Goal: Task Accomplishment & Management: Manage account settings

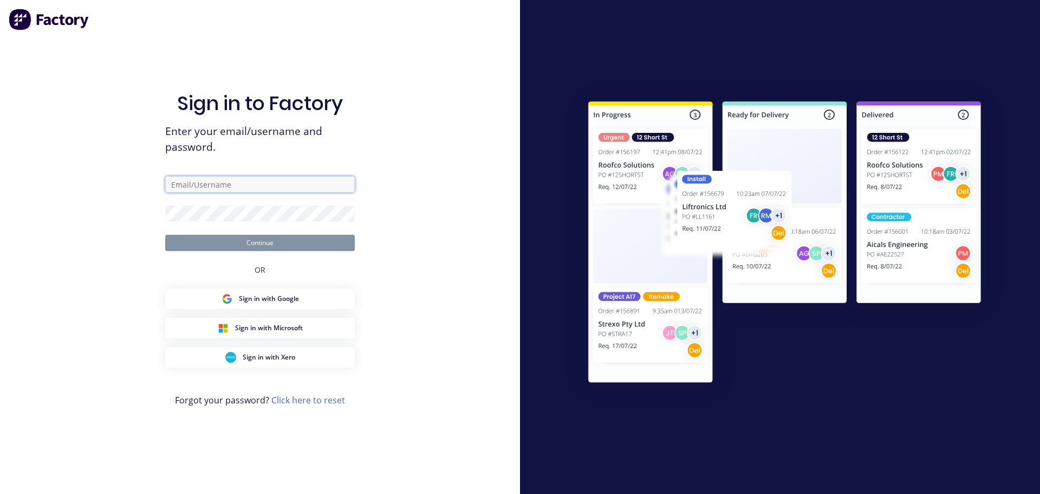
click at [255, 183] on input "text" at bounding box center [260, 184] width 190 height 16
type input "aaron.macdonell@hushpak.com.au"
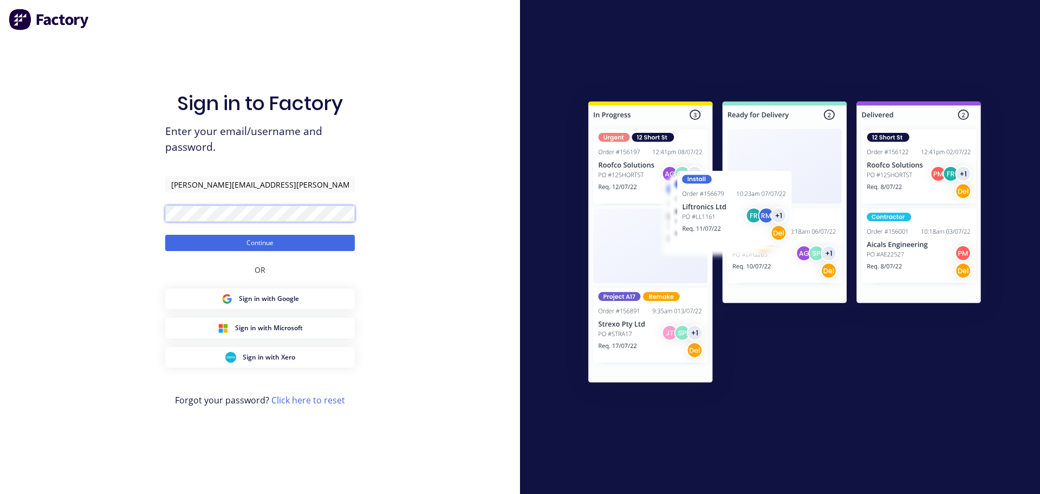
click at [165, 235] on button "Continue" at bounding box center [260, 243] width 190 height 16
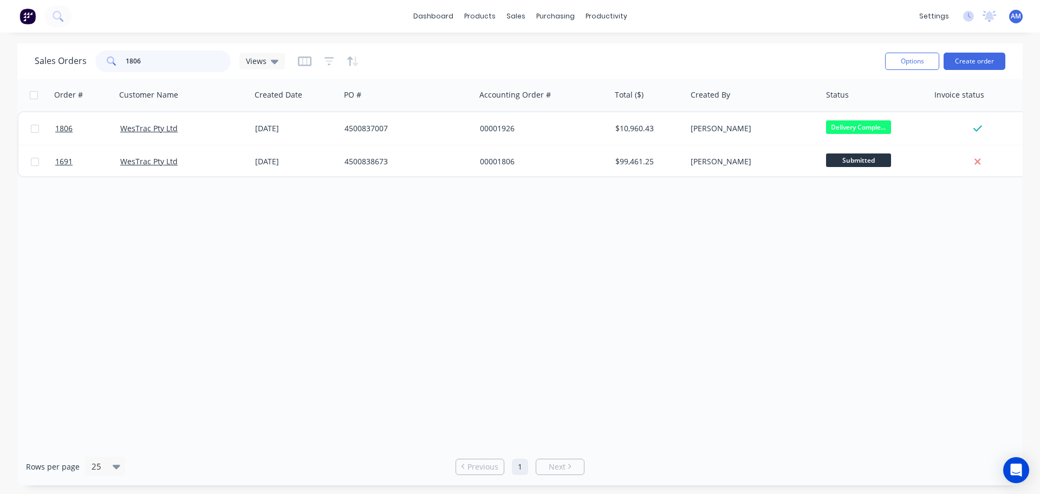
drag, startPoint x: 164, startPoint y: 56, endPoint x: 96, endPoint y: 54, distance: 68.3
click at [96, 54] on div "1806" at bounding box center [162, 61] width 135 height 22
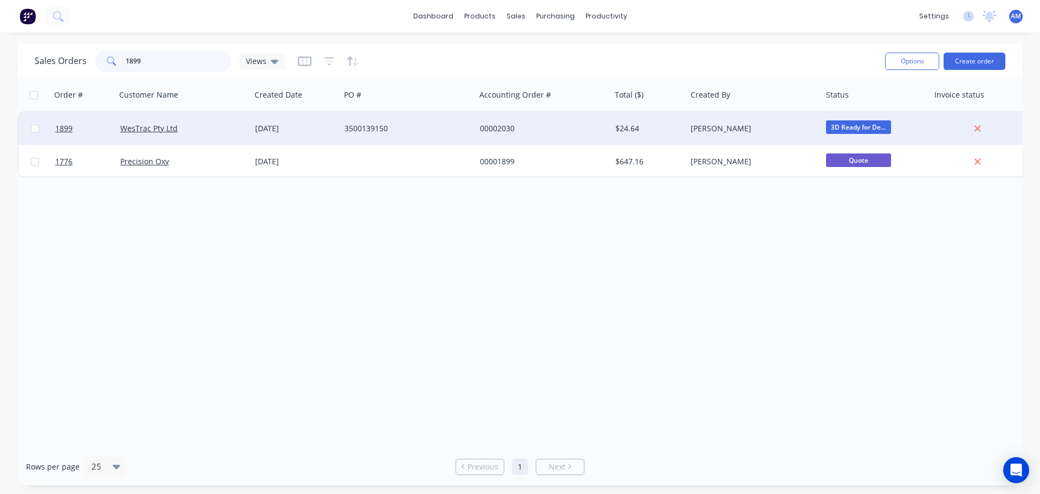
type input "1899"
click at [366, 129] on div "3500139150" at bounding box center [405, 128] width 120 height 11
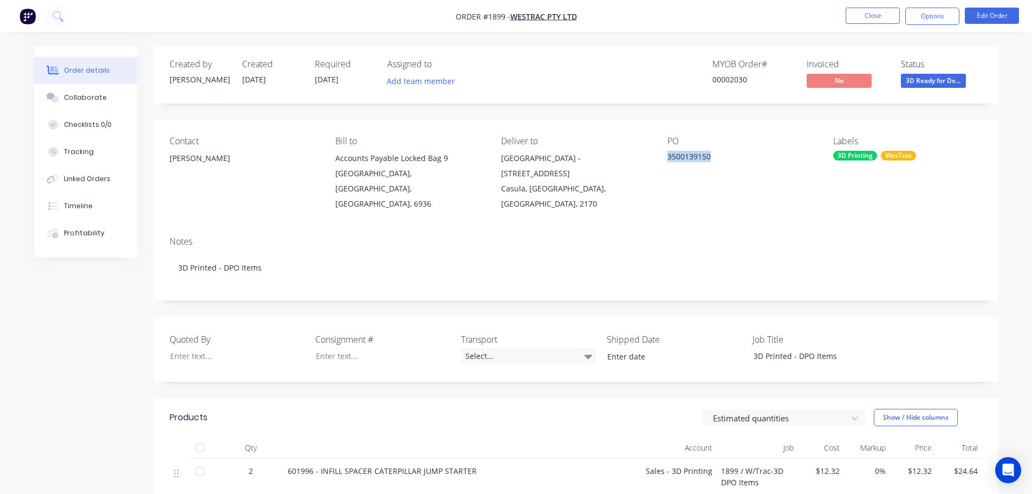
drag, startPoint x: 720, startPoint y: 152, endPoint x: 667, endPoint y: 153, distance: 53.1
click at [667, 153] on div "3500139150" at bounding box center [734, 158] width 135 height 15
copy div "3500139150"
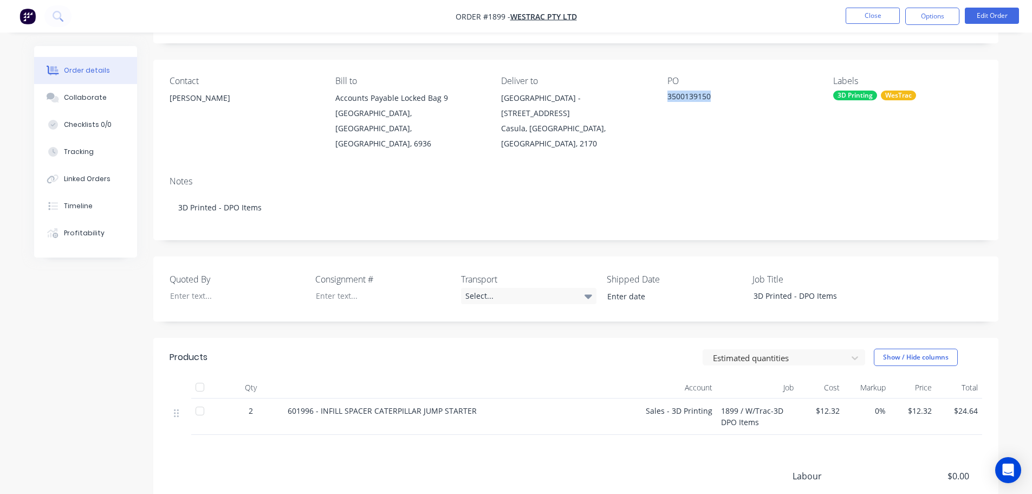
scroll to position [108, 0]
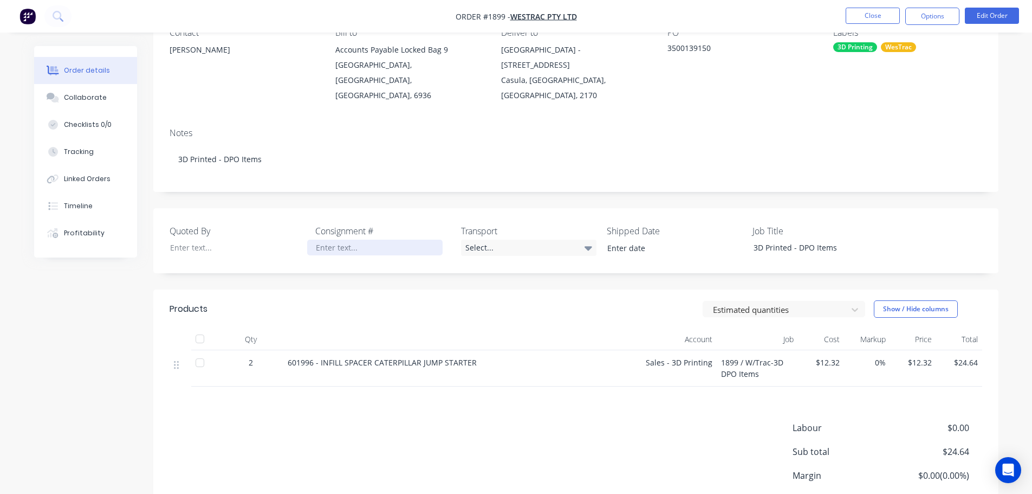
click at [330, 239] on div at bounding box center [374, 247] width 135 height 16
paste div
click at [487, 239] on div "Select..." at bounding box center [528, 247] width 135 height 16
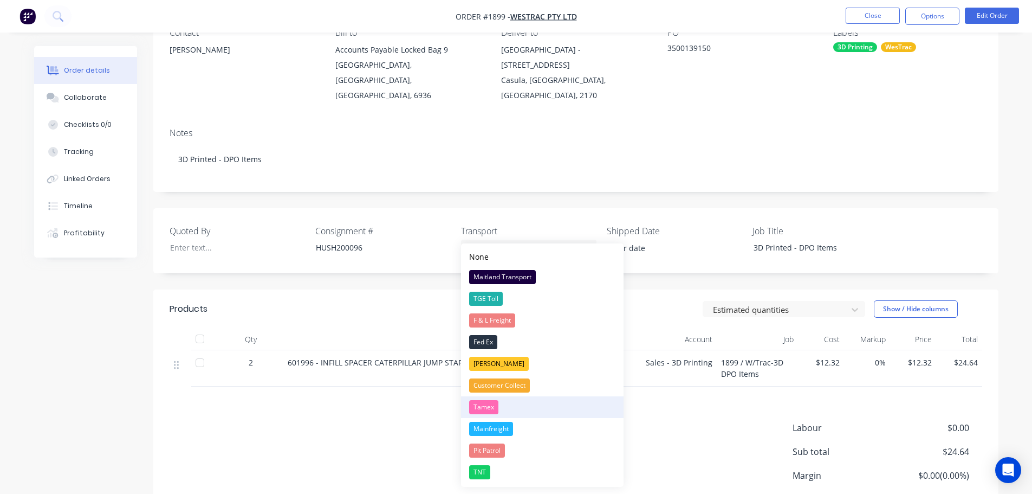
click at [482, 406] on div "Tamex" at bounding box center [483, 407] width 29 height 14
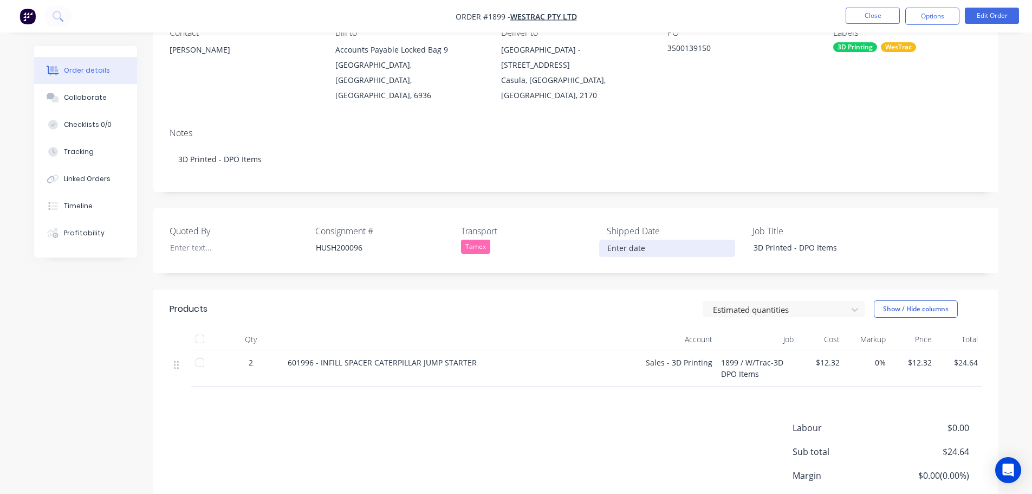
click at [635, 240] on input at bounding box center [667, 248] width 135 height 16
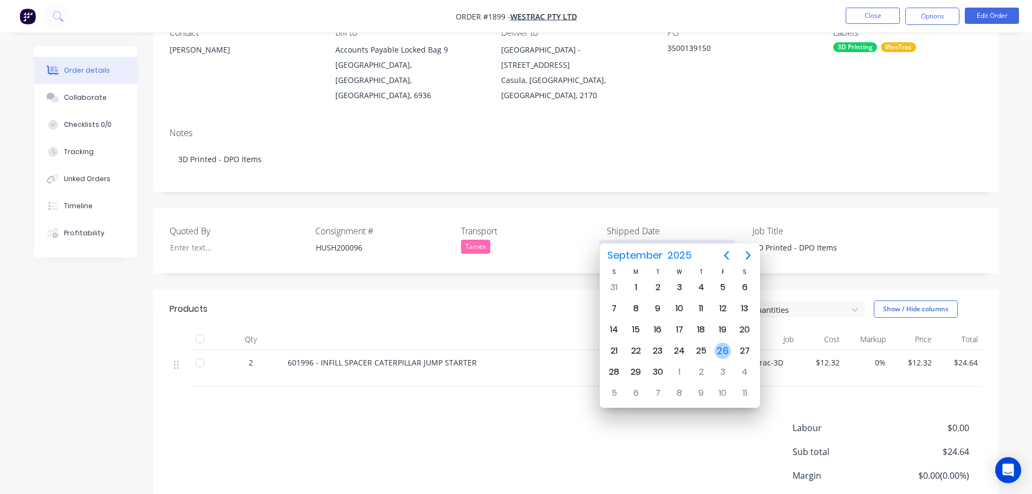
click at [723, 353] on div "26" at bounding box center [723, 350] width 16 height 16
type input "[DATE]"
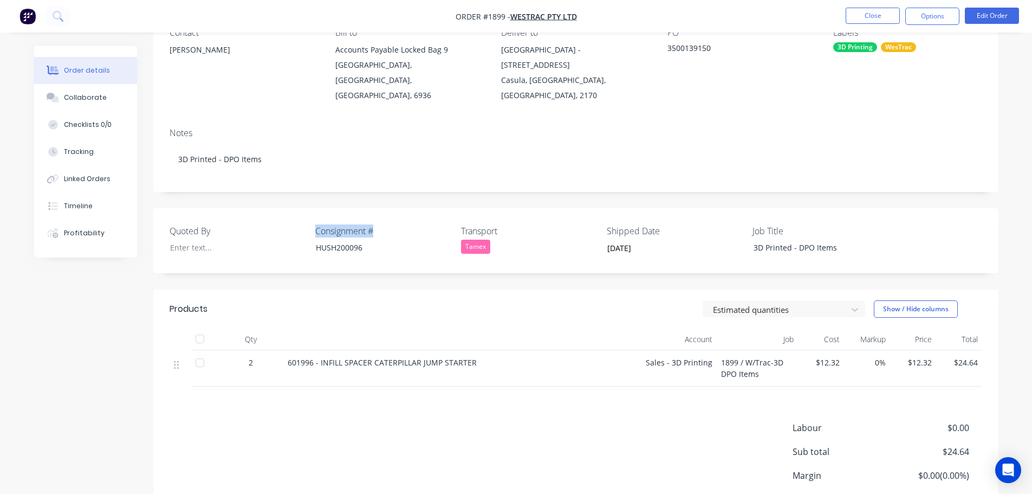
drag, startPoint x: 377, startPoint y: 215, endPoint x: 313, endPoint y: 207, distance: 64.9
click at [313, 208] on div "Quoted By Consignment # HUSH200096 Transport Tamex Shipped Date 26/09/2025 Job …" at bounding box center [575, 240] width 845 height 65
copy label "Consignment #"
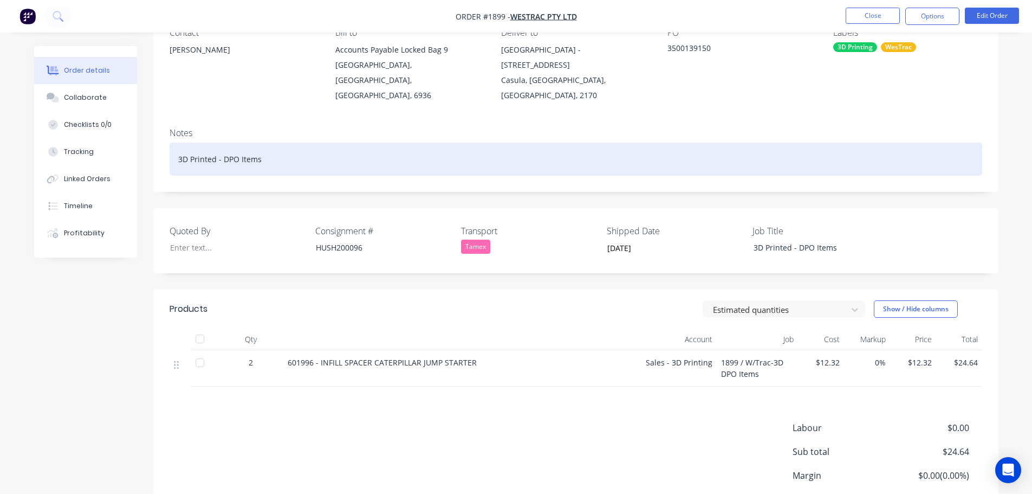
click at [282, 142] on div "3D Printed - DPO Items" at bounding box center [576, 158] width 813 height 33
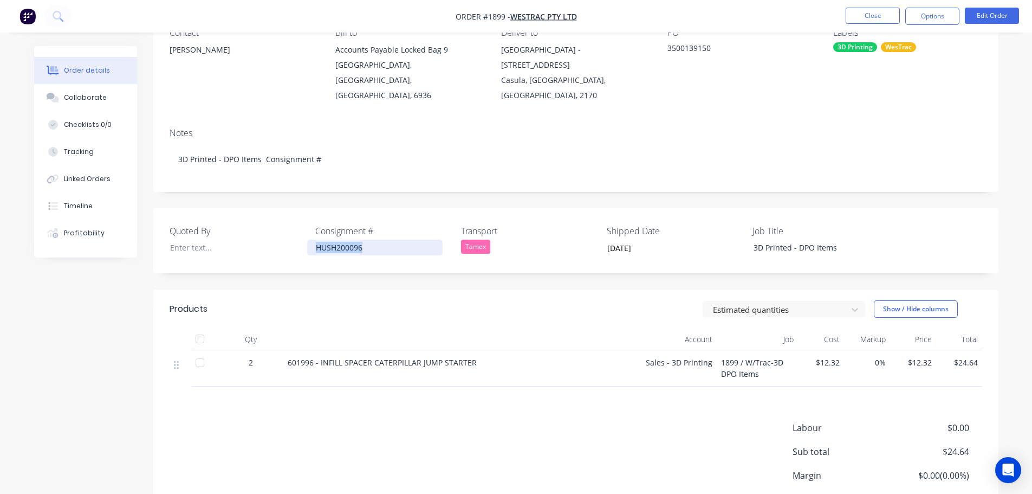
drag, startPoint x: 365, startPoint y: 233, endPoint x: 315, endPoint y: 231, distance: 49.9
click at [315, 239] on div "HUSH200096" at bounding box center [374, 247] width 135 height 16
copy div "HUSH200096"
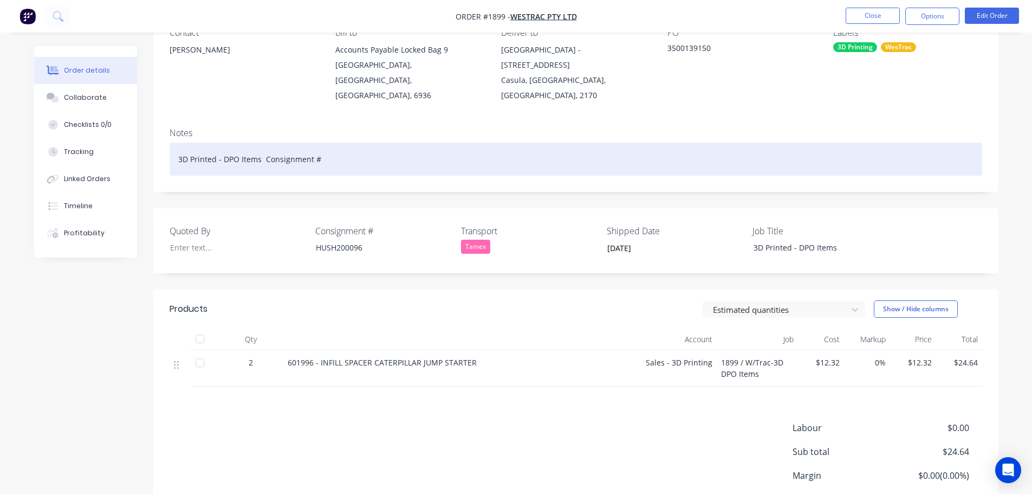
click at [342, 148] on div "3D Printed - DPO Items Consignment #" at bounding box center [576, 158] width 813 height 33
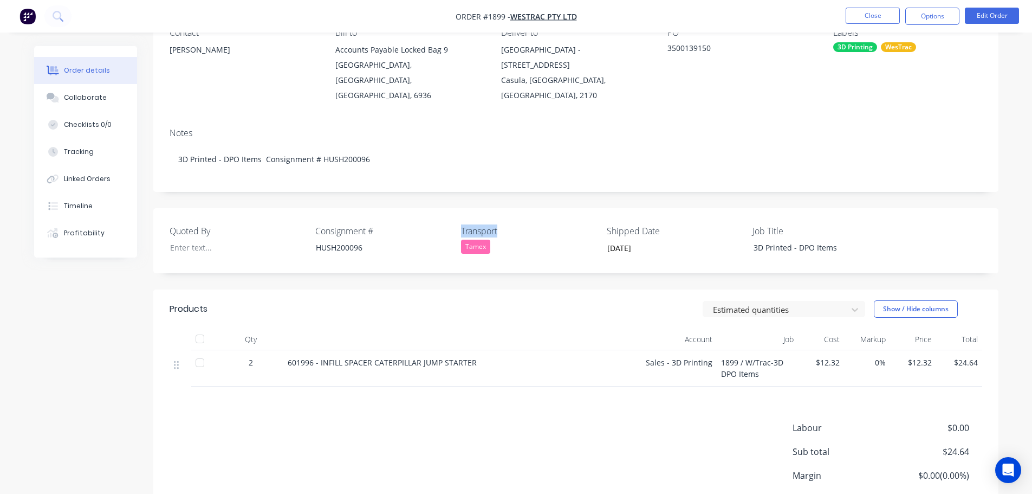
drag, startPoint x: 500, startPoint y: 218, endPoint x: 460, endPoint y: 215, distance: 39.7
click at [461, 224] on label "Transport" at bounding box center [528, 230] width 135 height 13
copy label "Transport"
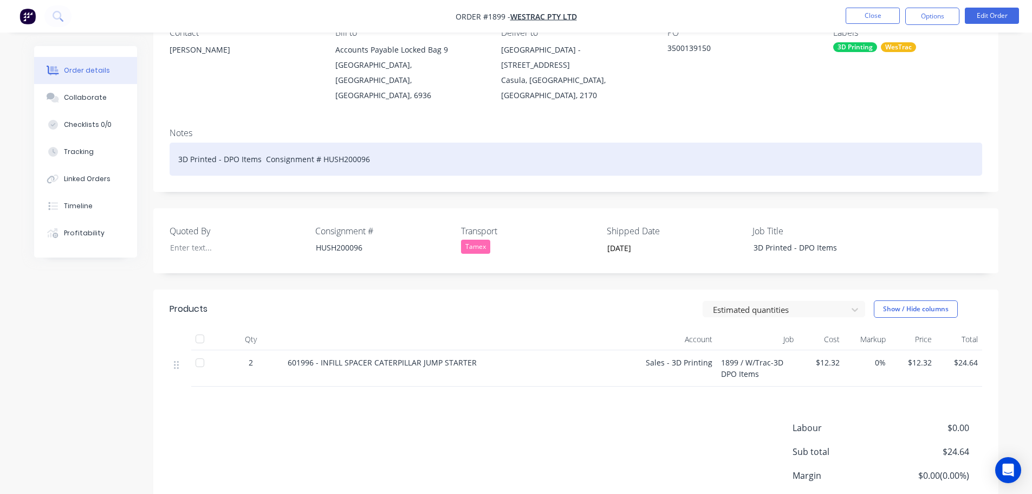
click at [397, 142] on div "3D Printed - DPO Items Consignment # HUSH200096" at bounding box center [576, 158] width 813 height 33
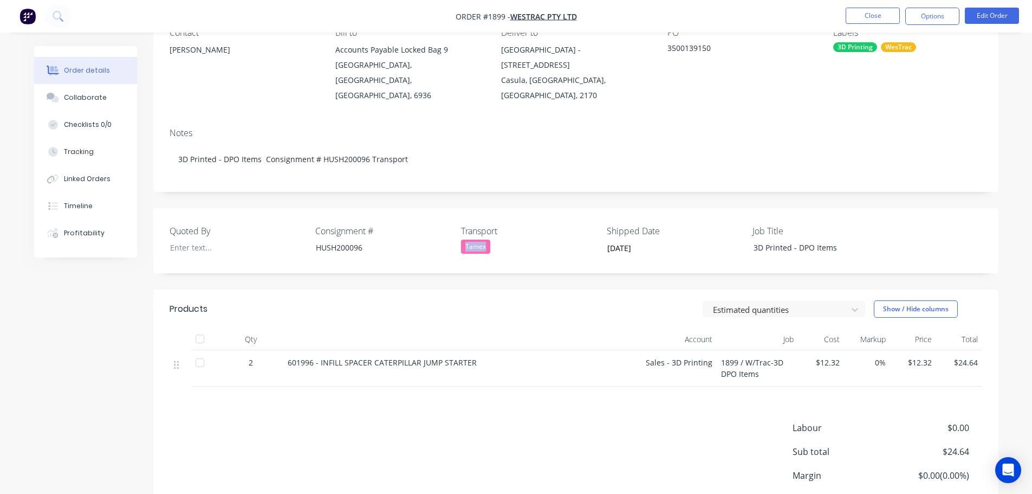
drag, startPoint x: 498, startPoint y: 233, endPoint x: 460, endPoint y: 229, distance: 38.2
click at [461, 239] on div "Tamex" at bounding box center [528, 246] width 135 height 14
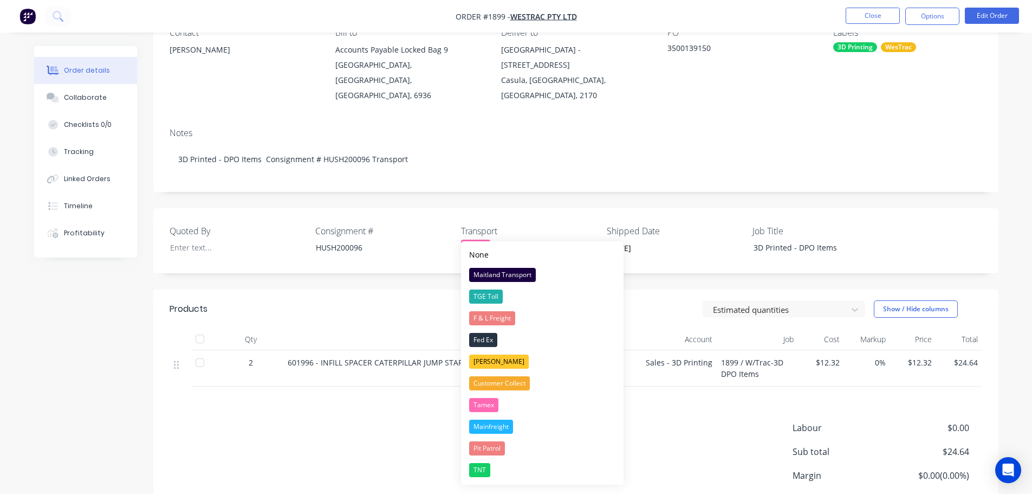
copy div "Tamex"
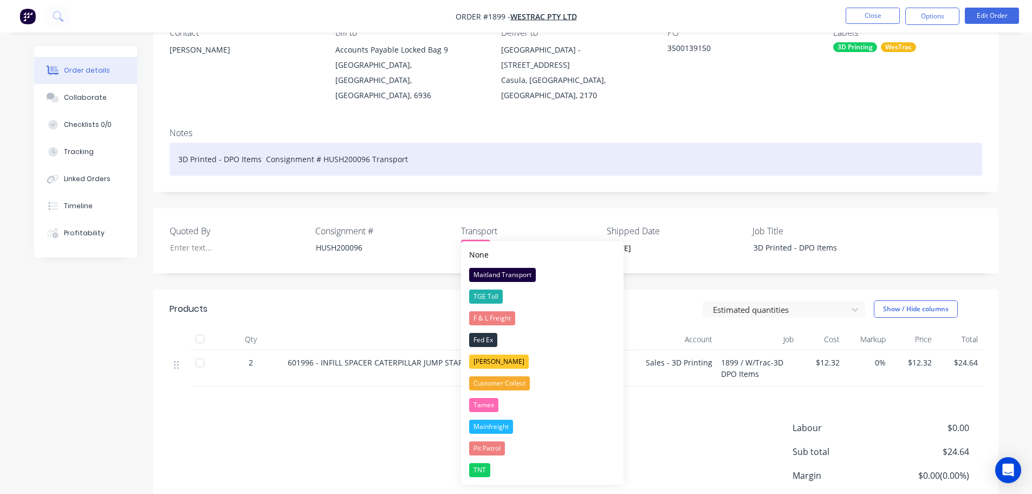
click at [425, 142] on div "3D Printed - DPO Items Consignment # HUSH200096 Transport" at bounding box center [576, 158] width 813 height 33
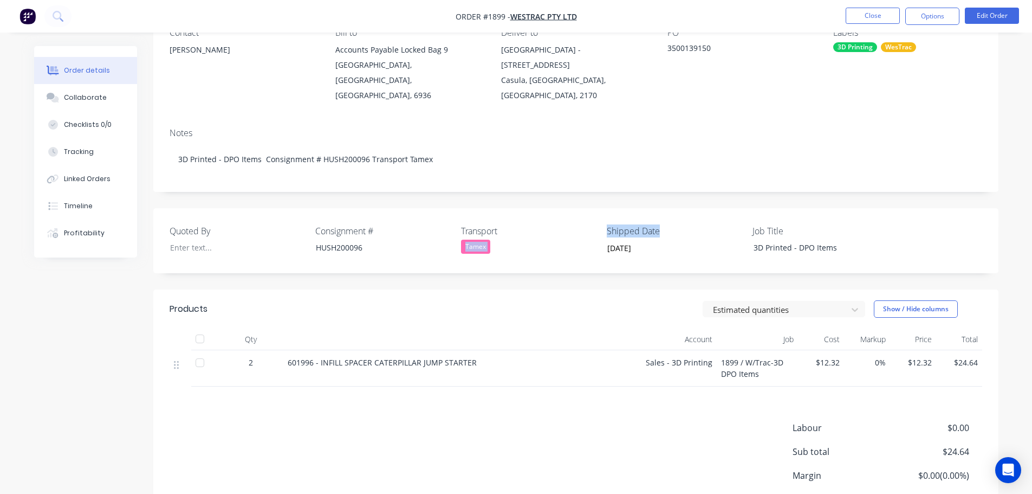
drag, startPoint x: 659, startPoint y: 217, endPoint x: 598, endPoint y: 217, distance: 60.7
click at [598, 217] on div "Quoted By Consignment # HUSH200096 Transport Tamex Shipped Date 26/09/2025 Job …" at bounding box center [575, 240] width 845 height 65
click at [599, 218] on div "Quoted By Consignment # HUSH200096 Transport Tamex Shipped Date 26/09/2025 Job …" at bounding box center [575, 240] width 845 height 65
drag, startPoint x: 605, startPoint y: 215, endPoint x: 663, endPoint y: 215, distance: 58.0
click at [663, 215] on div "Quoted By Consignment # HUSH200096 Transport Tamex Shipped Date 26/09/2025 Job …" at bounding box center [575, 240] width 845 height 65
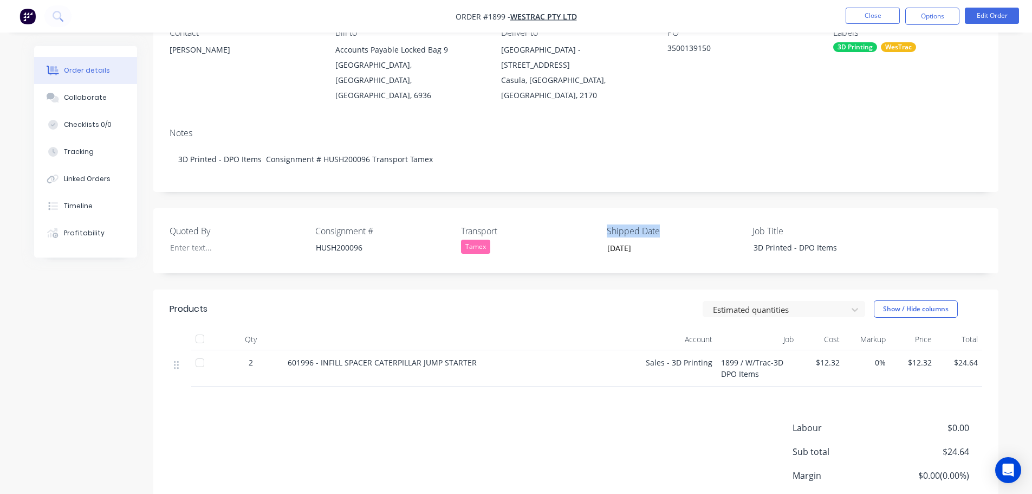
copy label "Shipped Date"
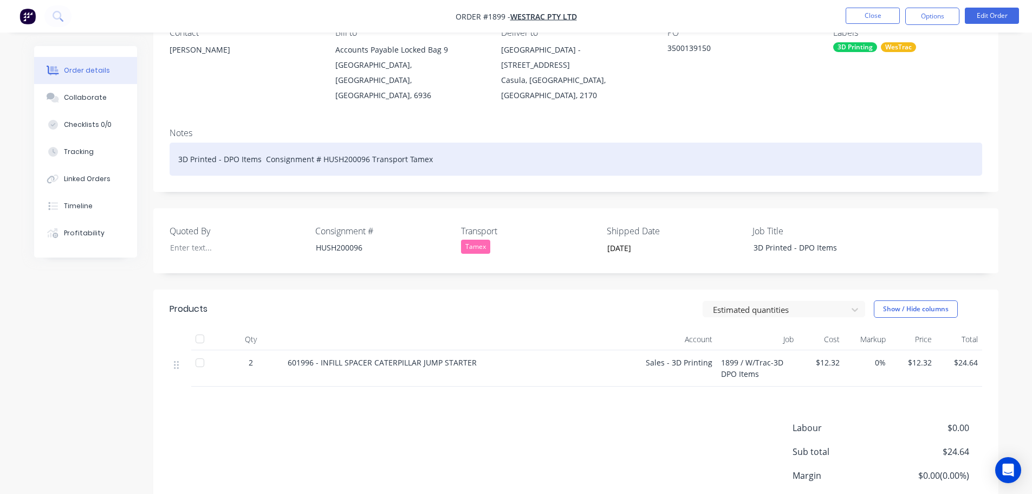
click at [448, 145] on div "3D Printed - DPO Items Consignment # HUSH200096 Transport Tamex" at bounding box center [576, 158] width 813 height 33
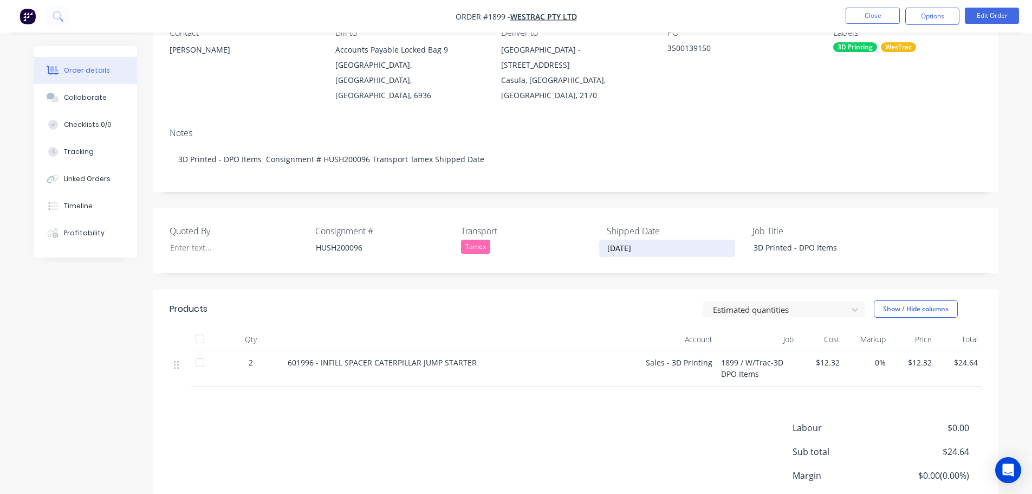
drag, startPoint x: 609, startPoint y: 236, endPoint x: 644, endPoint y: 237, distance: 34.1
click at [646, 240] on input "[DATE]" at bounding box center [667, 248] width 135 height 16
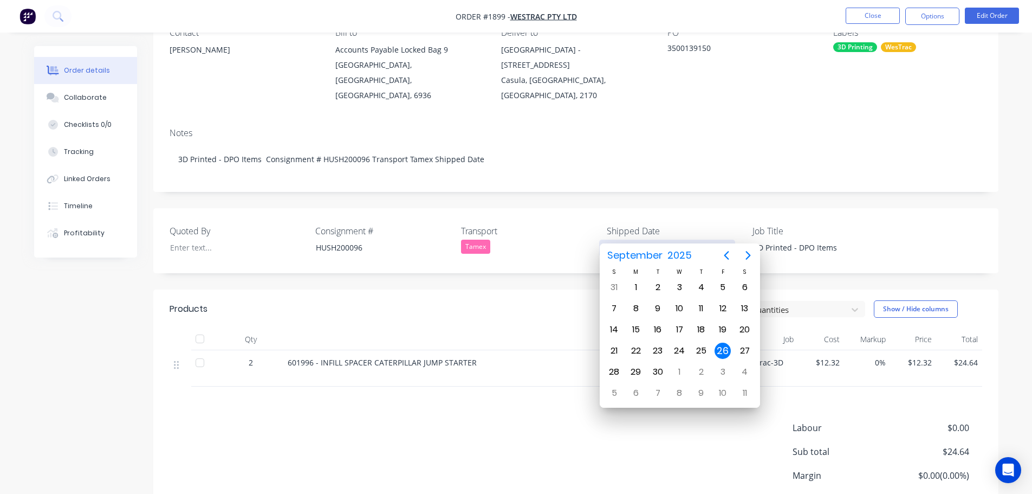
click at [600, 240] on input "[DATE]" at bounding box center [667, 248] width 135 height 16
drag, startPoint x: 607, startPoint y: 234, endPoint x: 662, endPoint y: 233, distance: 55.3
click at [662, 240] on input "[DATE]" at bounding box center [667, 248] width 135 height 16
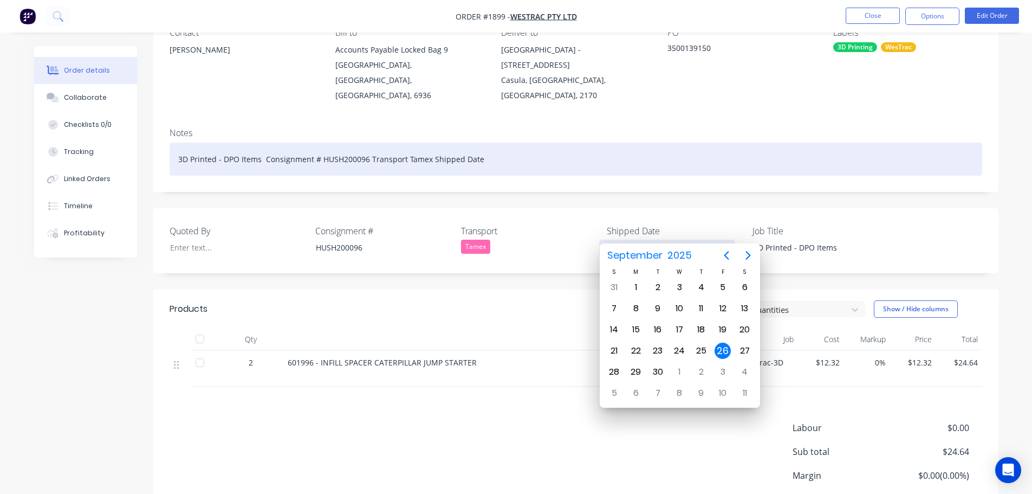
drag, startPoint x: 508, startPoint y: 150, endPoint x: 504, endPoint y: 145, distance: 5.9
click at [505, 147] on div "3D Printed - DPO Items Consignment # HUSH200096 Transport Tamex Shipped Date" at bounding box center [576, 158] width 813 height 33
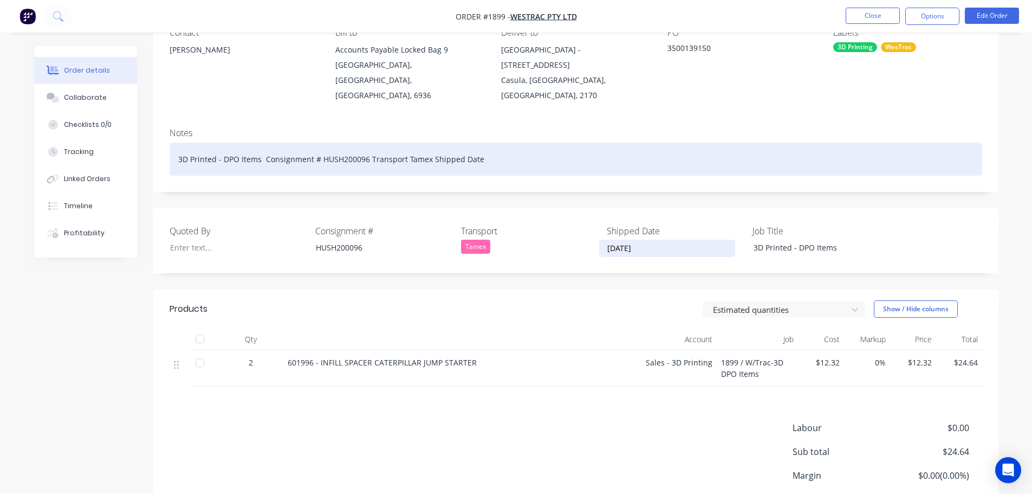
click at [503, 143] on div "3D Printed - DPO Items Consignment # HUSH200096 Transport Tamex Shipped Date" at bounding box center [576, 158] width 813 height 33
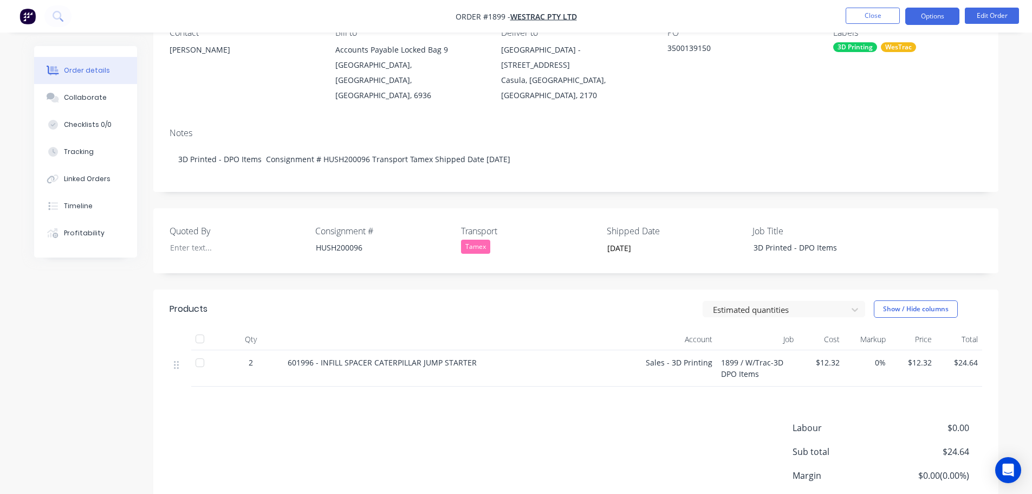
click at [933, 21] on button "Options" at bounding box center [932, 16] width 54 height 17
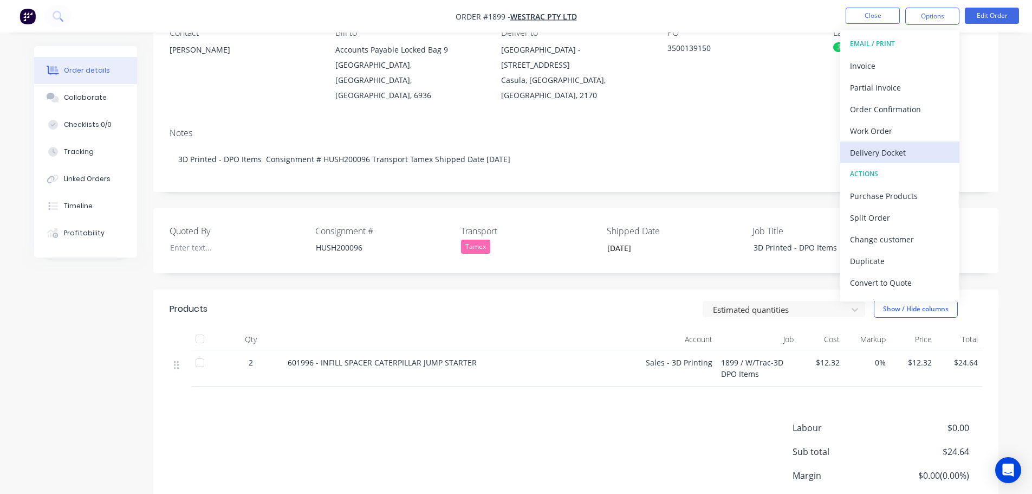
click at [897, 151] on div "Delivery Docket" at bounding box center [900, 153] width 100 height 16
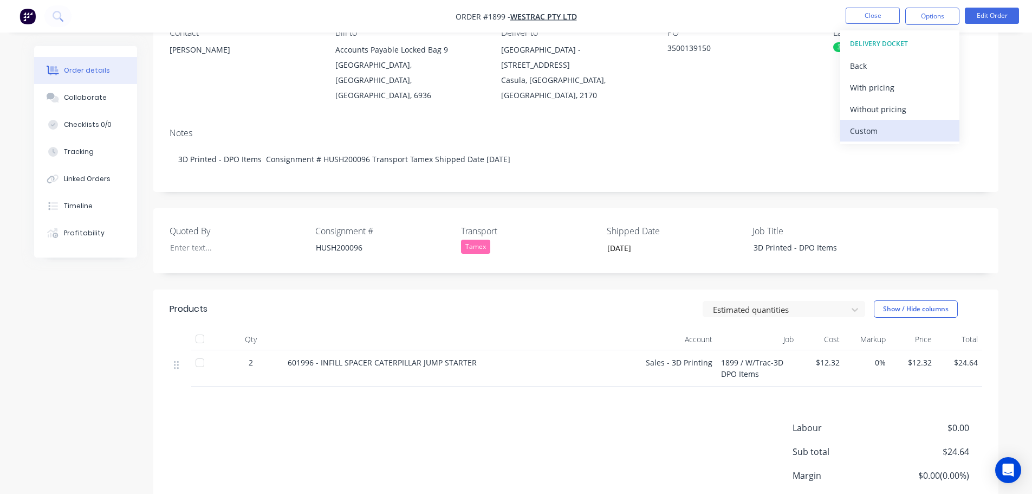
click at [887, 131] on div "Custom" at bounding box center [900, 131] width 100 height 16
click at [885, 104] on div "Without pricing" at bounding box center [900, 109] width 100 height 16
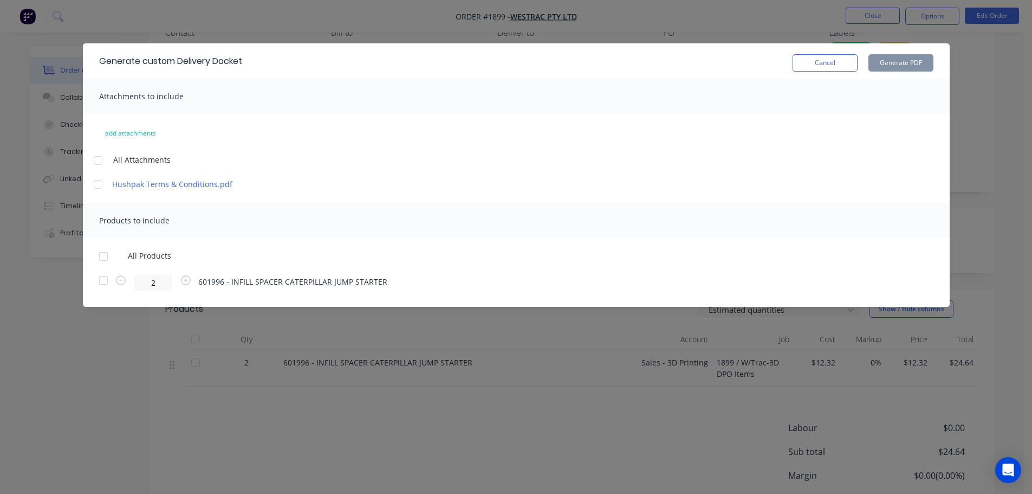
click at [102, 254] on div at bounding box center [104, 256] width 22 height 22
click at [892, 63] on button "Generate PDF" at bounding box center [900, 62] width 65 height 17
click at [814, 61] on button "Cancel" at bounding box center [825, 62] width 65 height 17
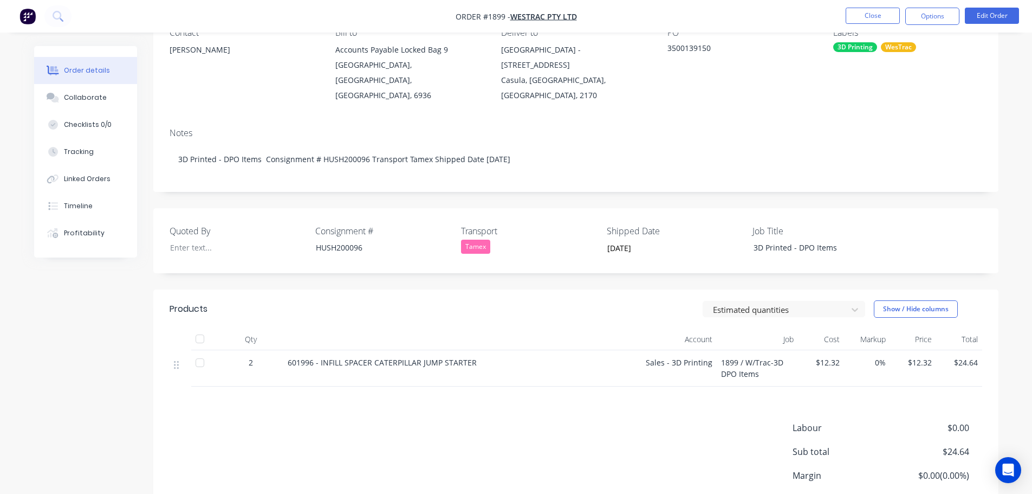
click at [205, 328] on div at bounding box center [200, 339] width 22 height 22
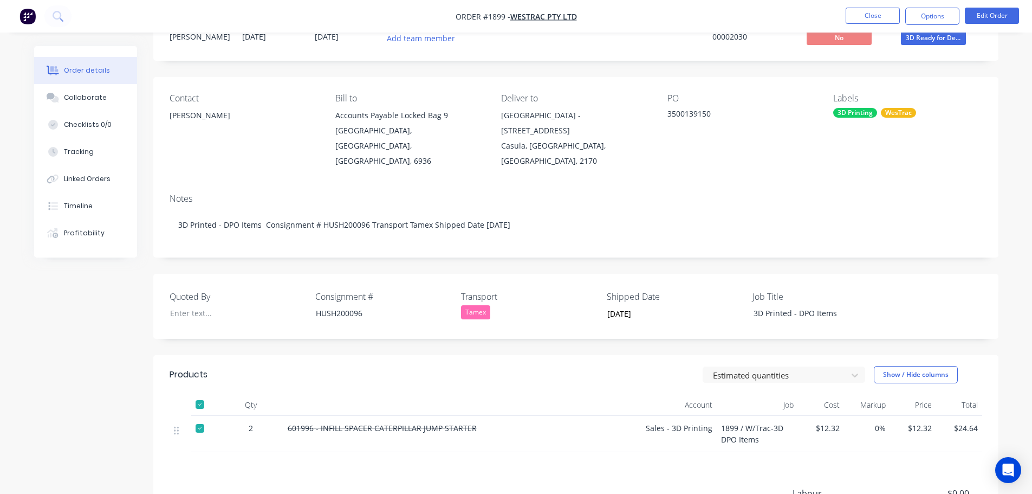
scroll to position [0, 0]
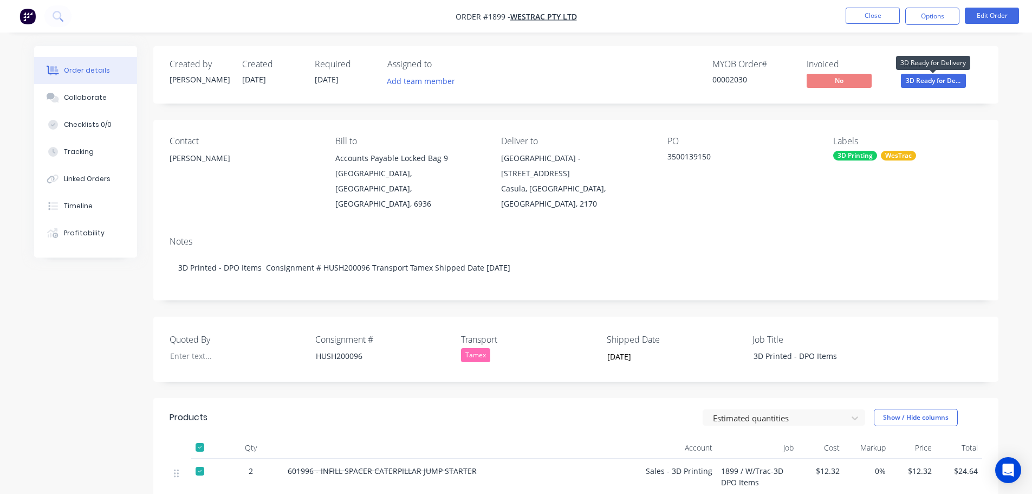
click at [935, 80] on span "3D Ready for De..." at bounding box center [933, 81] width 65 height 14
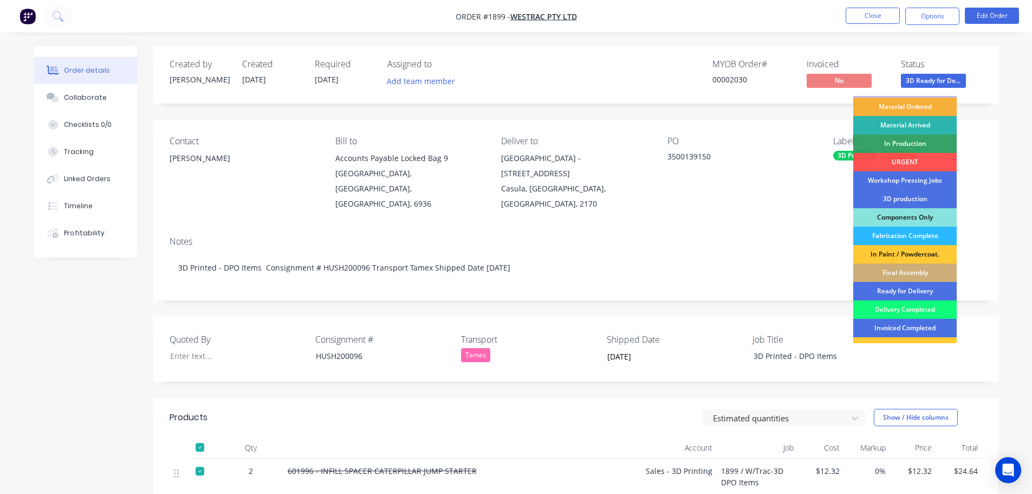
scroll to position [54, 0]
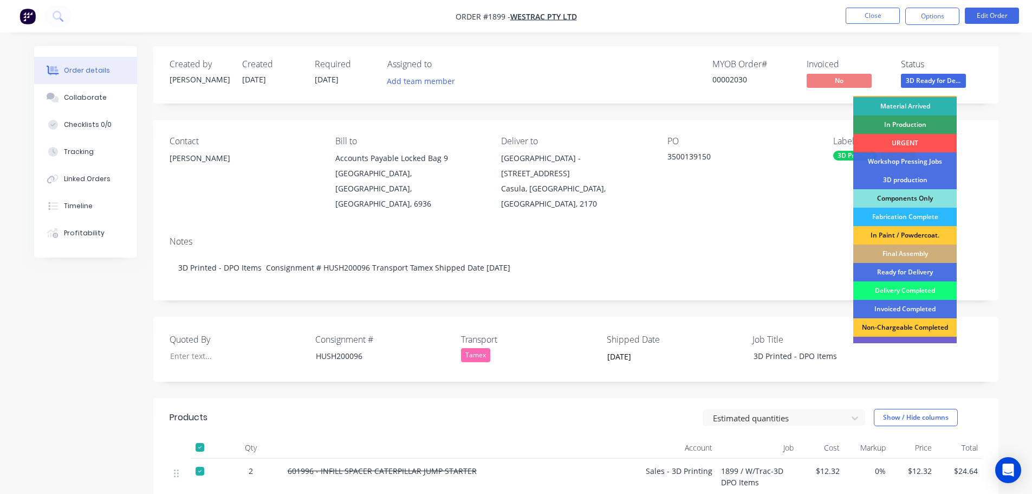
click at [912, 285] on div "Delivery Completed" at bounding box center [904, 290] width 103 height 18
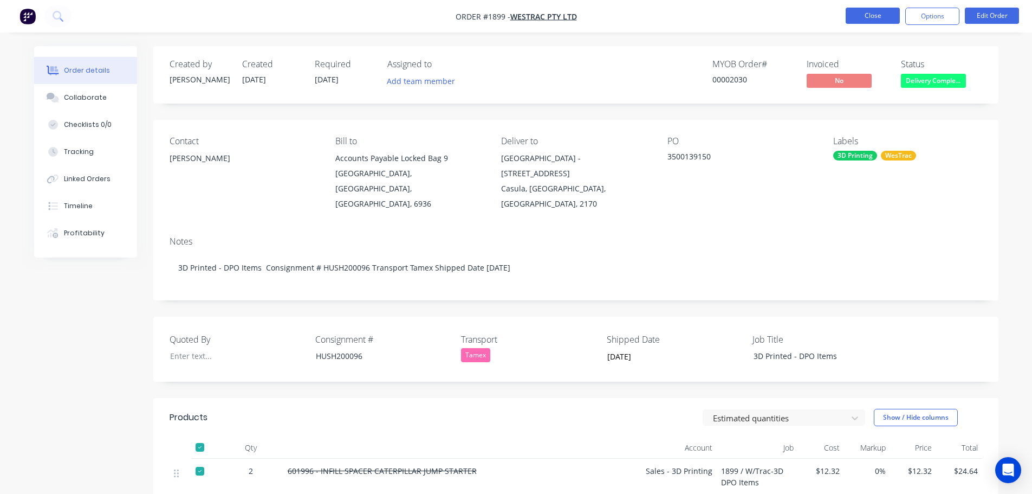
click at [882, 12] on button "Close" at bounding box center [873, 16] width 54 height 16
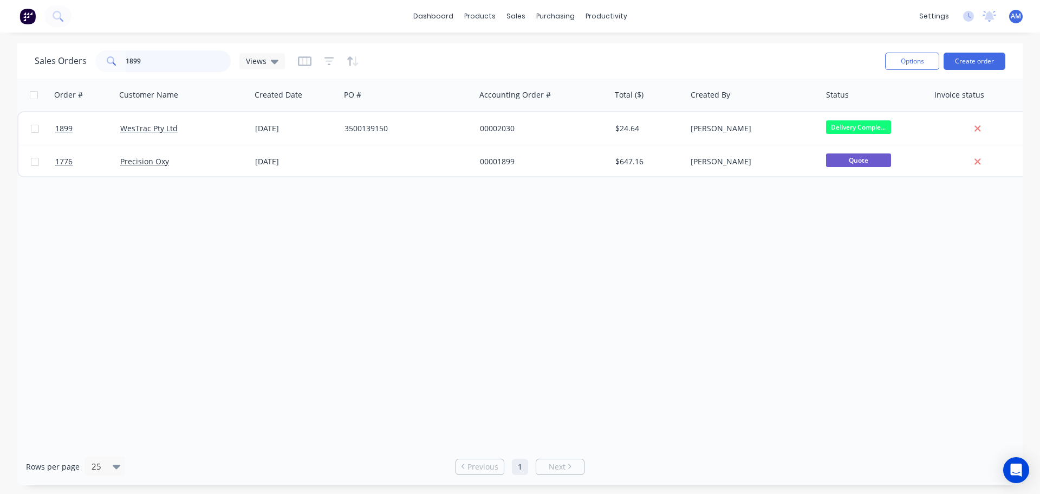
click at [141, 59] on input "1899" at bounding box center [179, 61] width 106 height 22
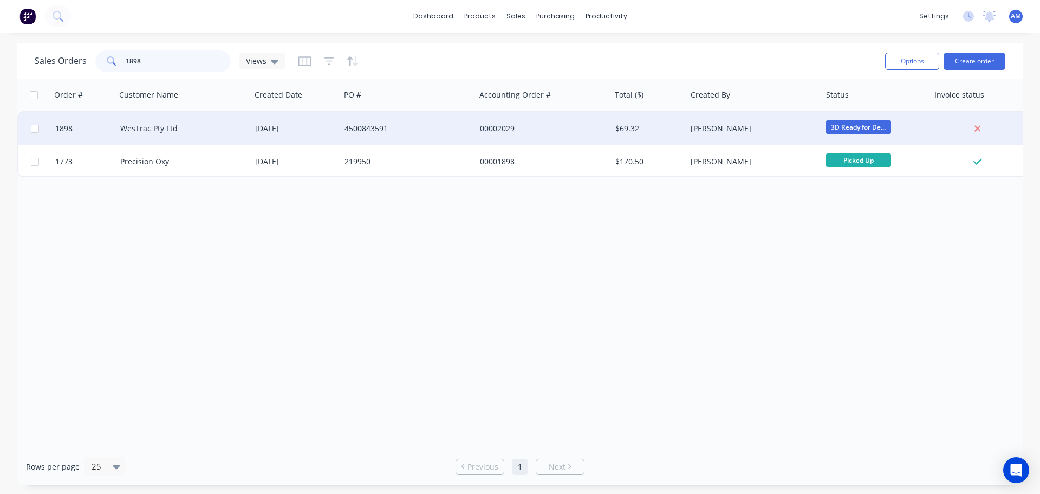
type input "1898"
click at [377, 125] on div "4500843591" at bounding box center [405, 128] width 120 height 11
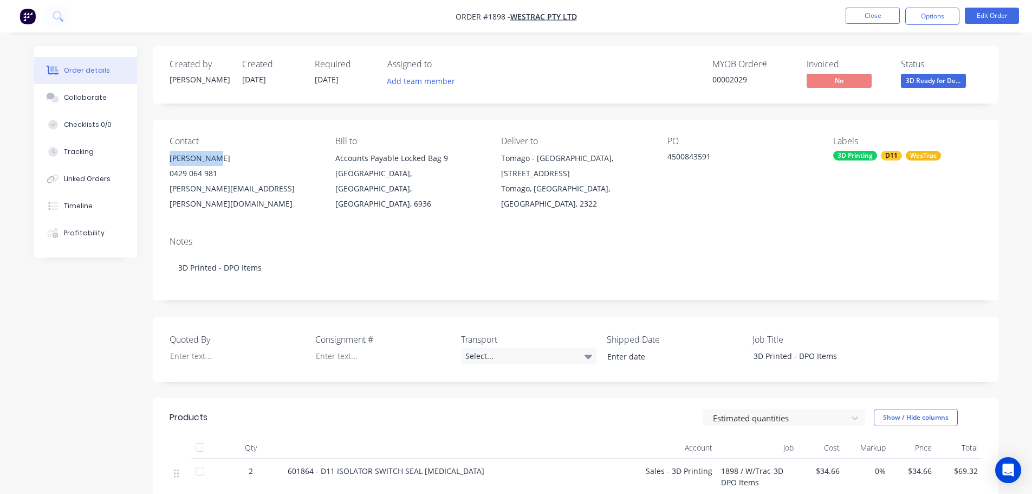
drag, startPoint x: 223, startPoint y: 158, endPoint x: 166, endPoint y: 161, distance: 57.5
click at [166, 161] on div "Contact Emma Gordon 0429 064 981 emma.gordon@westrac.com.au Bill to Accounts Pa…" at bounding box center [575, 174] width 845 height 108
copy div "[PERSON_NAME]"
drag, startPoint x: 288, startPoint y: 189, endPoint x: 167, endPoint y: 185, distance: 120.8
click at [167, 185] on div "Contact Emma Gordon 0429 064 981 emma.gordon@westrac.com.au Bill to Accounts Pa…" at bounding box center [575, 174] width 845 height 108
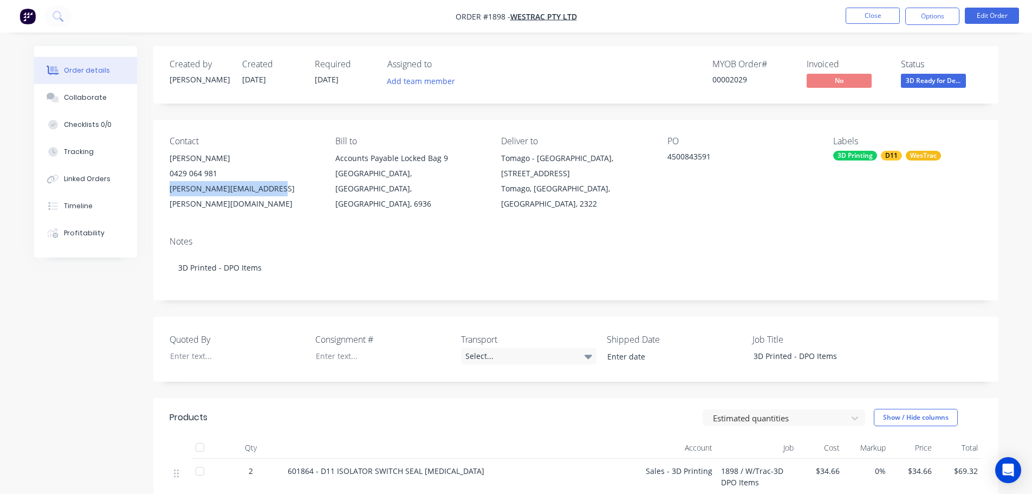
copy div "[PERSON_NAME][EMAIL_ADDRESS][PERSON_NAME][DOMAIN_NAME]"
drag, startPoint x: 221, startPoint y: 173, endPoint x: 170, endPoint y: 174, distance: 50.9
click at [170, 174] on div "0429 064 981" at bounding box center [244, 173] width 148 height 15
copy div "0429 064 981"
drag, startPoint x: 713, startPoint y: 157, endPoint x: 668, endPoint y: 157, distance: 45.0
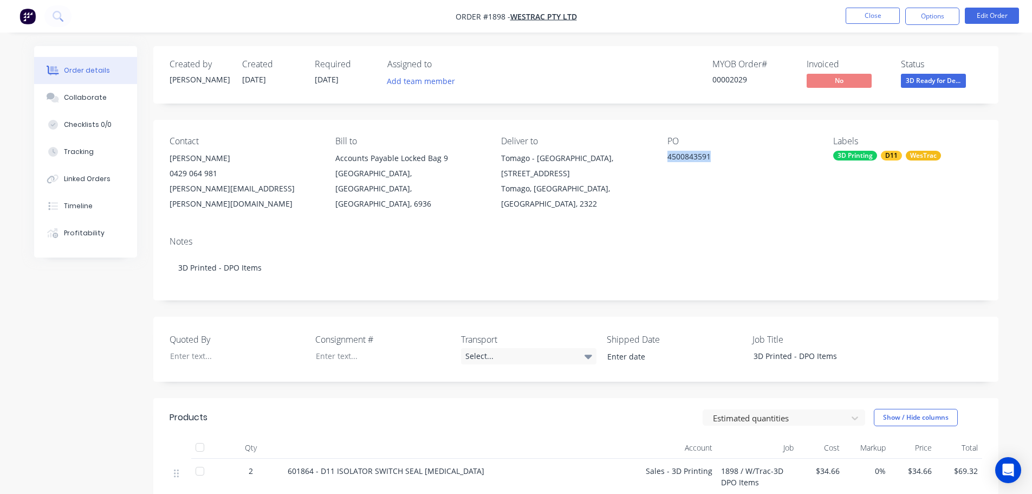
click at [668, 157] on div "4500843591" at bounding box center [734, 158] width 135 height 15
copy div "4500843591"
click at [336, 348] on div at bounding box center [374, 356] width 135 height 16
paste div
drag, startPoint x: 359, startPoint y: 322, endPoint x: 311, endPoint y: 319, distance: 47.7
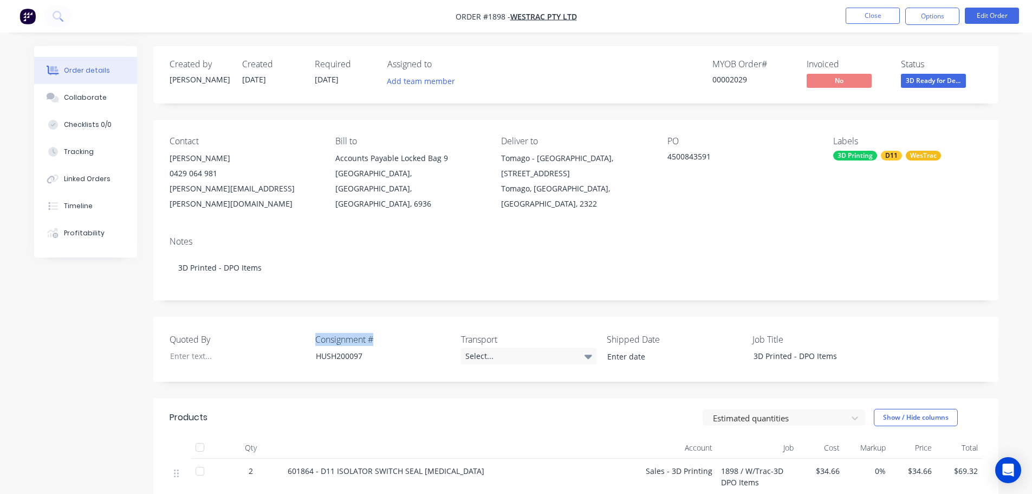
click at [311, 319] on div "Quoted By Consignment # HUSH200097 Transport Select... Shipped Date Job Title 3…" at bounding box center [575, 348] width 845 height 65
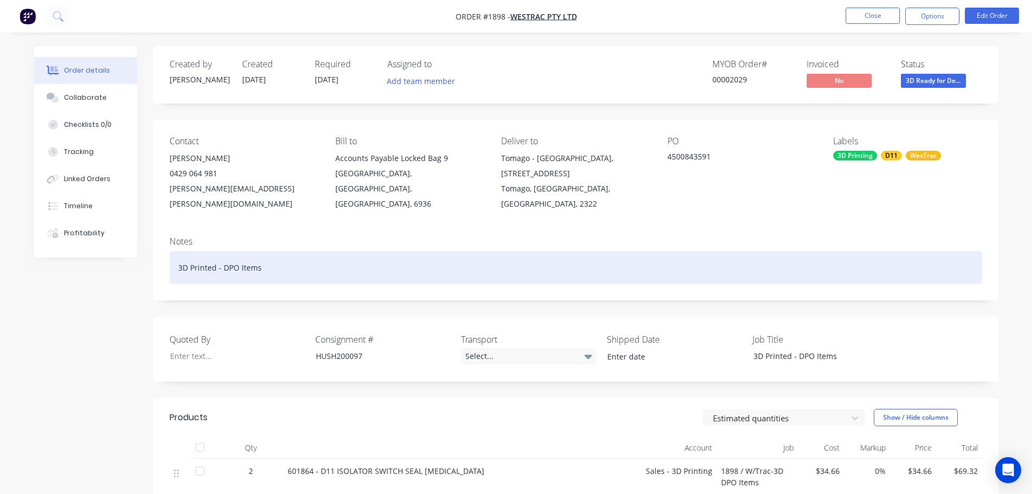
click at [274, 252] on div "3D Printed - DPO Items" at bounding box center [576, 267] width 813 height 33
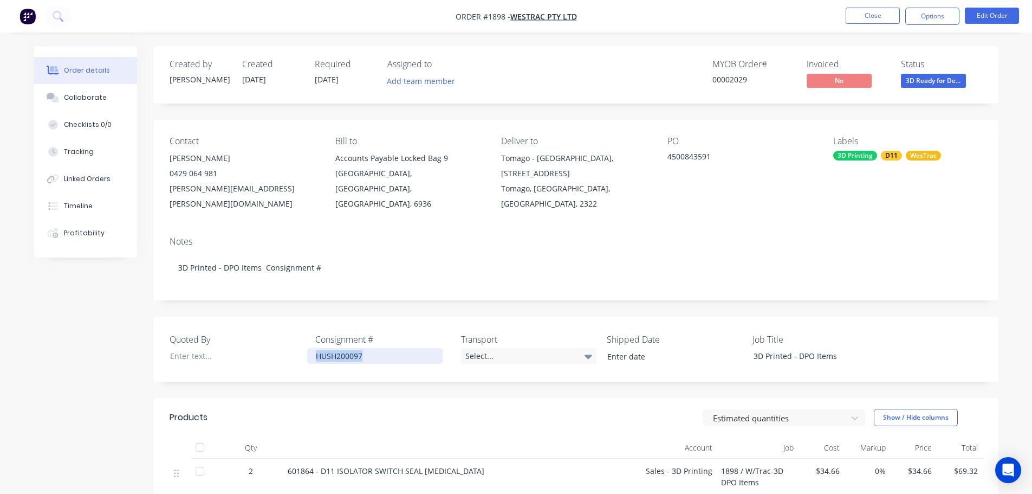
drag, startPoint x: 365, startPoint y: 343, endPoint x: 314, endPoint y: 342, distance: 50.4
click at [314, 348] on div "HUSH200097" at bounding box center [374, 356] width 135 height 16
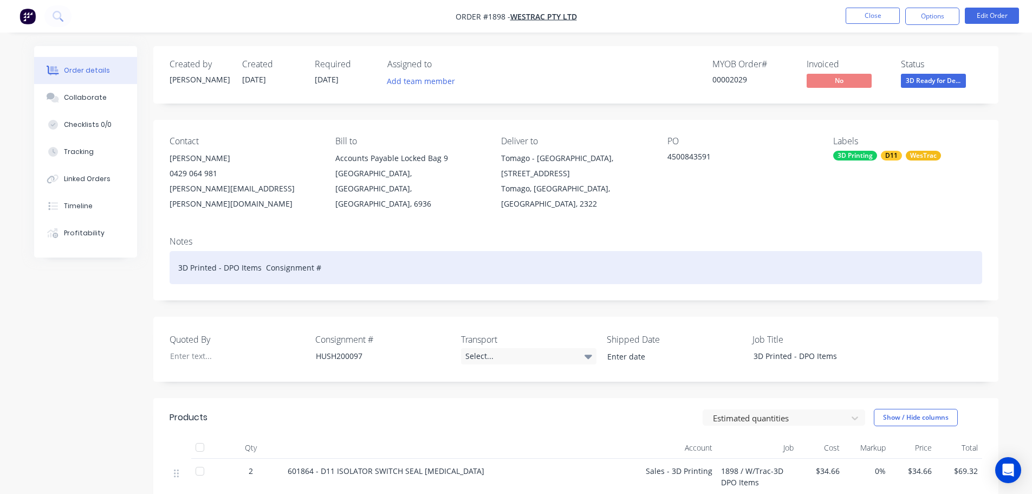
click at [334, 254] on div "3D Printed - DPO Items Consignment #" at bounding box center [576, 267] width 813 height 33
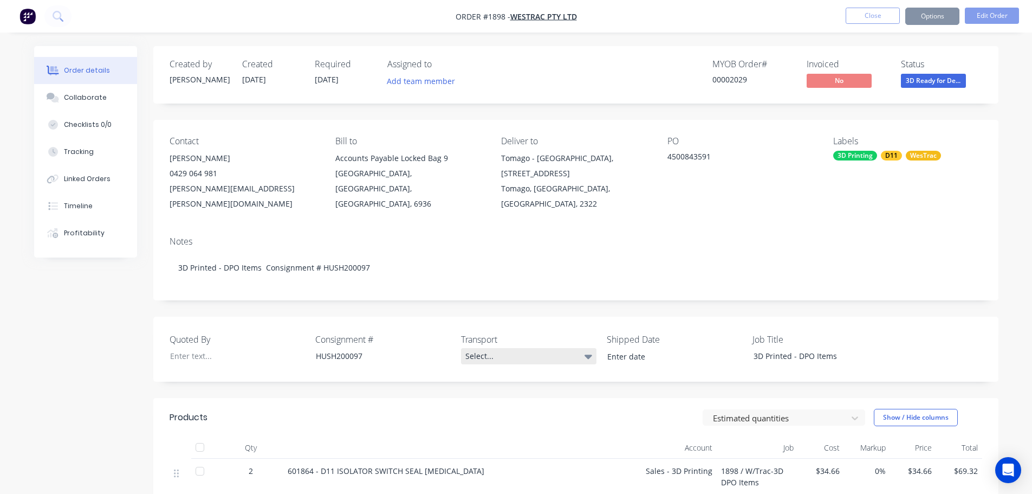
click at [485, 348] on div "Select..." at bounding box center [528, 356] width 135 height 16
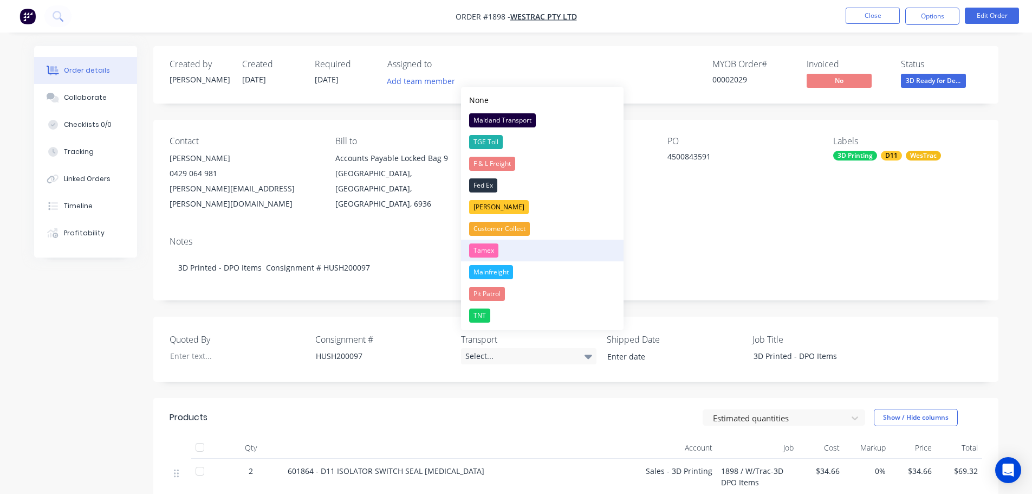
click at [486, 248] on div "Tamex" at bounding box center [483, 250] width 29 height 14
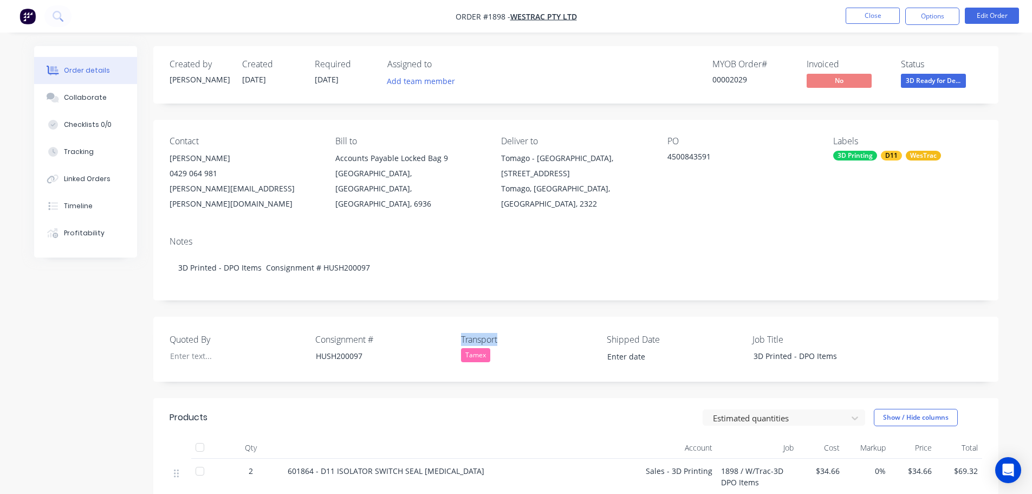
drag, startPoint x: 503, startPoint y: 322, endPoint x: 460, endPoint y: 320, distance: 43.4
click at [460, 320] on div "Quoted By Consignment # HUSH200097 Transport Tamex Shipped Date Job Title 3D Pr…" at bounding box center [575, 348] width 845 height 65
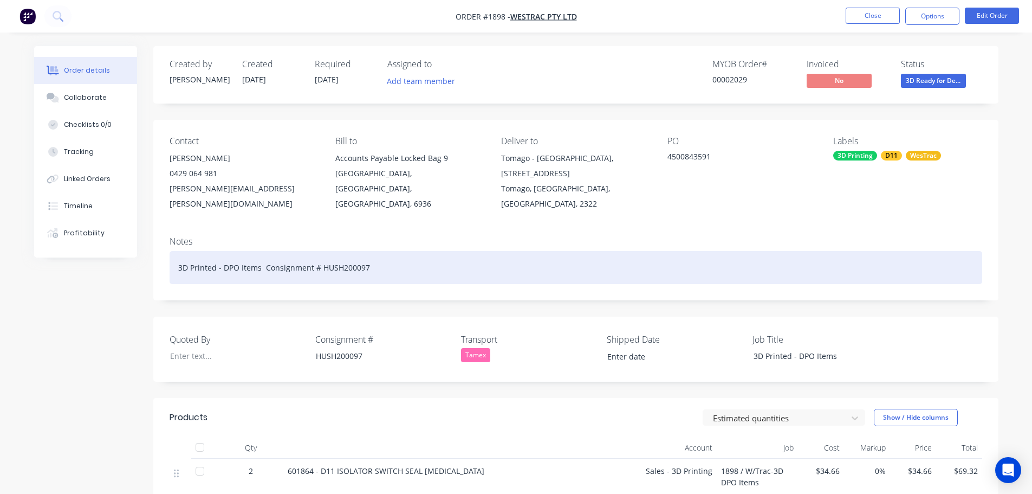
click at [388, 251] on div "3D Printed - DPO Items Consignment # HUSH200097" at bounding box center [576, 267] width 813 height 33
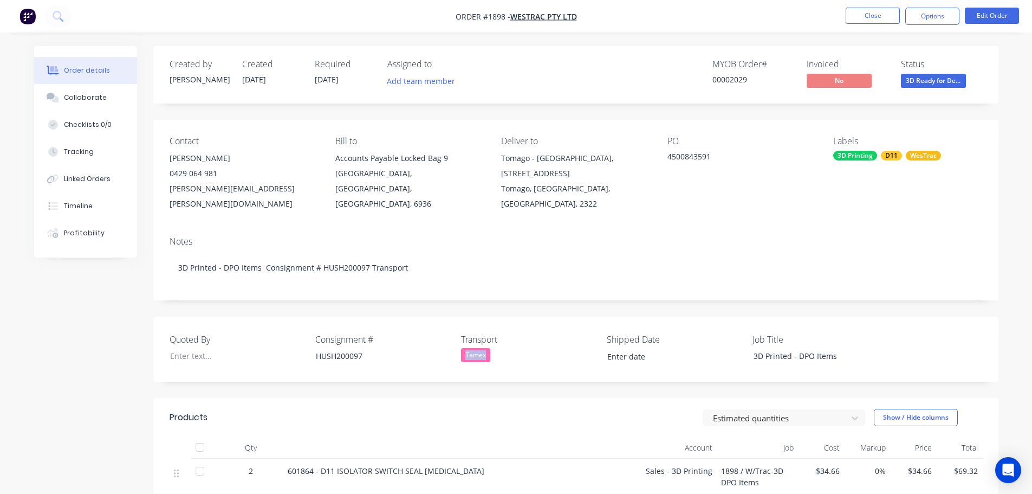
drag, startPoint x: 490, startPoint y: 337, endPoint x: 459, endPoint y: 339, distance: 31.4
click at [459, 339] on div "Quoted By Consignment # HUSH200097 Transport Tamex Shipped Date Job Title 3D Pr…" at bounding box center [575, 348] width 845 height 65
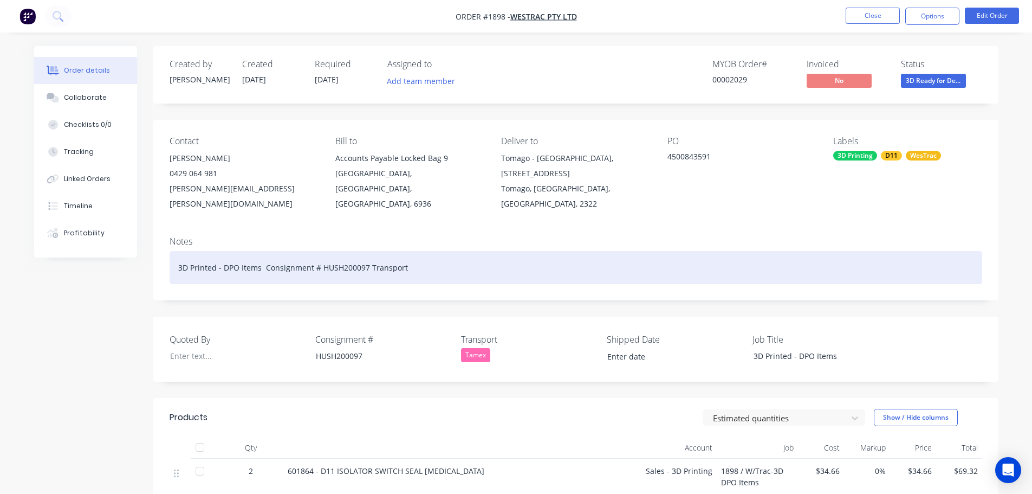
click at [427, 256] on div "3D Printed - DPO Items Consignment # HUSH200097 Transport" at bounding box center [576, 267] width 813 height 33
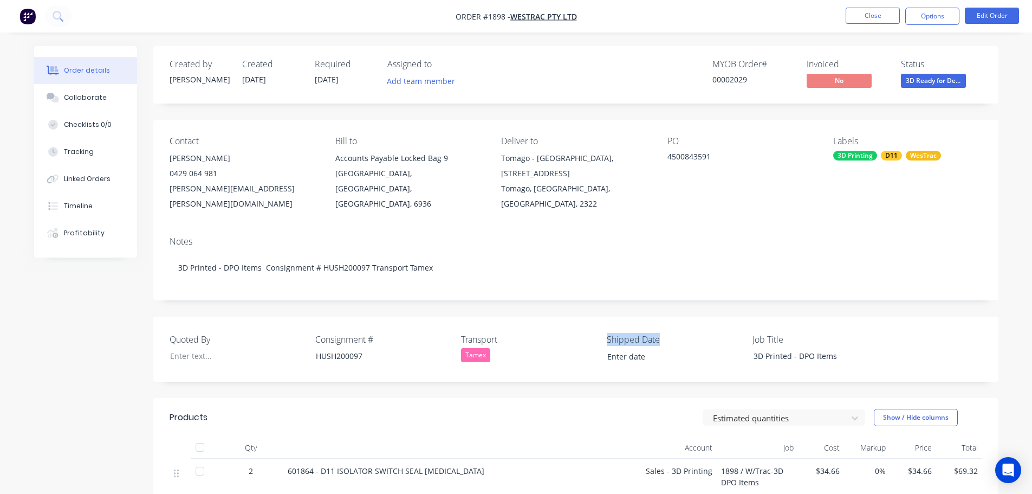
drag, startPoint x: 666, startPoint y: 323, endPoint x: 604, endPoint y: 321, distance: 61.8
click at [604, 321] on div "Quoted By Consignment # HUSH200097 Transport Tamex Shipped Date Job Title 3D Pr…" at bounding box center [575, 348] width 845 height 65
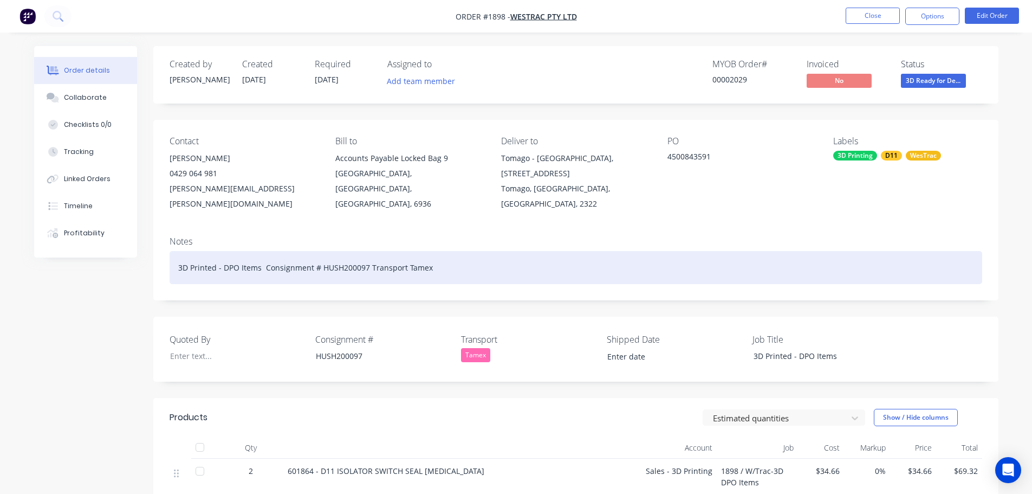
click at [477, 251] on div "3D Printed - DPO Items Consignment # HUSH200097 Transport Tamex" at bounding box center [576, 267] width 813 height 33
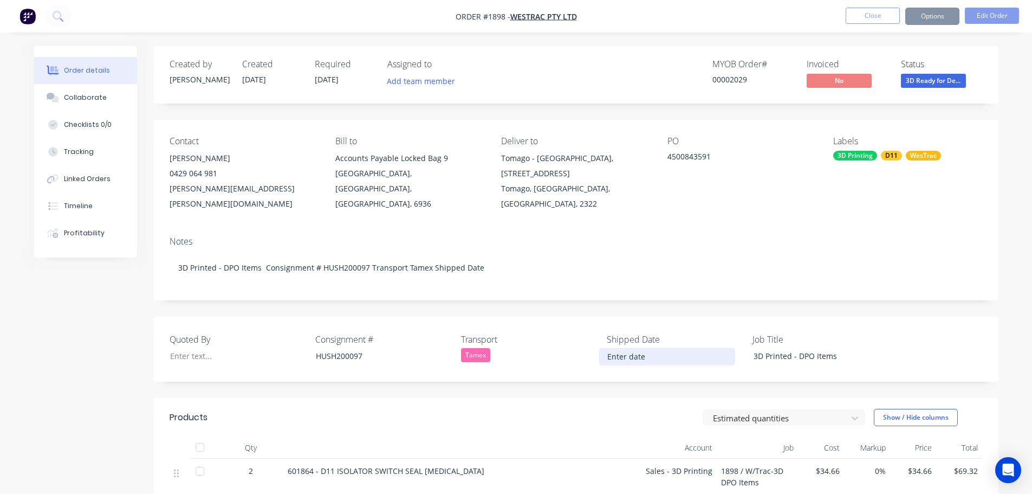
click at [652, 348] on input at bounding box center [667, 356] width 135 height 16
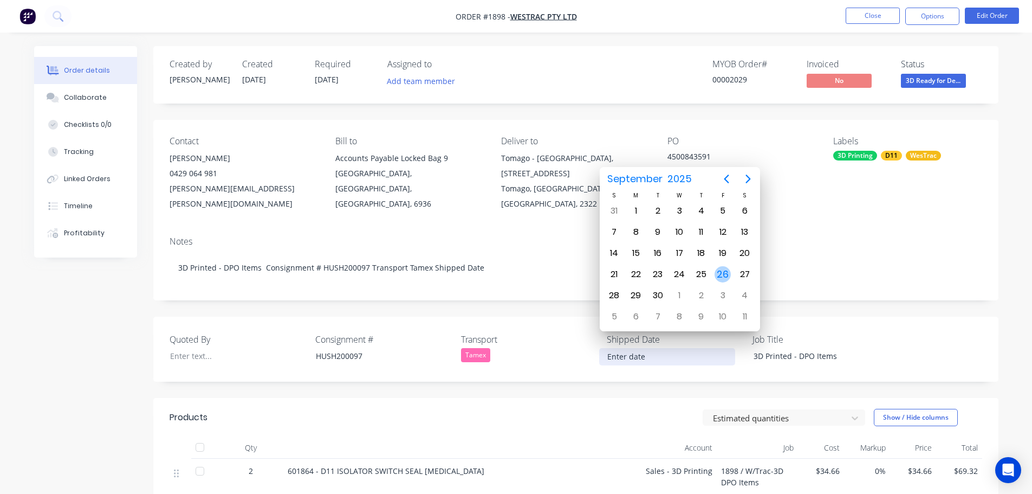
click at [720, 272] on div "26" at bounding box center [723, 274] width 16 height 16
type input "[DATE]"
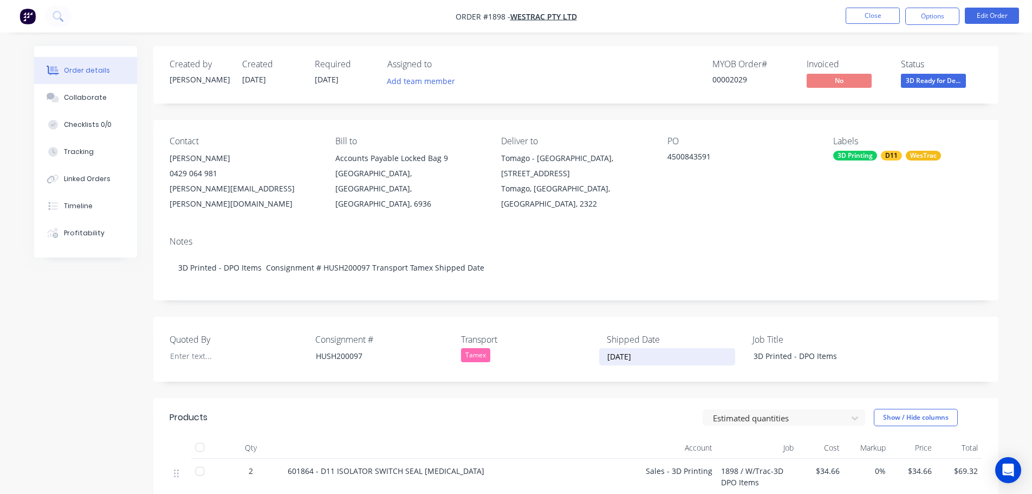
drag, startPoint x: 645, startPoint y: 340, endPoint x: 606, endPoint y: 339, distance: 39.0
click at [606, 348] on input "[DATE]" at bounding box center [667, 356] width 135 height 16
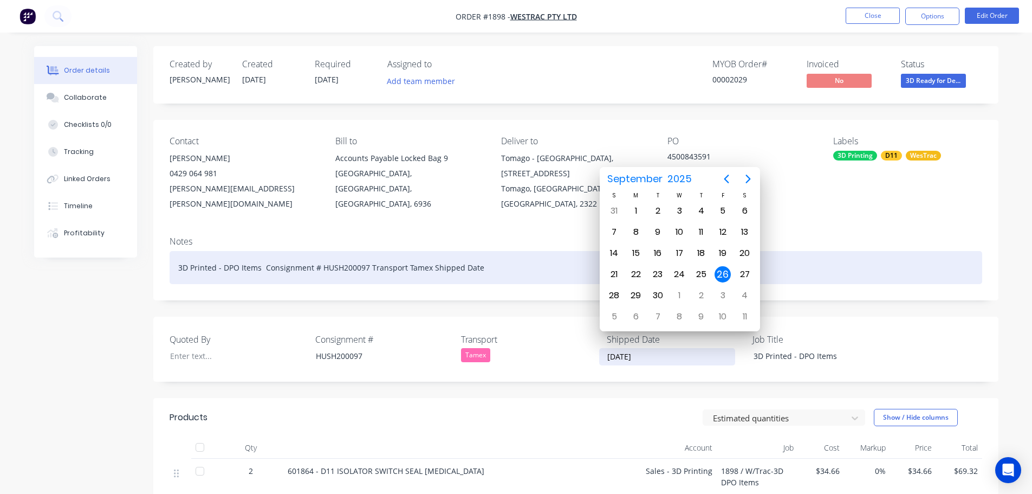
click at [488, 255] on div "3D Printed - DPO Items Consignment # HUSH200097 Transport Tamex Shipped Date" at bounding box center [576, 267] width 813 height 33
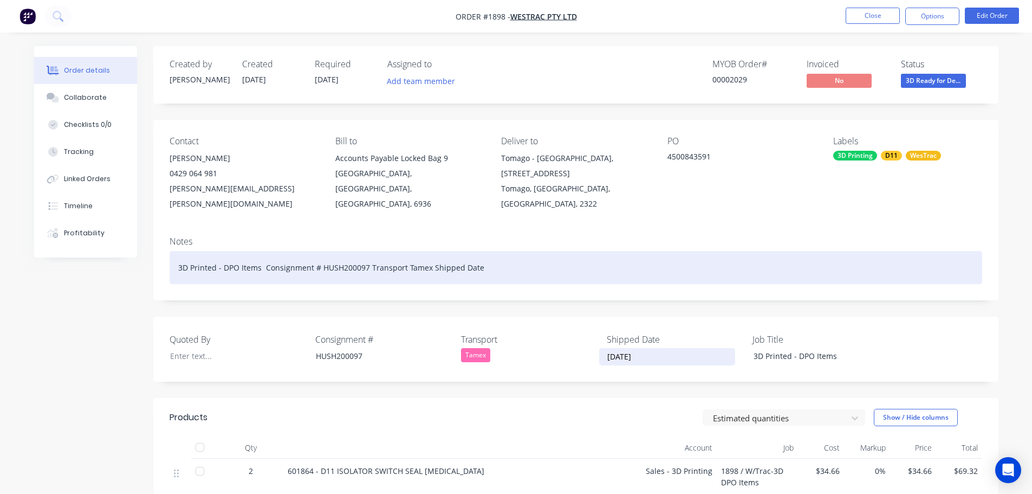
click at [488, 255] on div "3D Printed - DPO Items Consignment # HUSH200097 Transport Tamex Shipped Date" at bounding box center [576, 267] width 813 height 33
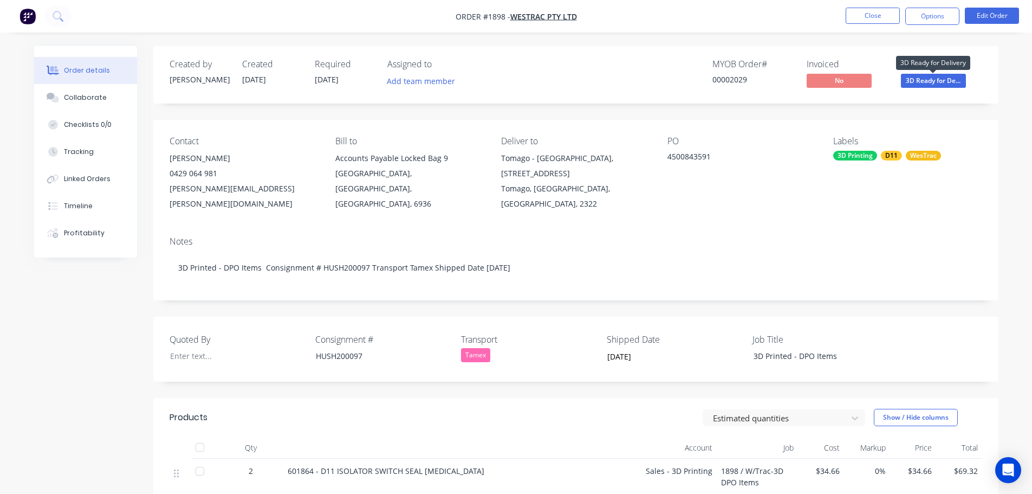
click at [932, 83] on span "3D Ready for De..." at bounding box center [933, 81] width 65 height 14
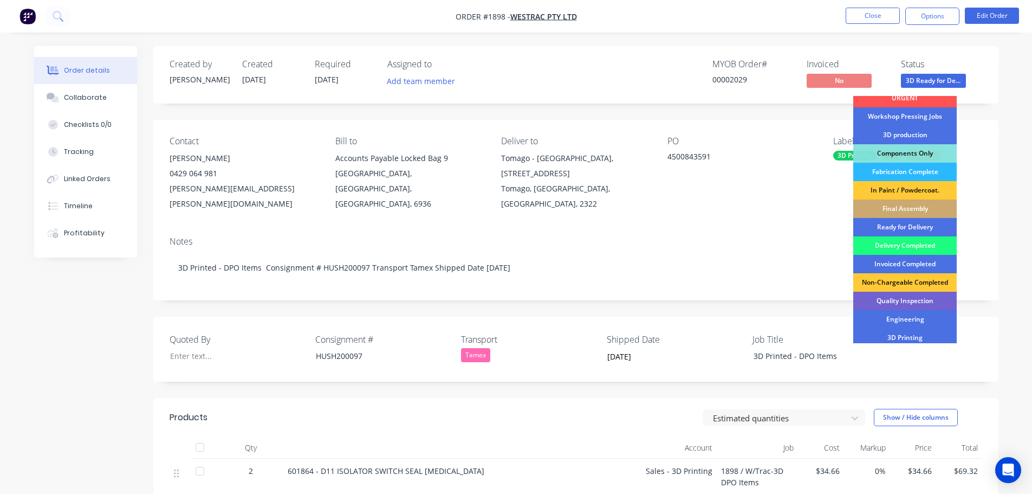
scroll to position [108, 0]
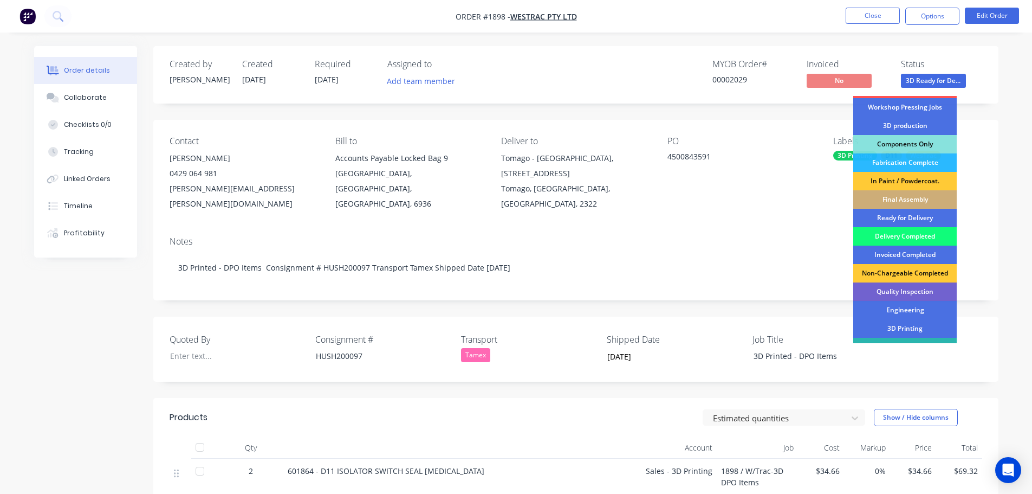
click at [910, 231] on div "Delivery Completed" at bounding box center [904, 236] width 103 height 18
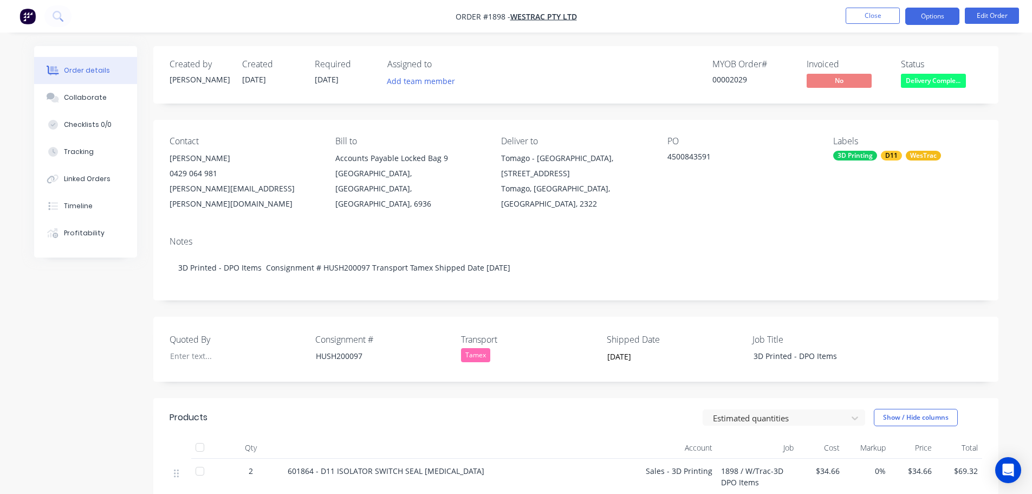
click at [926, 22] on button "Options" at bounding box center [932, 16] width 54 height 17
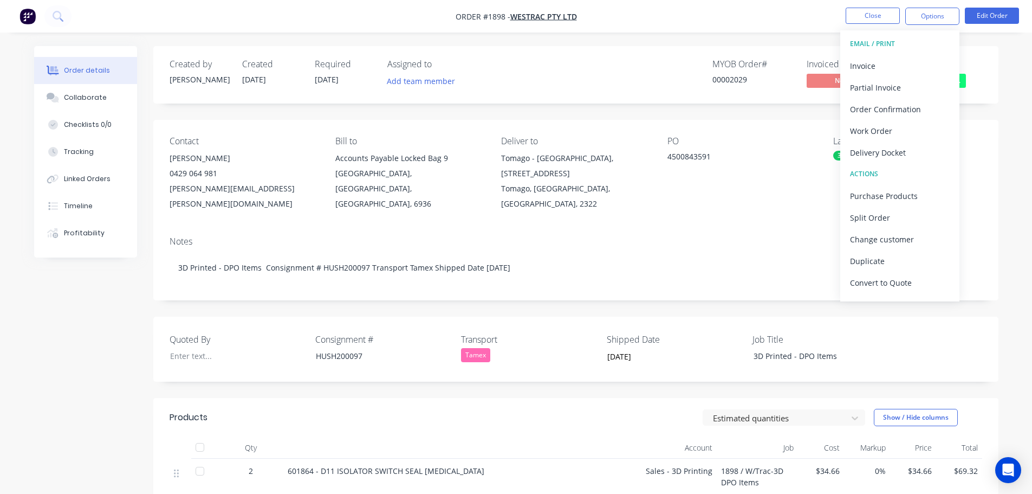
click at [904, 150] on div "Delivery Docket" at bounding box center [900, 153] width 100 height 16
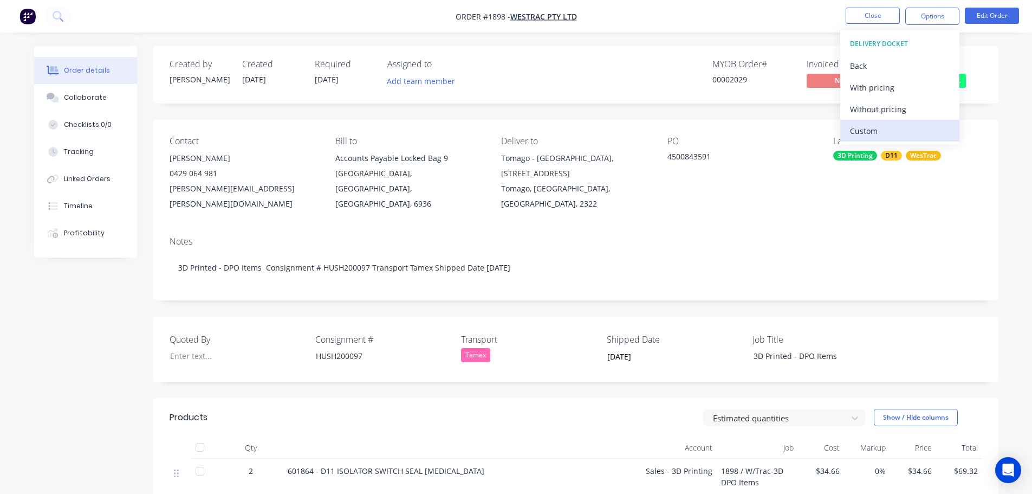
click at [883, 128] on div "Custom" at bounding box center [900, 131] width 100 height 16
click at [881, 111] on div "Without pricing" at bounding box center [900, 109] width 100 height 16
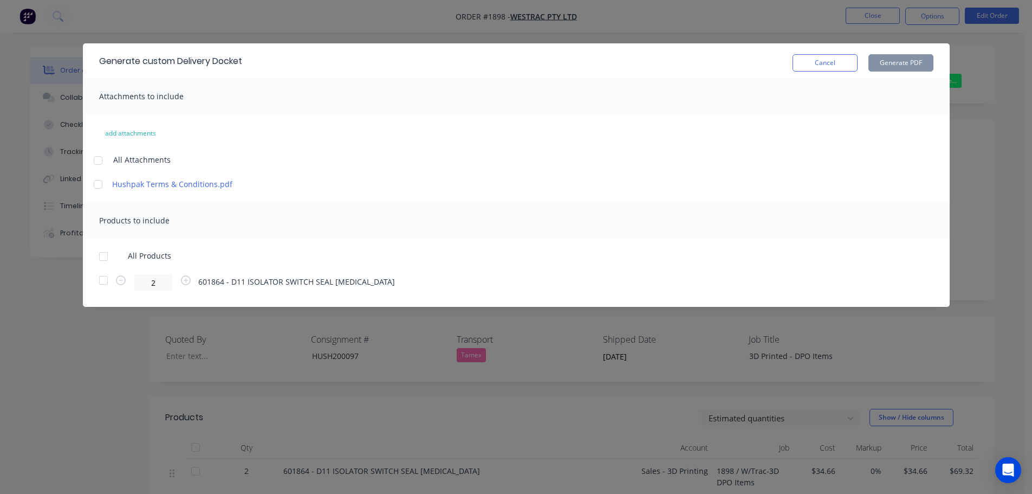
click at [103, 256] on div at bounding box center [104, 256] width 22 height 22
click at [899, 64] on button "Generate PDF" at bounding box center [900, 62] width 65 height 17
click at [823, 63] on button "Cancel" at bounding box center [825, 62] width 65 height 17
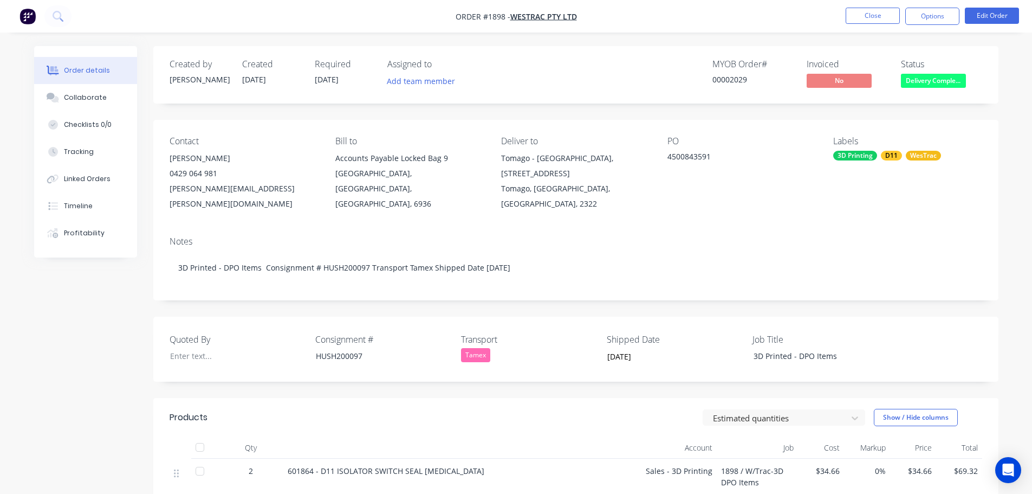
click at [193, 437] on div at bounding box center [200, 447] width 22 height 22
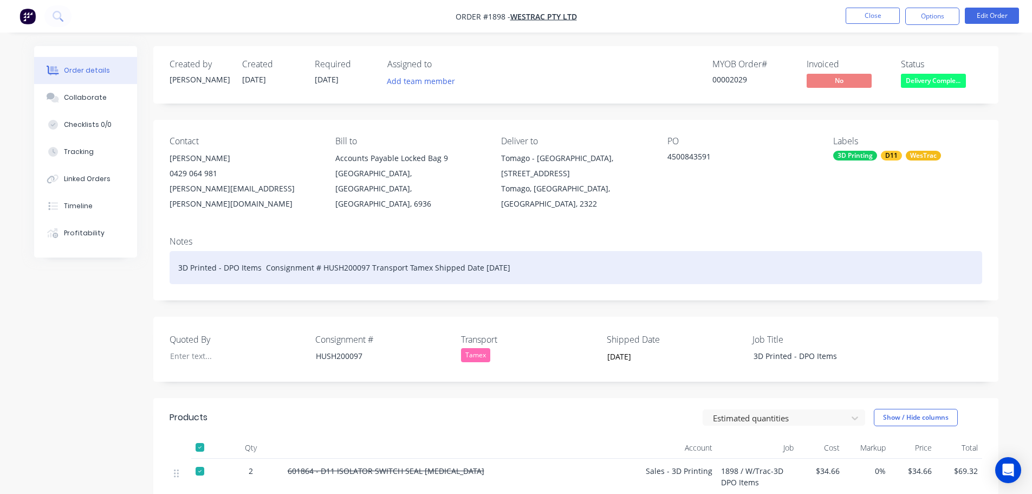
drag, startPoint x: 518, startPoint y: 251, endPoint x: 263, endPoint y: 251, distance: 255.2
click at [263, 251] on div "3D Printed - DPO Items Consignment # HUSH200097 Transport Tamex Shipped Date 26…" at bounding box center [576, 267] width 813 height 33
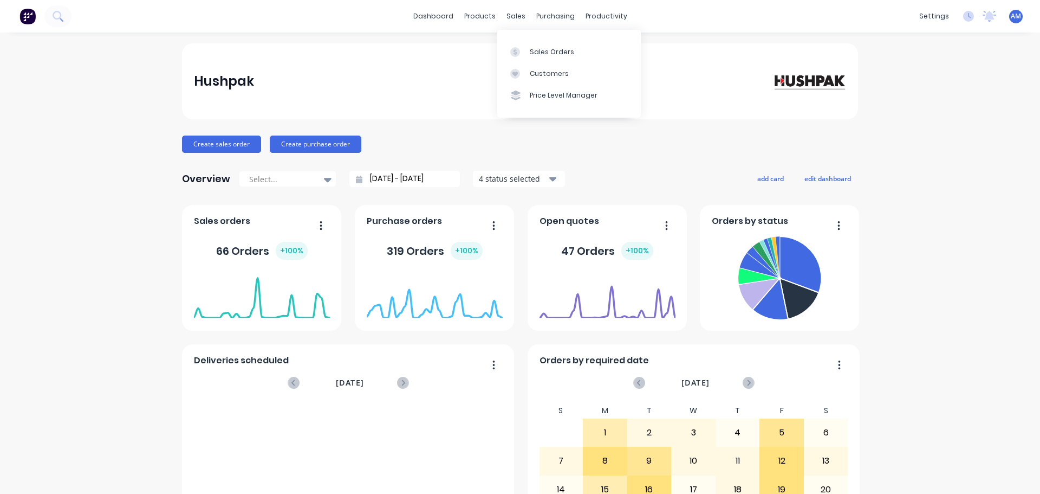
click at [512, 15] on div "sales" at bounding box center [516, 16] width 30 height 16
click at [553, 49] on div "Sales Orders" at bounding box center [552, 52] width 44 height 10
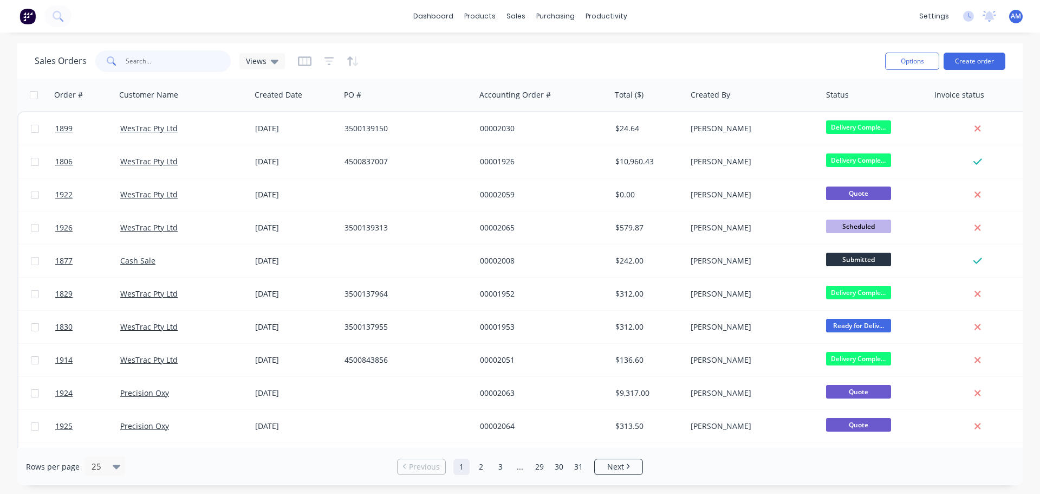
click at [153, 55] on input "text" at bounding box center [179, 61] width 106 height 22
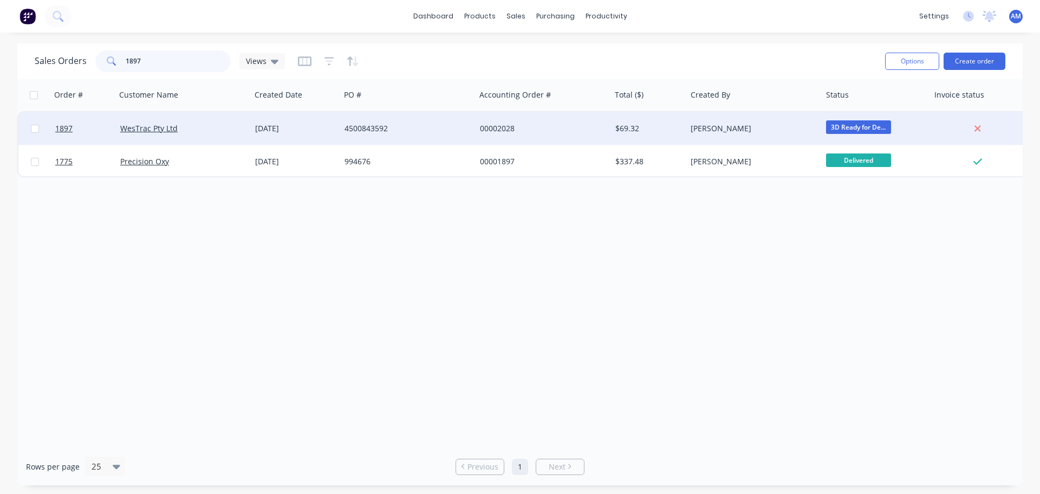
type input "1897"
click at [361, 126] on div "4500843592" at bounding box center [405, 128] width 120 height 11
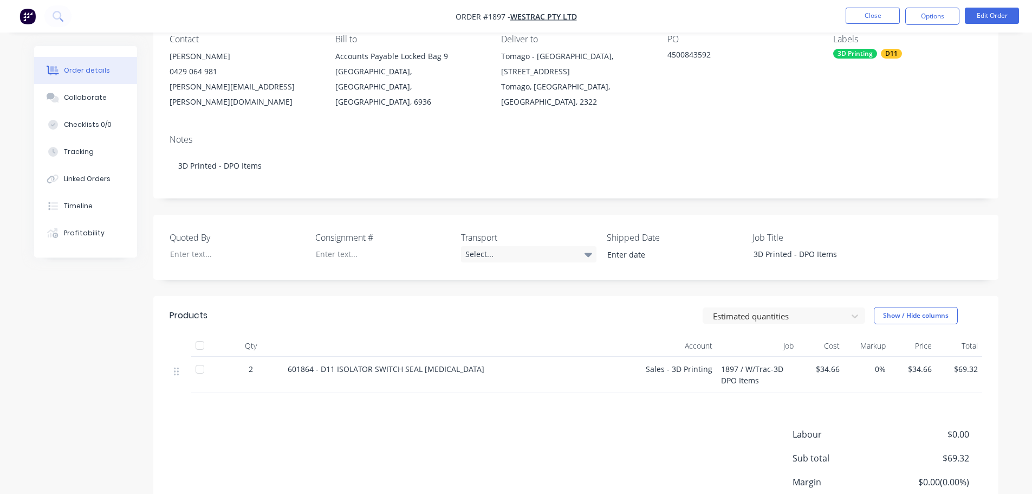
scroll to position [108, 0]
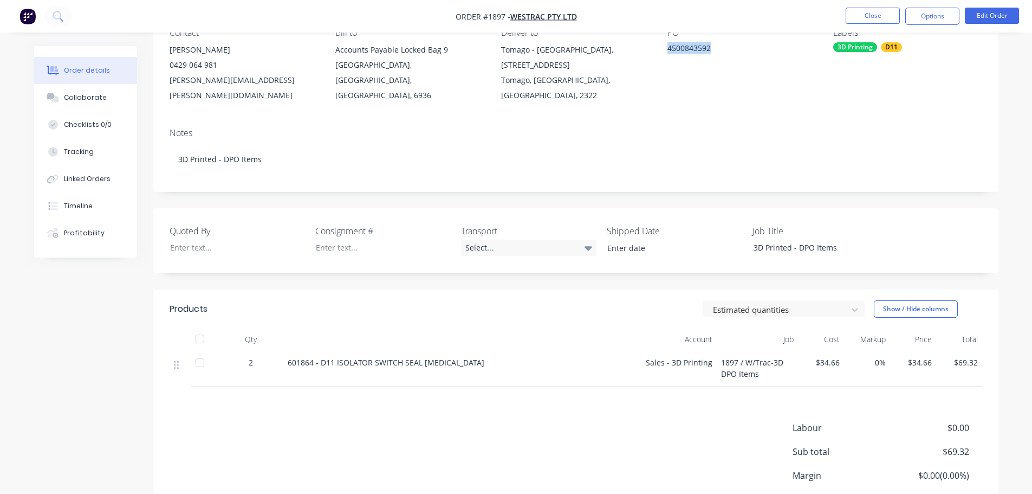
drag, startPoint x: 712, startPoint y: 48, endPoint x: 666, endPoint y: 52, distance: 46.7
click at [666, 52] on div "Contact [PERSON_NAME] [PHONE_NUMBER] [EMAIL_ADDRESS][PERSON_NAME][DOMAIN_NAME] …" at bounding box center [575, 65] width 845 height 108
copy div "4500843592"
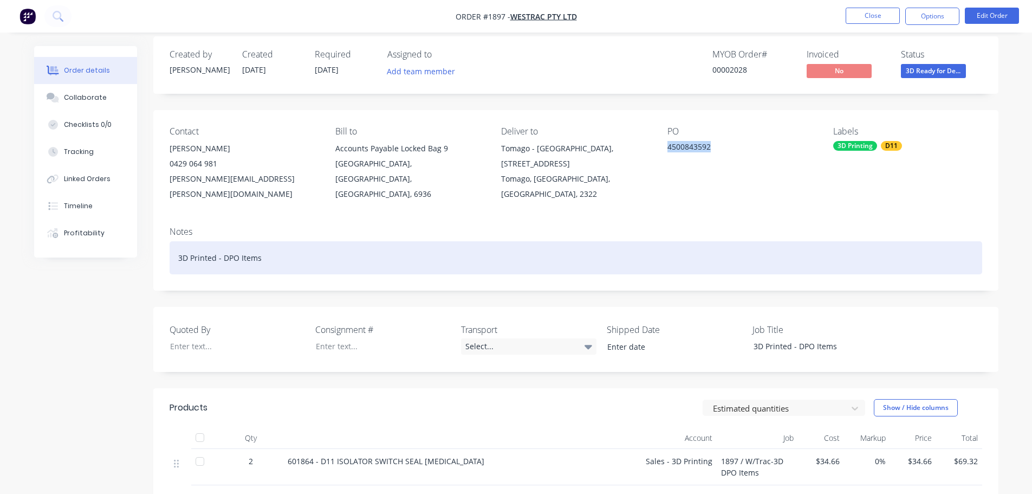
scroll to position [0, 0]
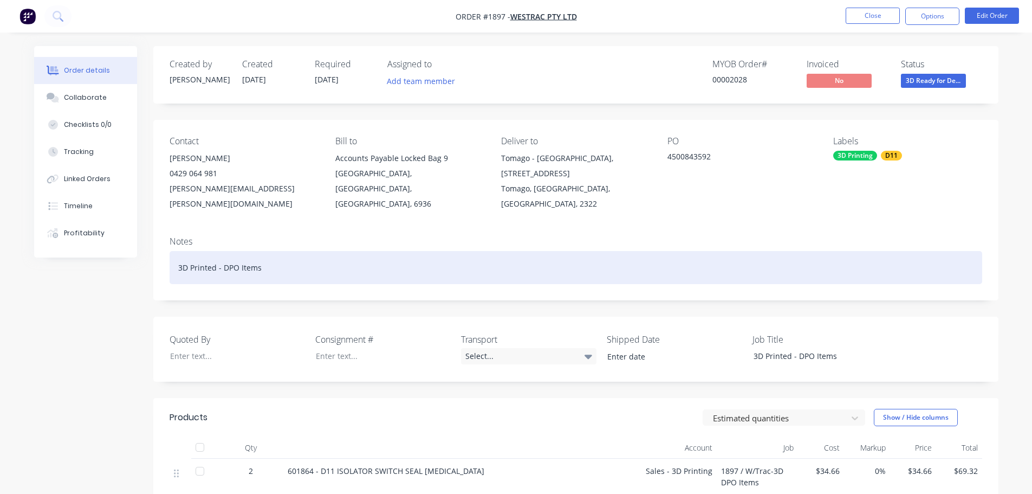
click at [275, 251] on div "3D Printed - DPO Items" at bounding box center [576, 267] width 813 height 33
paste div
drag, startPoint x: 364, startPoint y: 251, endPoint x: 319, endPoint y: 251, distance: 44.4
click at [319, 251] on div "3D Printed - DPO Items Consignment # HUSH200097 Transport Tamex Shipped Date [D…" at bounding box center [576, 267] width 813 height 33
copy div "HUSH200097"
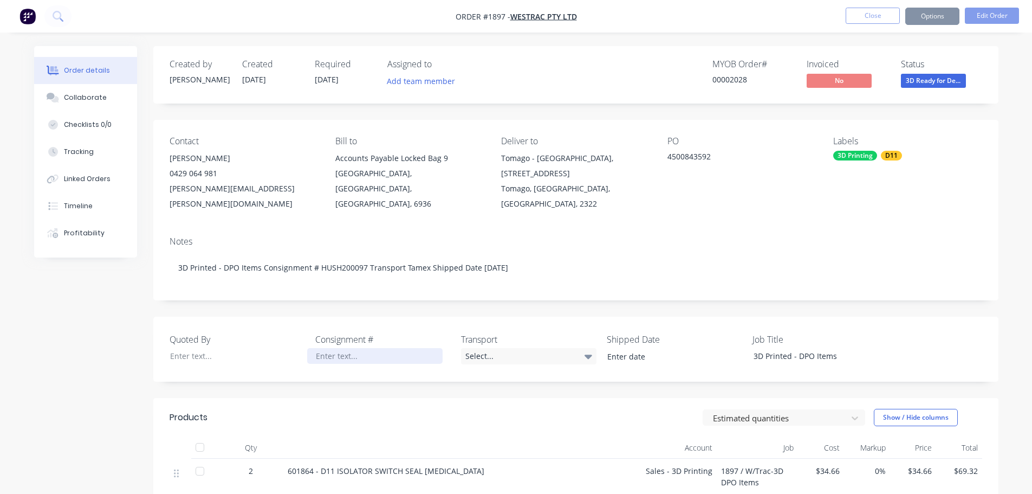
click at [335, 348] on div at bounding box center [374, 356] width 135 height 16
click at [336, 348] on div at bounding box center [374, 356] width 135 height 16
paste div
click at [482, 348] on div "Select..." at bounding box center [528, 356] width 135 height 16
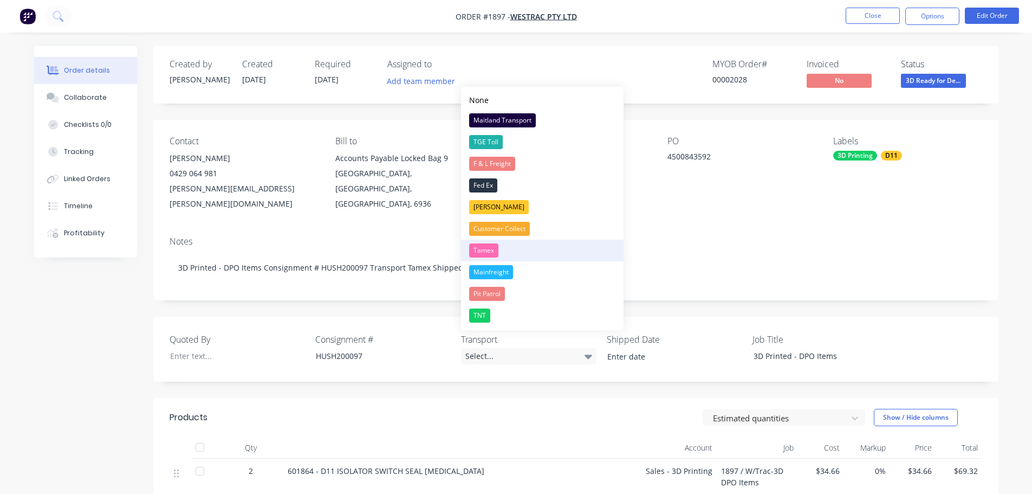
click at [487, 249] on div "Tamex" at bounding box center [483, 250] width 29 height 14
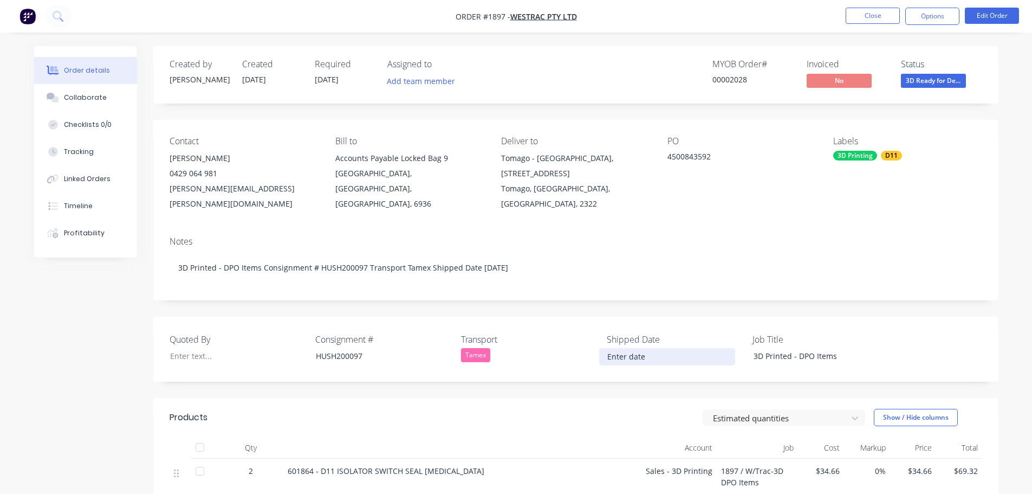
click at [646, 348] on input at bounding box center [667, 356] width 135 height 16
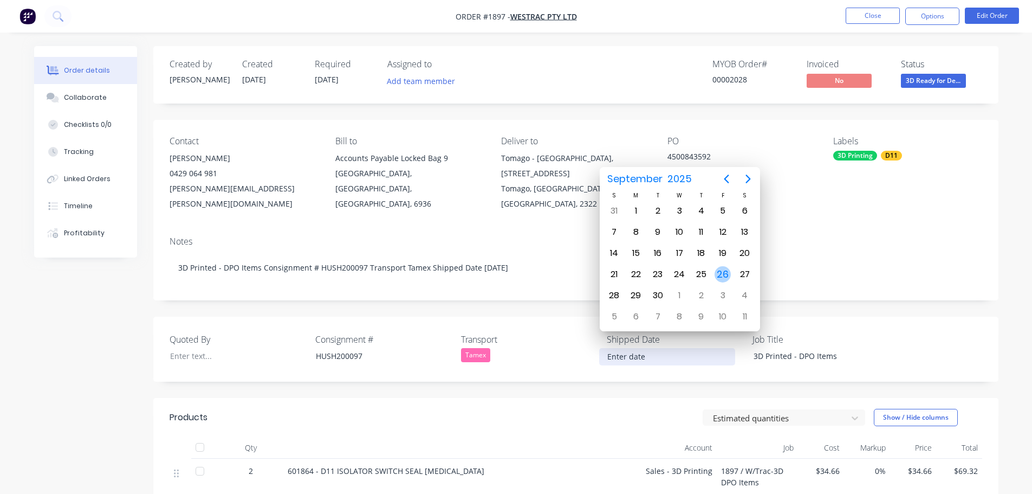
click at [725, 273] on div "26" at bounding box center [723, 274] width 16 height 16
type input "[DATE]"
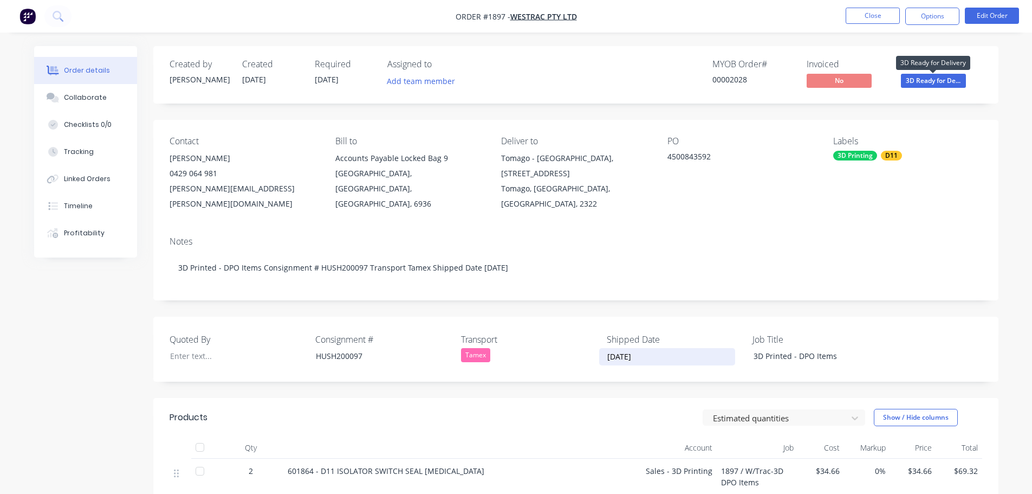
click at [933, 79] on span "3D Ready for De..." at bounding box center [933, 81] width 65 height 14
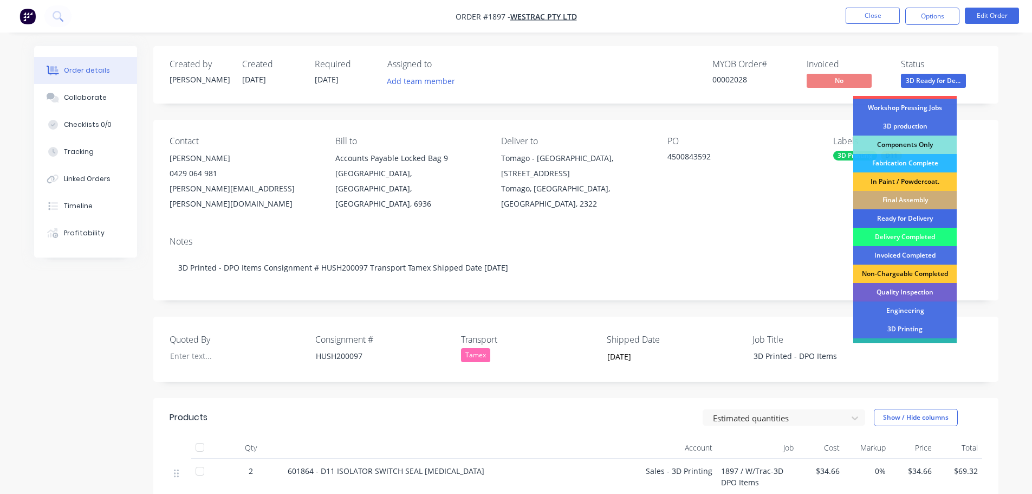
scroll to position [108, 0]
click at [903, 239] on div "Delivery Completed" at bounding box center [904, 236] width 103 height 18
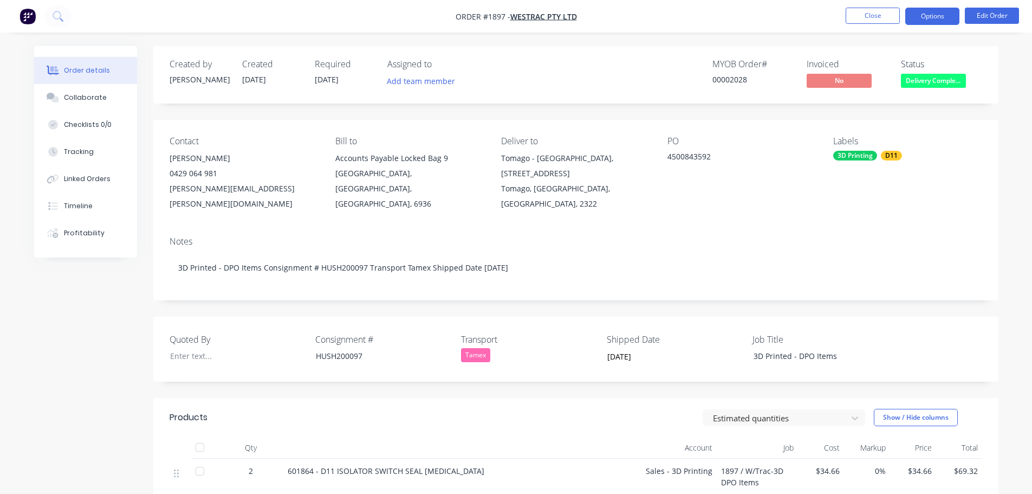
click at [935, 15] on button "Options" at bounding box center [932, 16] width 54 height 17
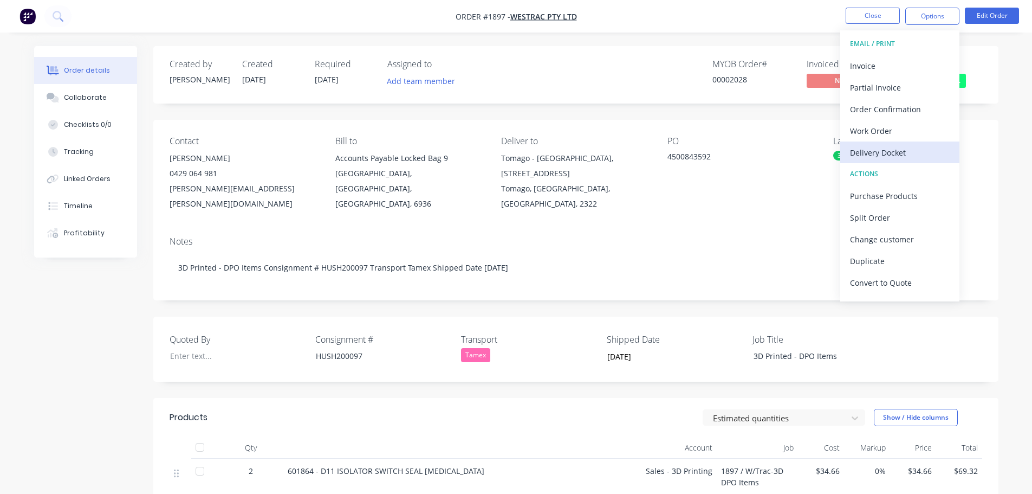
click at [891, 148] on div "Delivery Docket" at bounding box center [900, 153] width 100 height 16
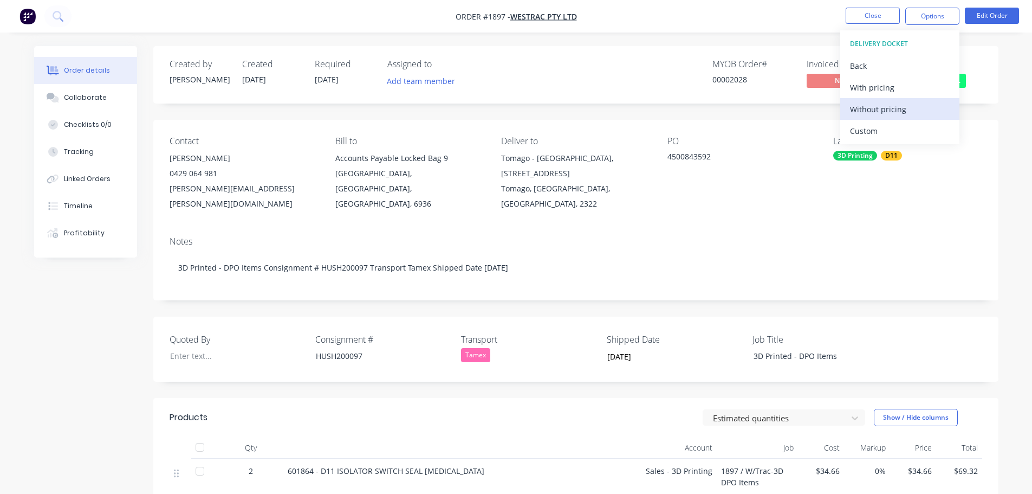
drag, startPoint x: 881, startPoint y: 123, endPoint x: 879, endPoint y: 115, distance: 8.1
click at [881, 123] on div "Custom" at bounding box center [900, 131] width 100 height 16
click at [878, 107] on div "Without pricing" at bounding box center [900, 109] width 100 height 16
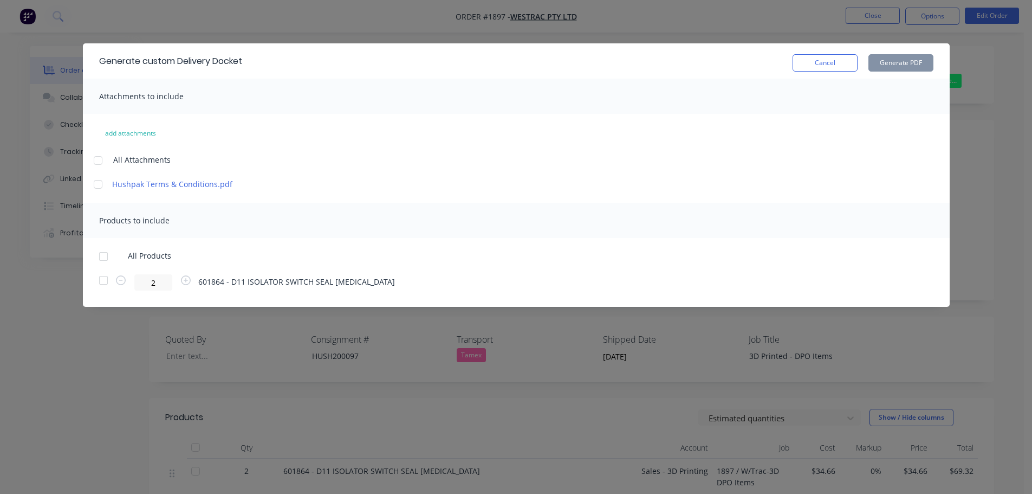
click at [103, 256] on div at bounding box center [104, 256] width 22 height 22
click at [898, 63] on button "Generate PDF" at bounding box center [900, 62] width 65 height 17
click at [820, 59] on button "Cancel" at bounding box center [825, 62] width 65 height 17
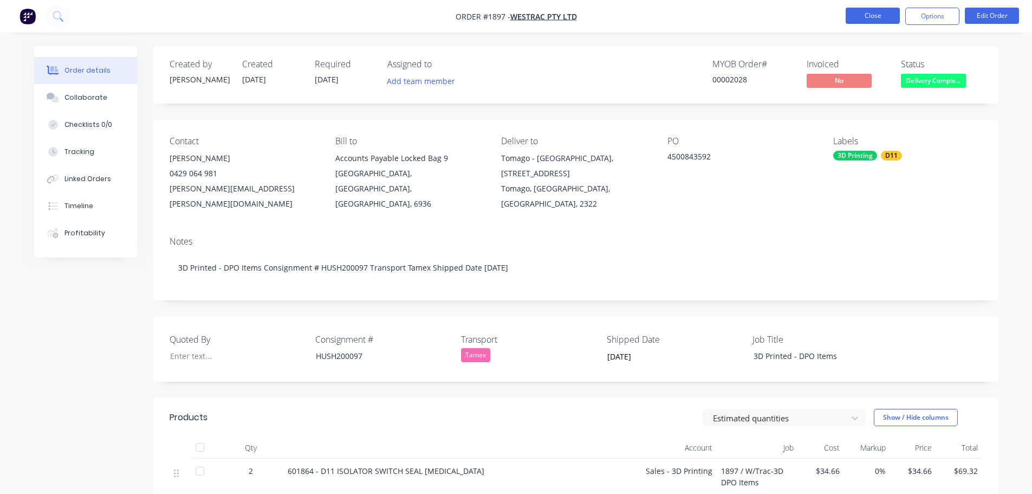
click at [866, 18] on button "Close" at bounding box center [873, 16] width 54 height 16
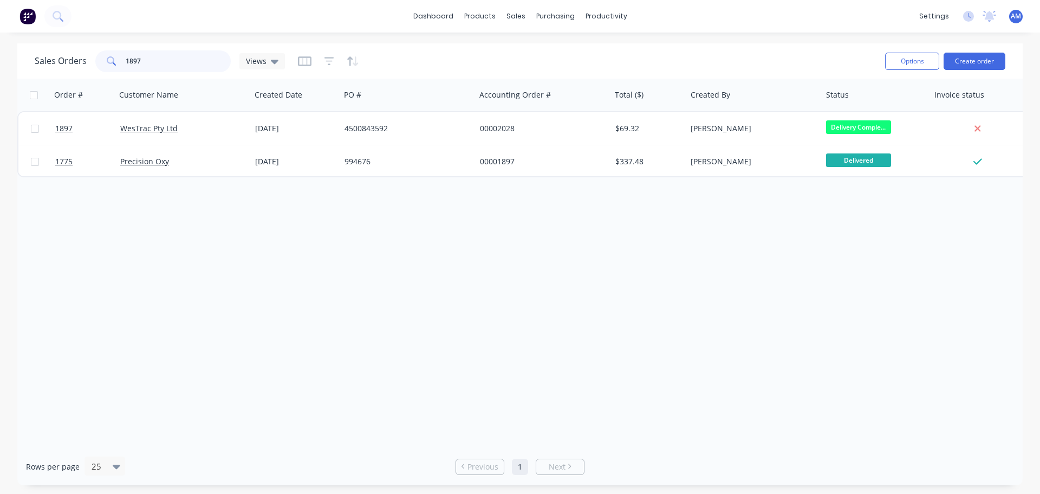
drag, startPoint x: 163, startPoint y: 64, endPoint x: 116, endPoint y: 60, distance: 46.3
click at [116, 60] on div "1897" at bounding box center [162, 61] width 135 height 22
paste input "4500836699"
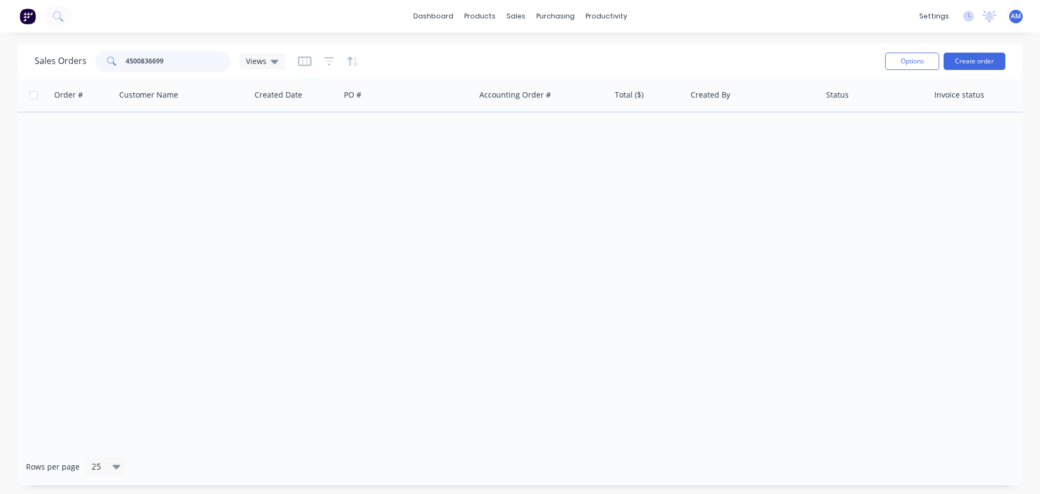
drag, startPoint x: 190, startPoint y: 65, endPoint x: 124, endPoint y: 57, distance: 66.6
click at [124, 57] on div "4500836699" at bounding box center [162, 61] width 135 height 22
type input "4500836699"
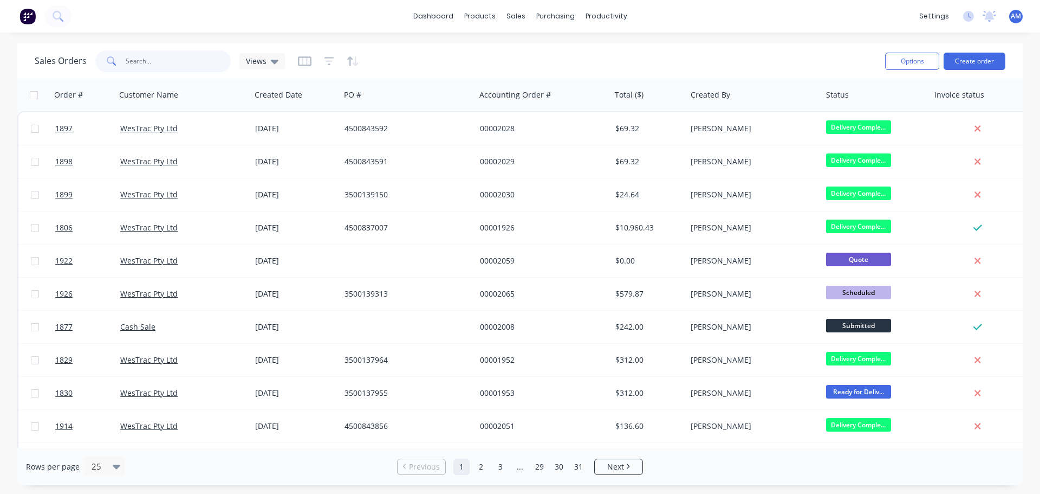
click at [141, 57] on input "text" at bounding box center [179, 61] width 106 height 22
paste input "4500836699"
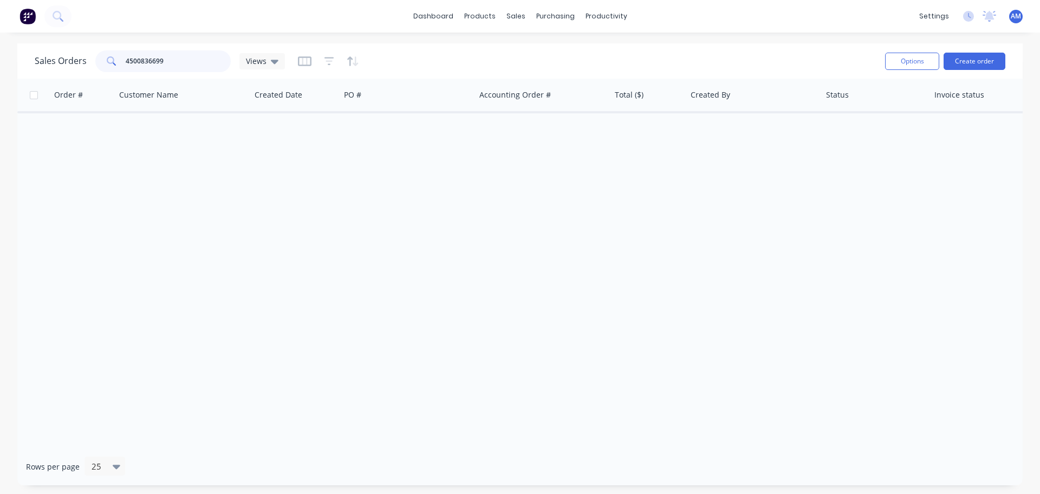
drag, startPoint x: 168, startPoint y: 63, endPoint x: 109, endPoint y: 57, distance: 59.8
click at [109, 57] on div "4500836699" at bounding box center [162, 61] width 135 height 22
paste input "7240"
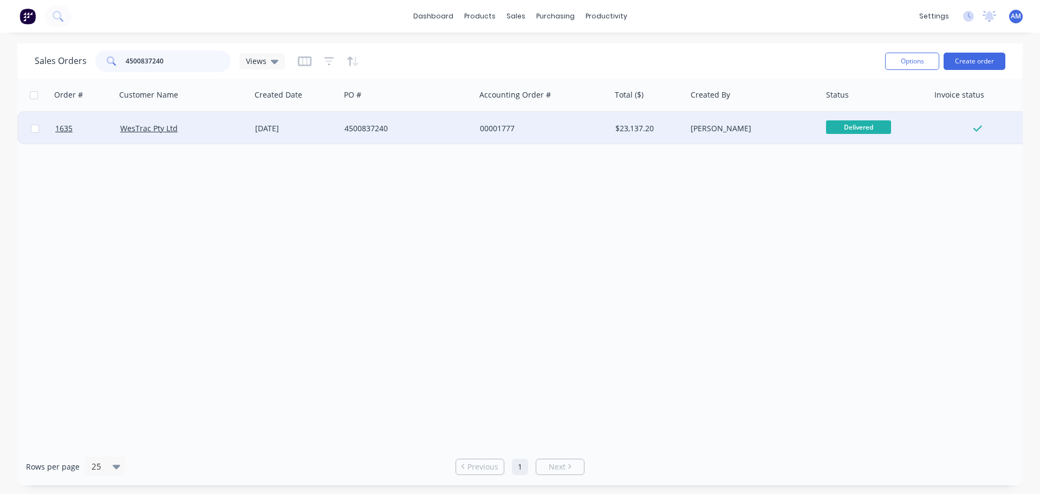
type input "4500837240"
click at [381, 127] on div "4500837240" at bounding box center [405, 128] width 120 height 11
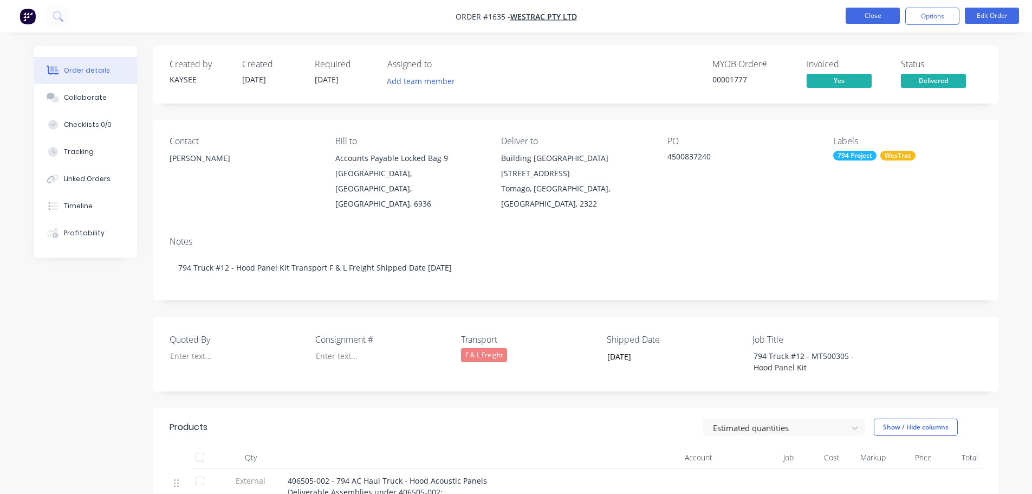
click at [873, 21] on button "Close" at bounding box center [873, 16] width 54 height 16
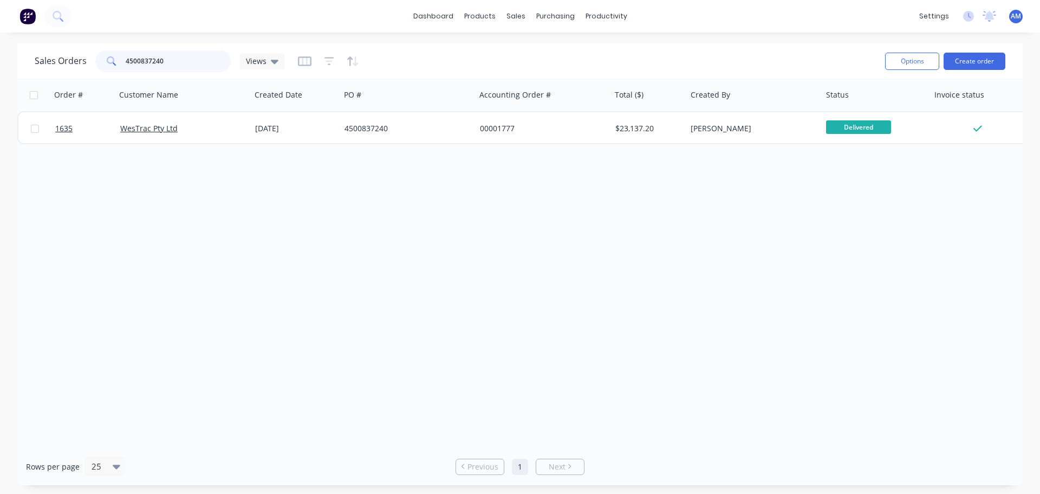
drag, startPoint x: 163, startPoint y: 61, endPoint x: 122, endPoint y: 57, distance: 40.9
click at [122, 57] on div "4500837240" at bounding box center [162, 61] width 135 height 22
paste input "83"
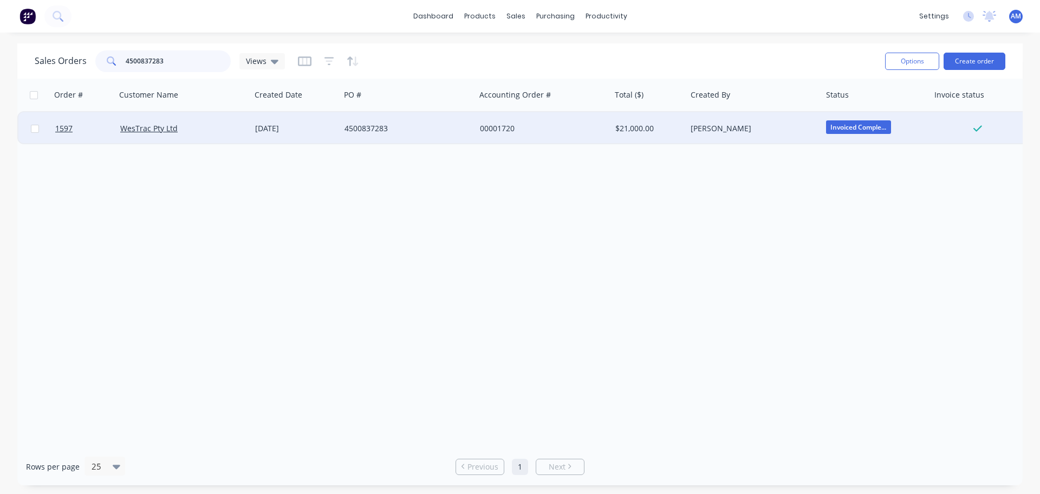
type input "4500837283"
click at [372, 125] on div "4500837283" at bounding box center [405, 128] width 120 height 11
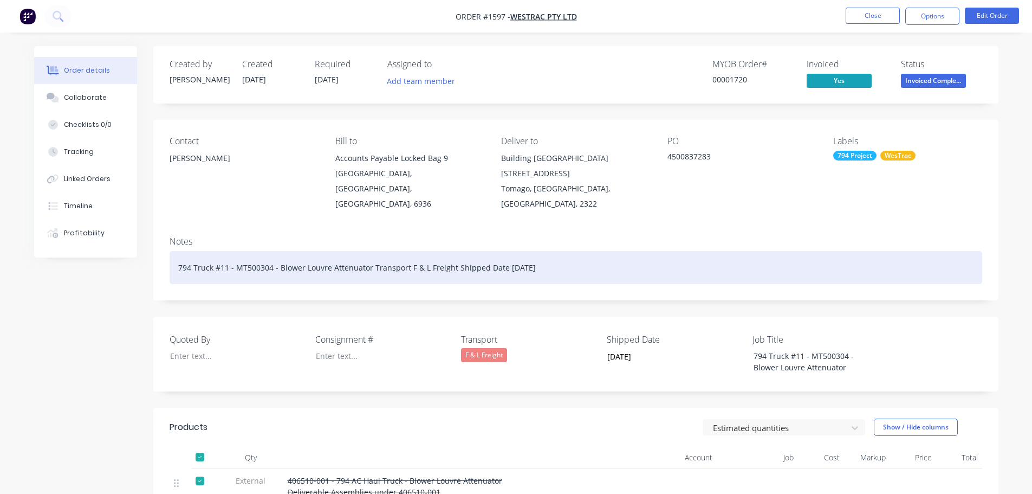
click at [949, 265] on div "794 Truck #11 - MT500304 - Blower Louvre Attenuator Transport F & L Freight Shi…" at bounding box center [576, 267] width 813 height 33
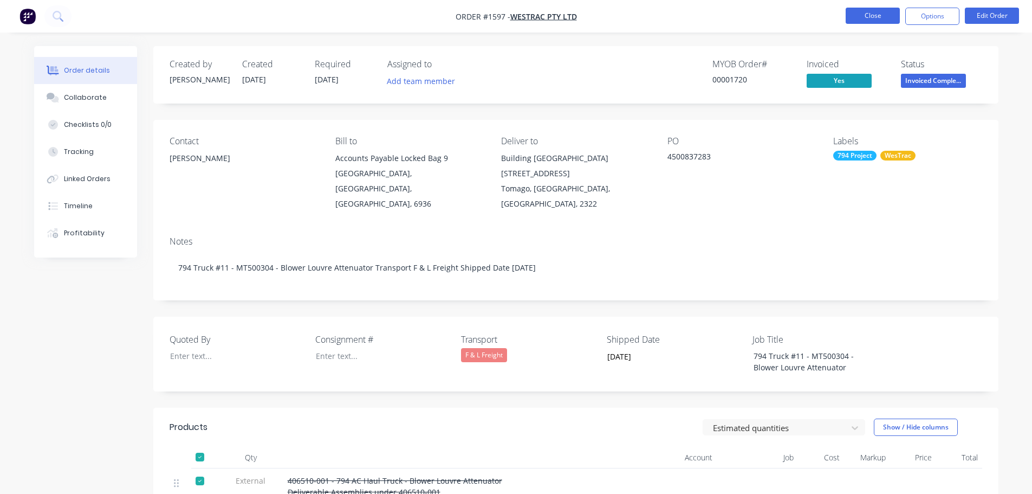
click at [881, 16] on button "Close" at bounding box center [873, 16] width 54 height 16
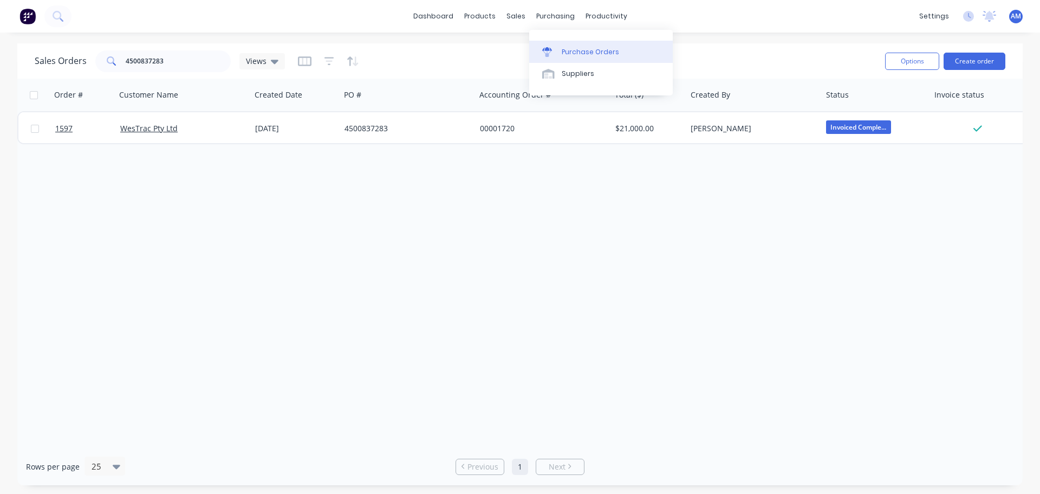
click at [577, 53] on div "Purchase Orders" at bounding box center [590, 52] width 57 height 10
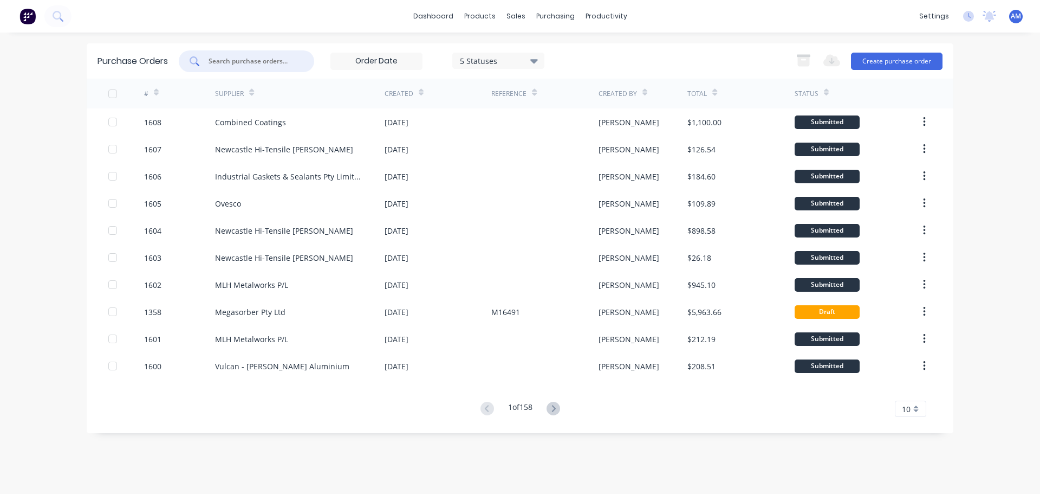
click at [267, 62] on input "text" at bounding box center [252, 61] width 90 height 11
type input "1558"
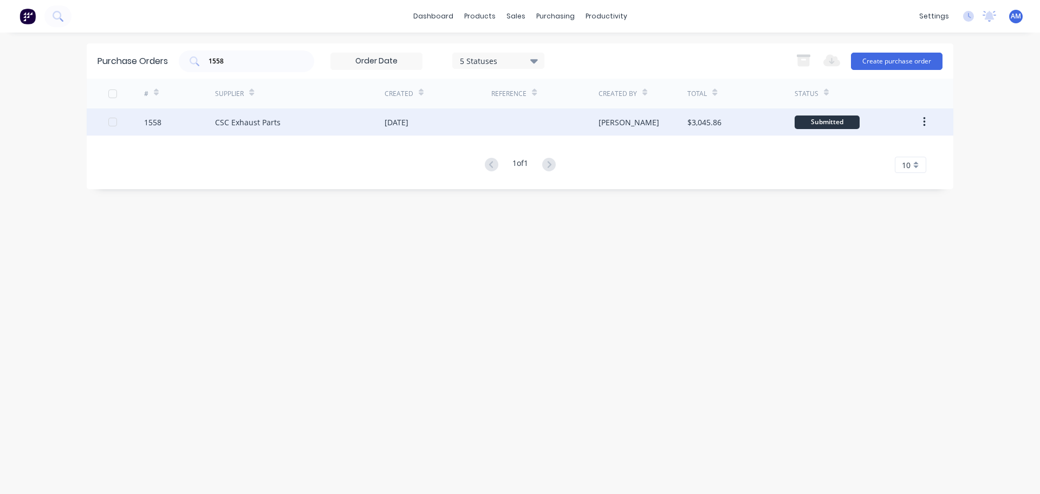
click at [277, 119] on div "CSC Exhaust Parts" at bounding box center [248, 121] width 66 height 11
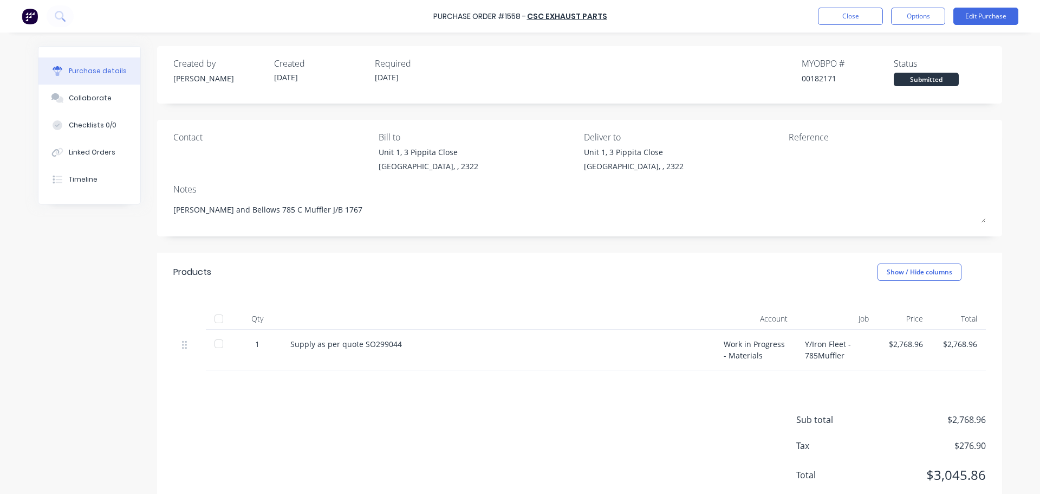
click at [216, 320] on div at bounding box center [219, 319] width 22 height 22
type textarea "x"
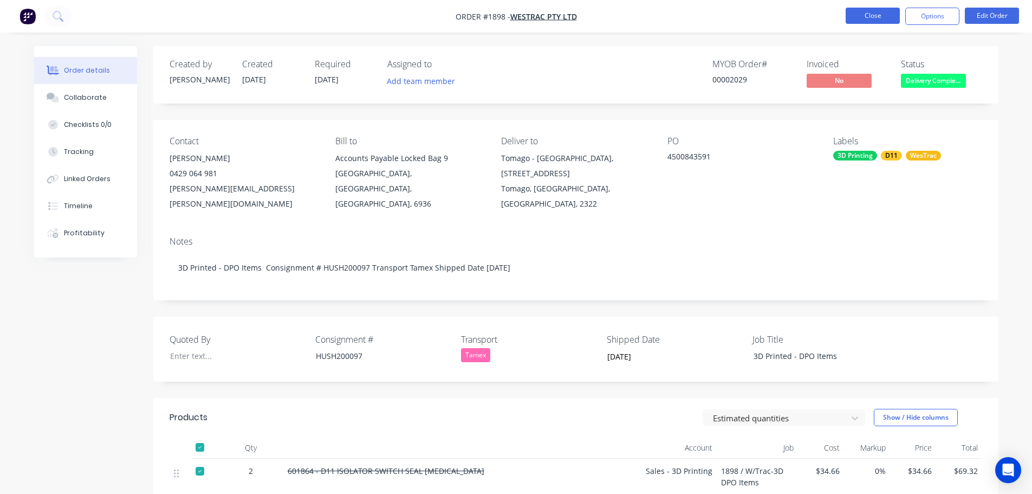
click at [877, 19] on button "Close" at bounding box center [873, 16] width 54 height 16
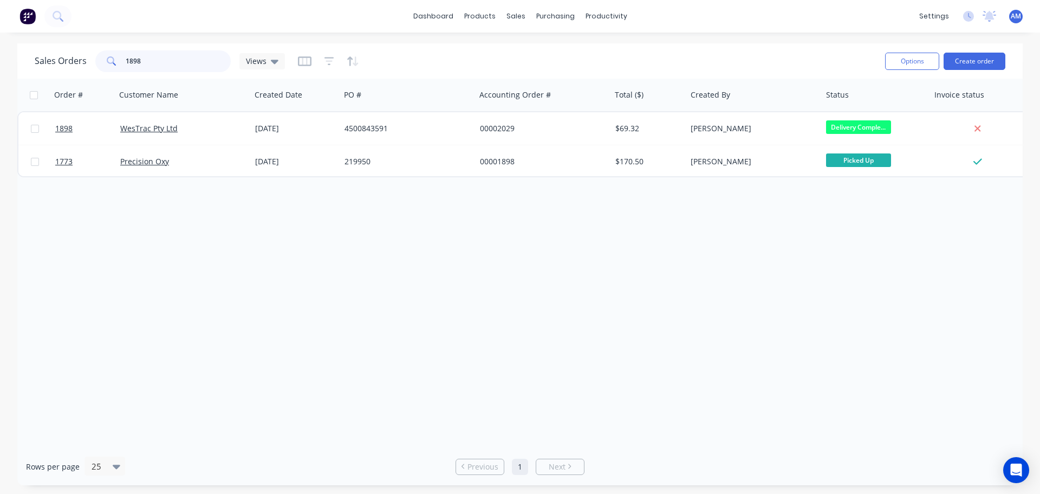
drag, startPoint x: 175, startPoint y: 64, endPoint x: 117, endPoint y: 57, distance: 58.4
click at [117, 57] on div "1898" at bounding box center [162, 61] width 135 height 22
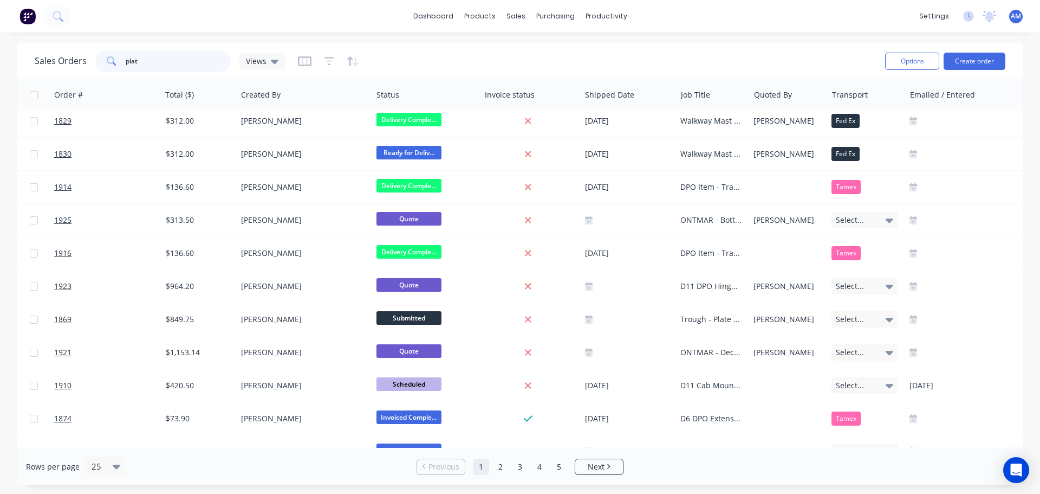
scroll to position [0, 450]
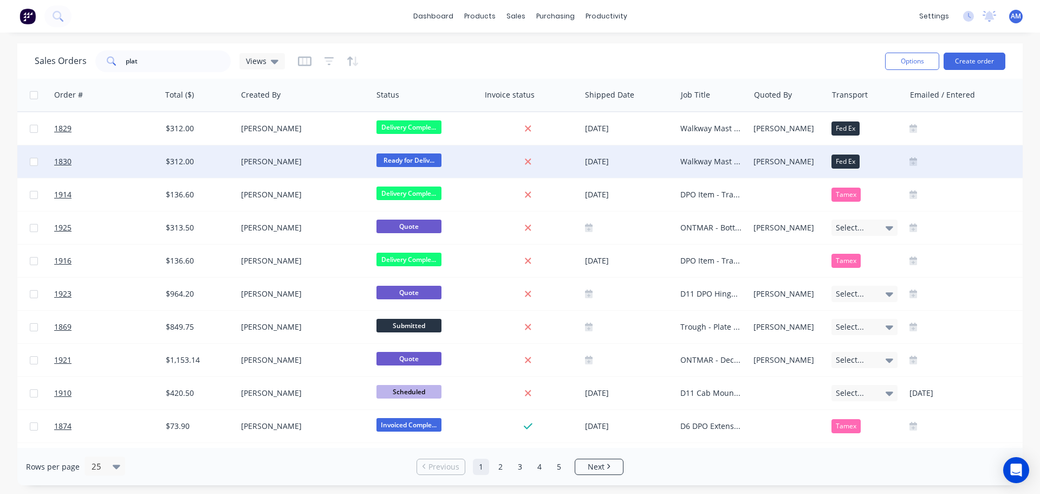
click at [408, 161] on span "Ready for Deliv..." at bounding box center [409, 160] width 65 height 14
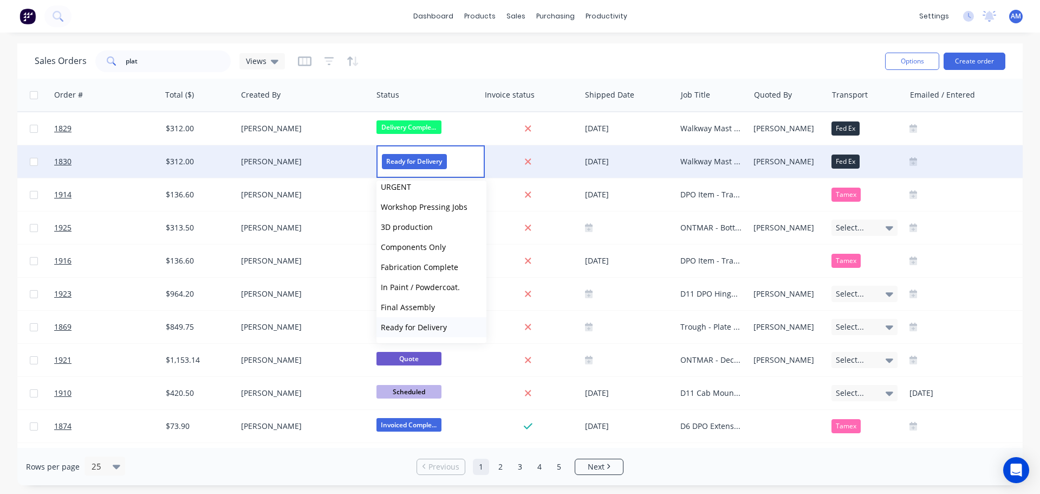
scroll to position [163, 0]
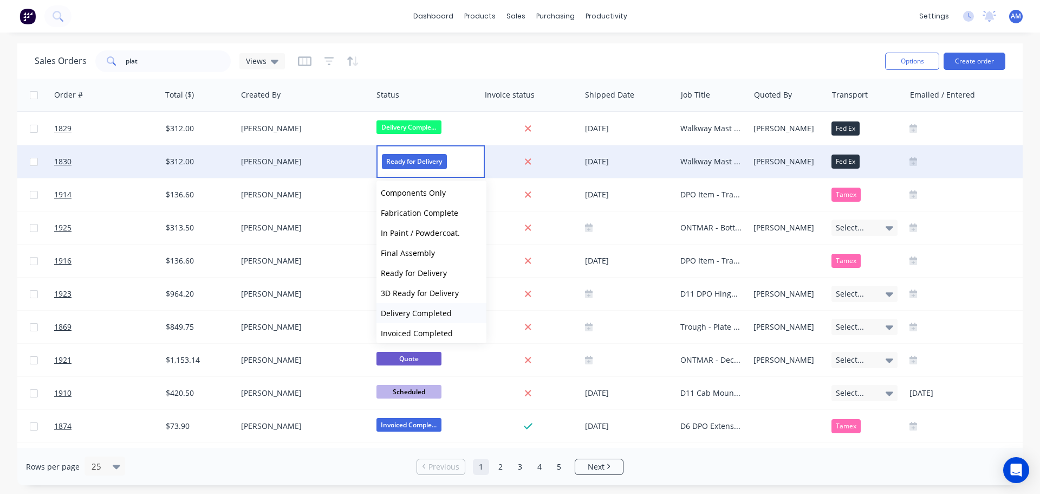
click at [424, 312] on span "Delivery Completed" at bounding box center [416, 313] width 71 height 10
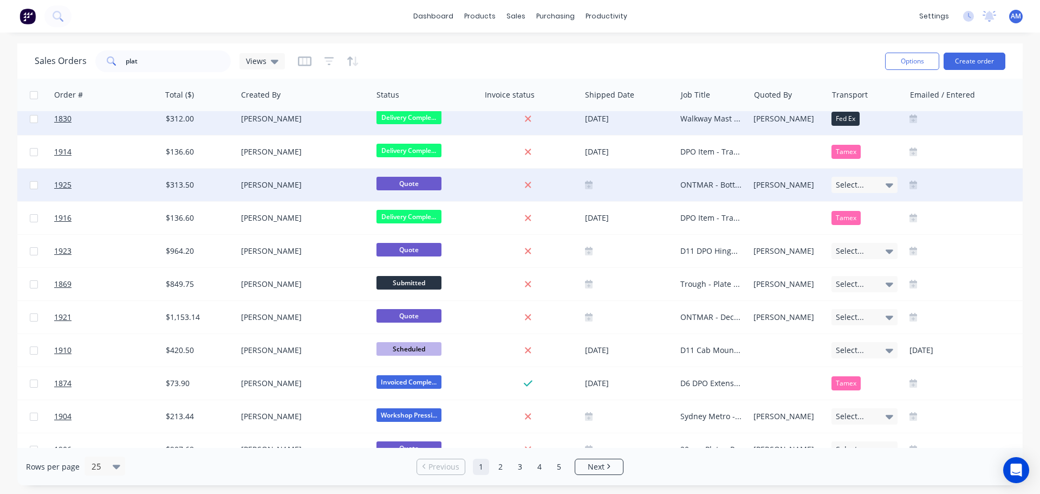
scroll to position [108, 450]
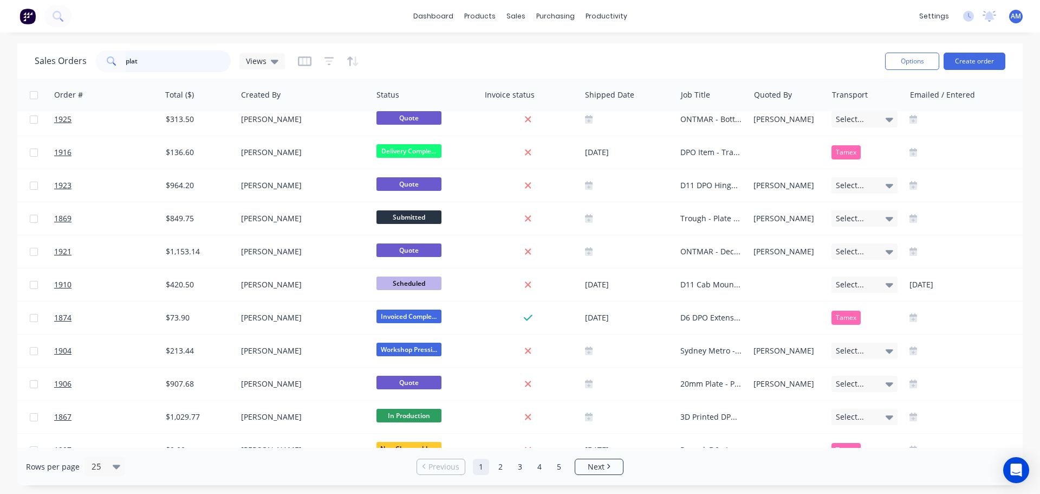
click at [146, 63] on input "plat" at bounding box center [179, 61] width 106 height 22
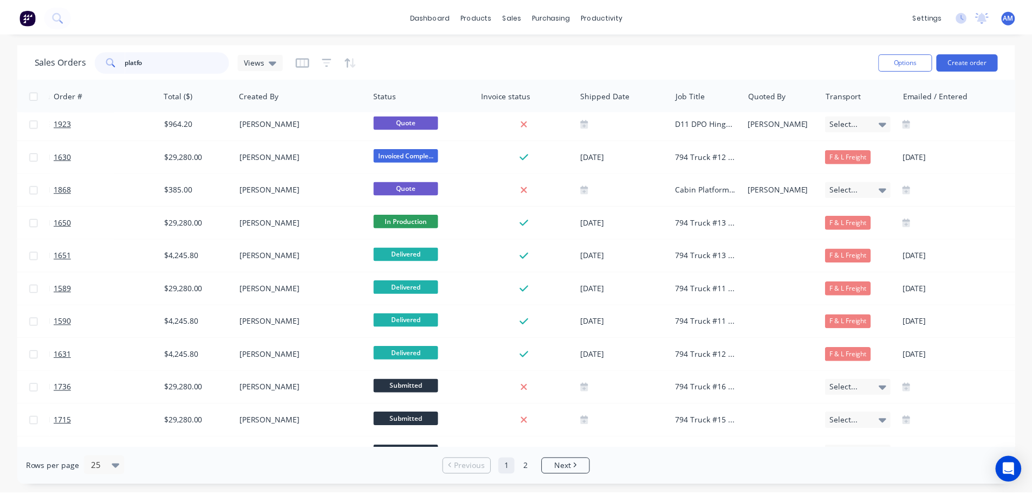
scroll to position [0, 450]
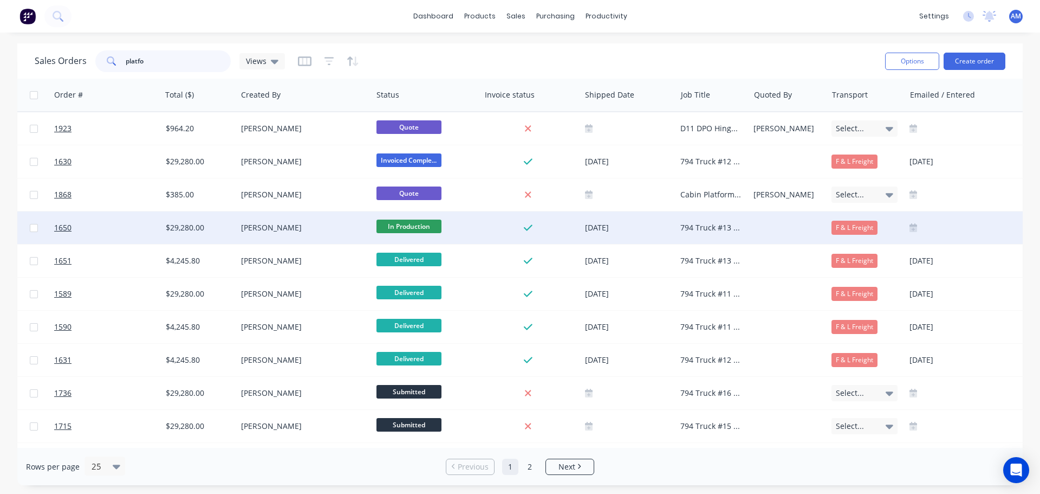
type input "platfo"
click at [703, 227] on div "794 Truck #13 - MT500306 - Access Platforms - LH & RH" at bounding box center [710, 227] width 61 height 11
click at [188, 224] on div "$29,280.00" at bounding box center [198, 227] width 64 height 11
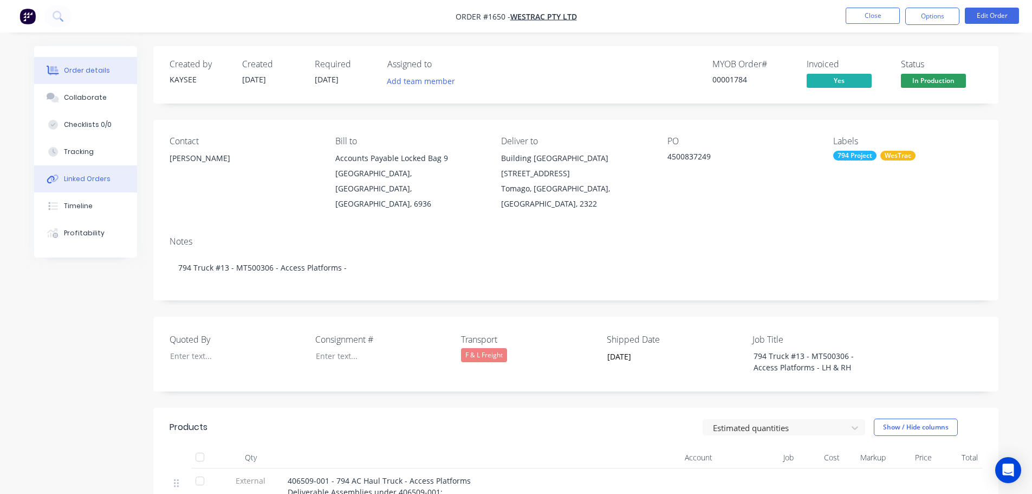
click at [88, 180] on div "Linked Orders" at bounding box center [87, 179] width 47 height 10
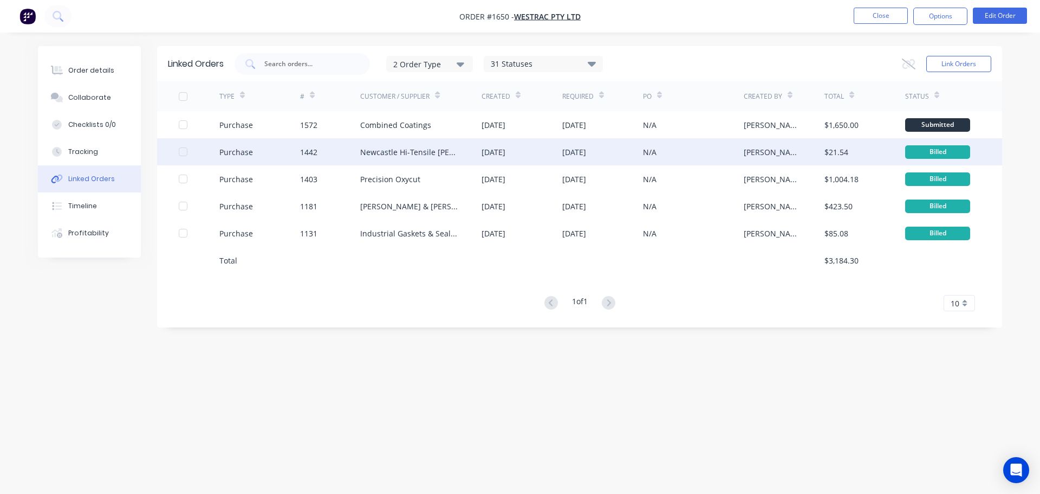
click at [436, 155] on div "Newcastle Hi-Tensile [PERSON_NAME]" at bounding box center [410, 151] width 100 height 11
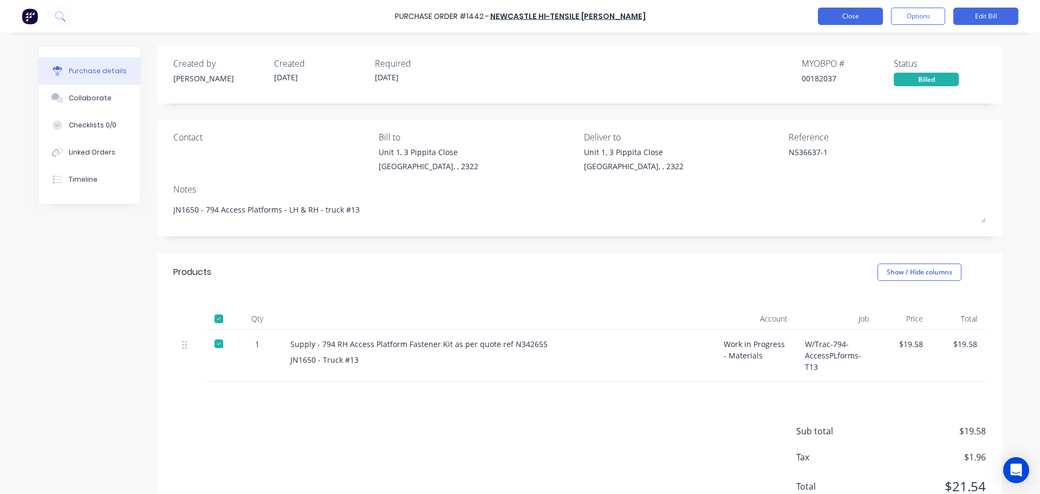
click at [825, 21] on button "Close" at bounding box center [850, 16] width 65 height 17
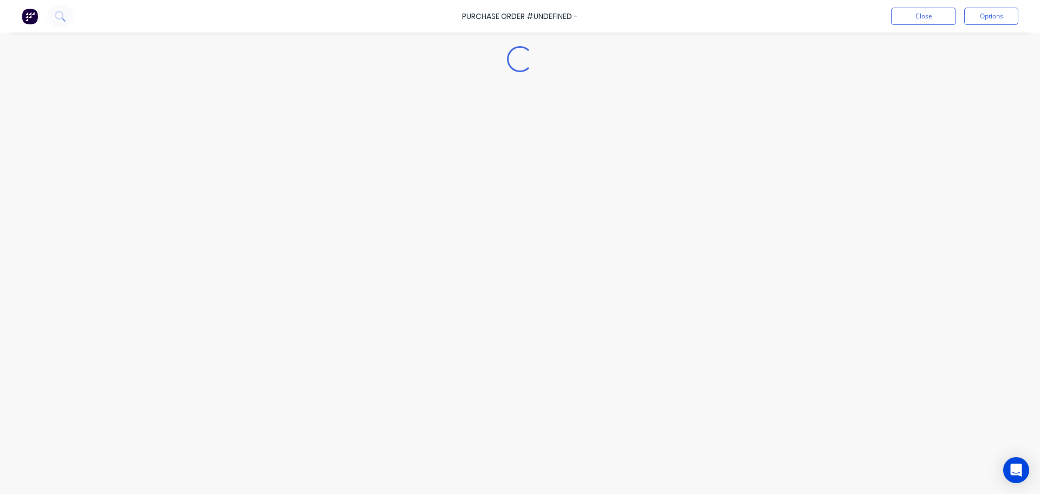
type textarea "x"
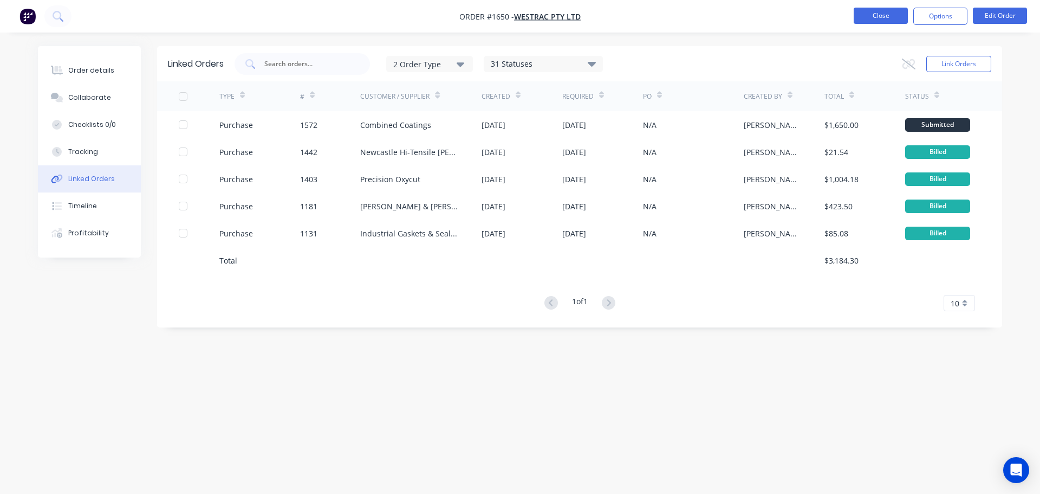
click at [872, 20] on button "Close" at bounding box center [881, 16] width 54 height 16
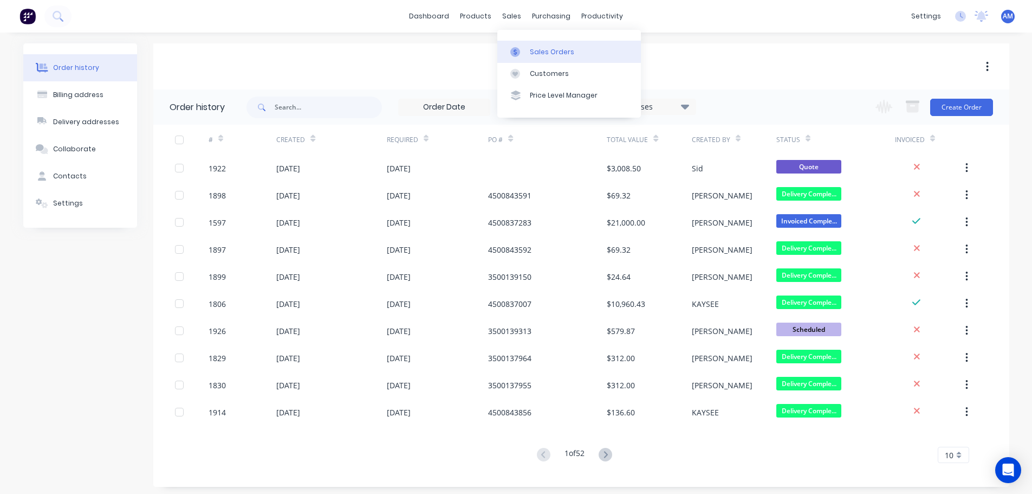
click at [537, 49] on div "Sales Orders" at bounding box center [552, 52] width 44 height 10
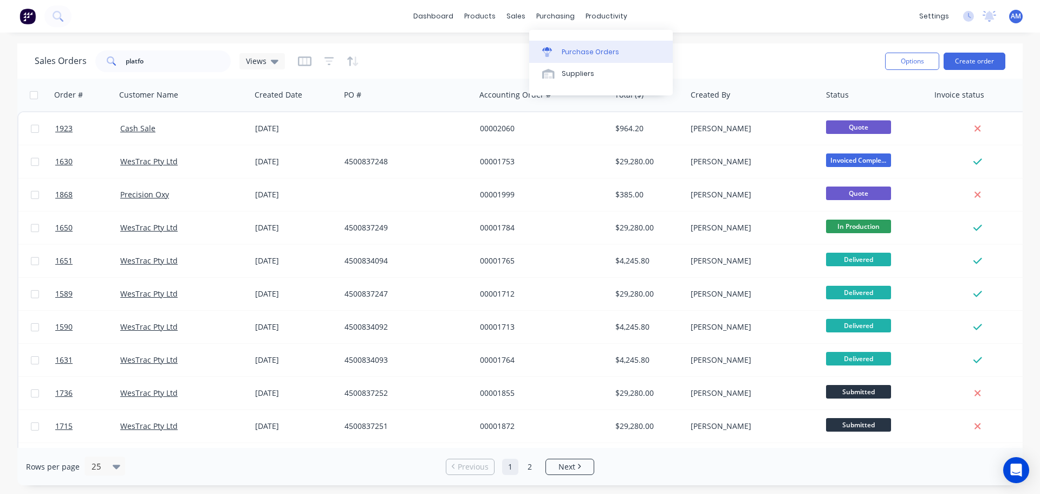
click at [576, 50] on div "Purchase Orders" at bounding box center [590, 52] width 57 height 10
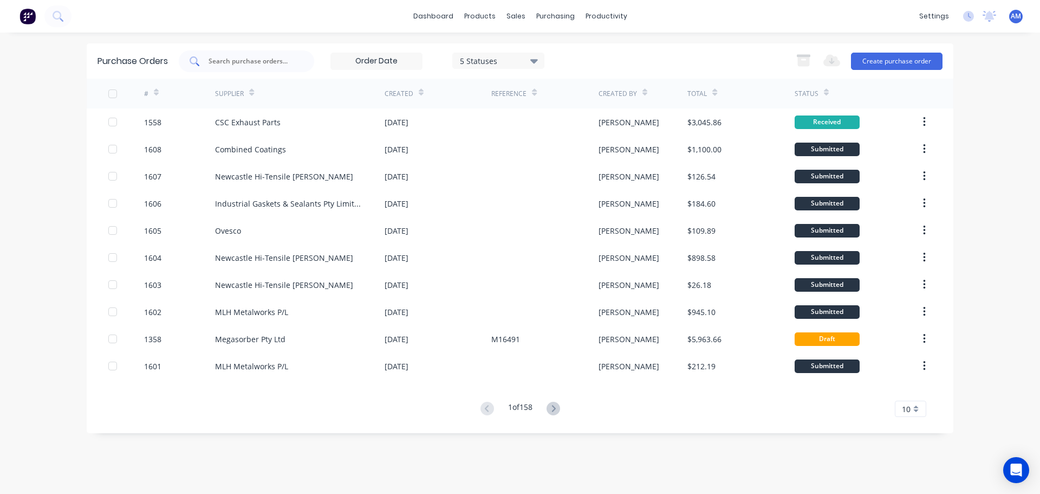
click at [241, 63] on input "text" at bounding box center [252, 61] width 90 height 11
type input "1584"
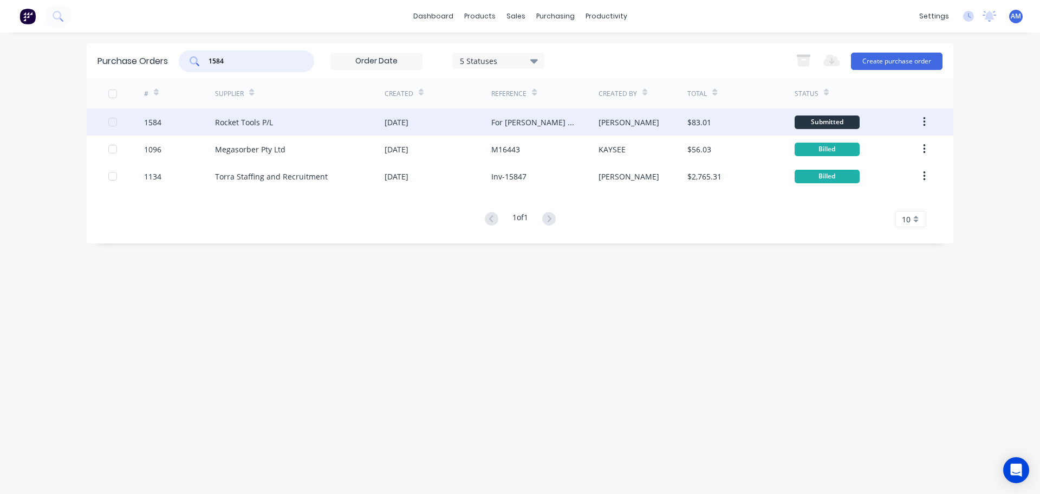
click at [257, 117] on div "Rocket Tools P/L" at bounding box center [244, 121] width 58 height 11
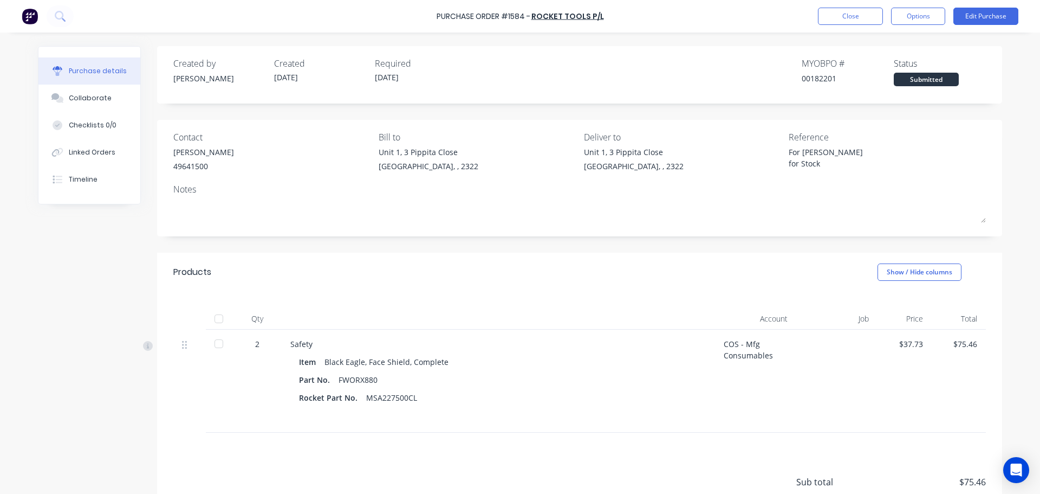
click at [217, 317] on div at bounding box center [219, 319] width 22 height 22
type textarea "x"
click at [853, 14] on button "Close" at bounding box center [850, 16] width 65 height 17
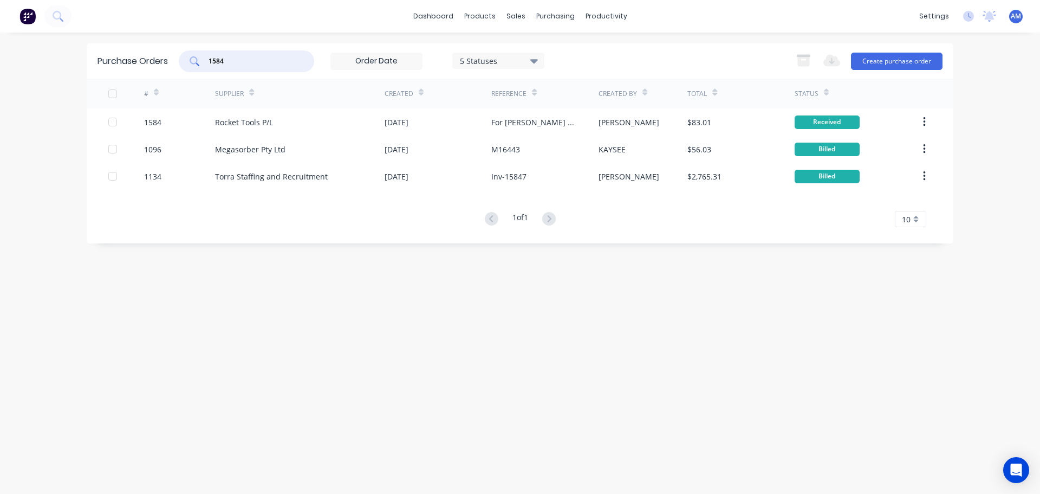
drag, startPoint x: 230, startPoint y: 56, endPoint x: 201, endPoint y: 58, distance: 29.3
click at [201, 58] on div "1584" at bounding box center [246, 61] width 135 height 22
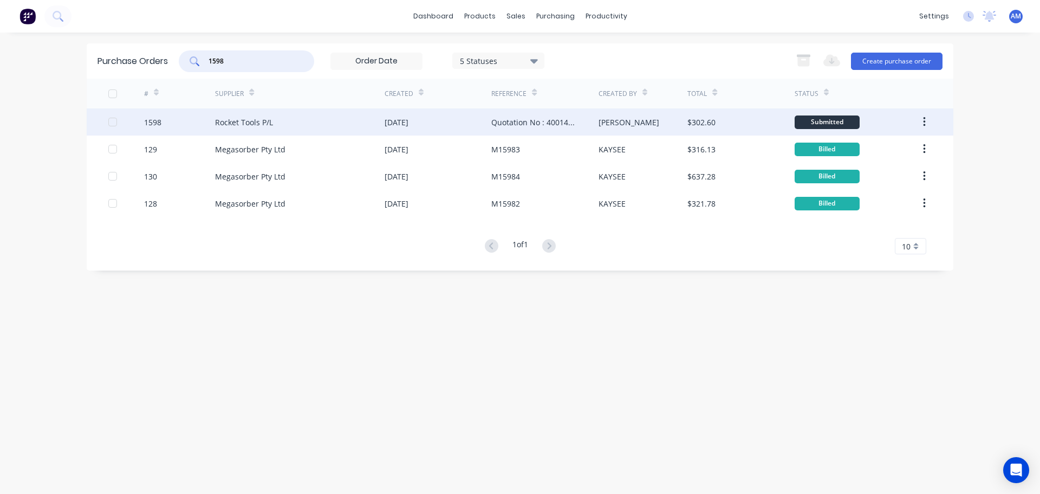
type input "1598"
click at [306, 119] on div "Rocket Tools P/L" at bounding box center [300, 121] width 170 height 27
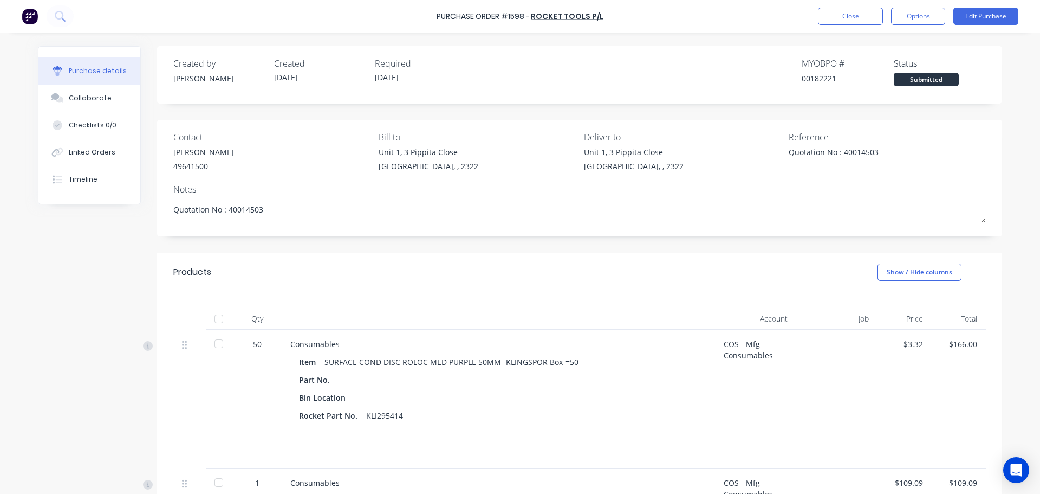
click at [215, 317] on div at bounding box center [219, 319] width 22 height 22
type textarea "x"
click at [843, 8] on button "Close" at bounding box center [850, 16] width 65 height 17
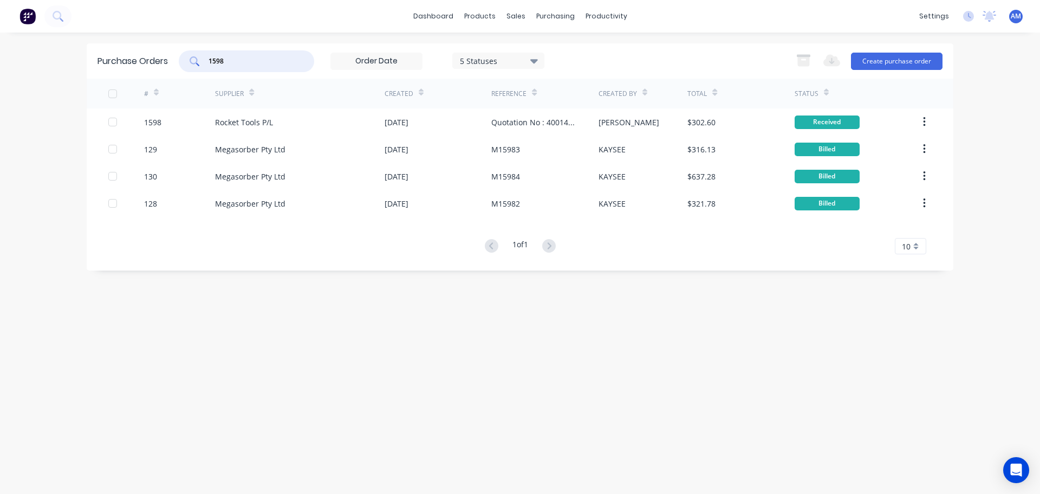
drag, startPoint x: 226, startPoint y: 59, endPoint x: 204, endPoint y: 61, distance: 22.4
click at [204, 61] on div "1598" at bounding box center [246, 61] width 135 height 22
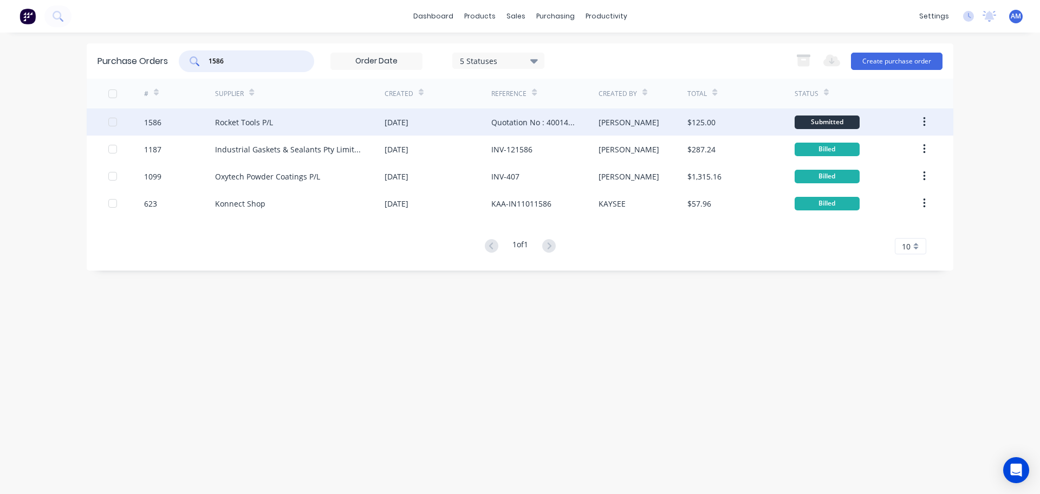
type input "1586"
click at [405, 119] on div "[DATE]" at bounding box center [397, 121] width 24 height 11
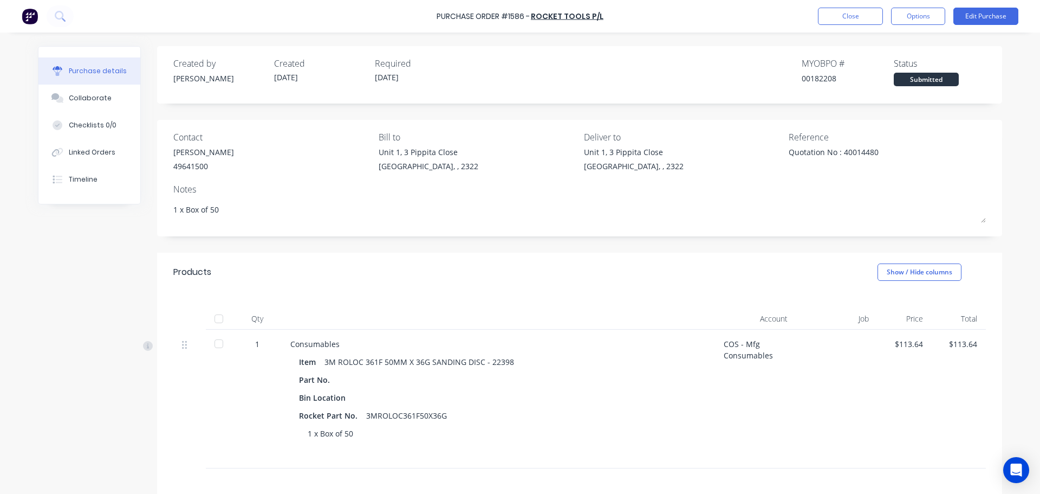
click at [213, 320] on div at bounding box center [219, 319] width 22 height 22
type textarea "x"
click at [850, 17] on button "Close" at bounding box center [850, 16] width 65 height 17
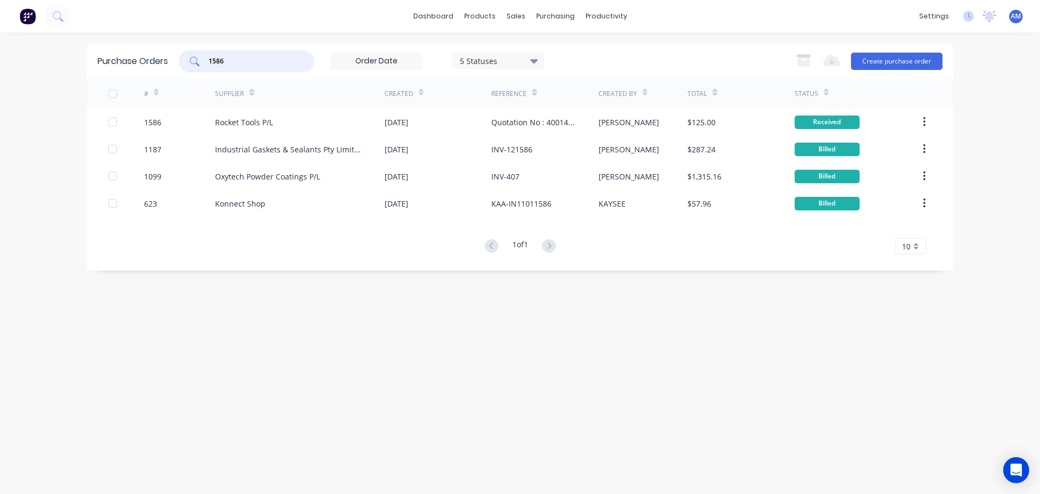
drag, startPoint x: 225, startPoint y: 59, endPoint x: 198, endPoint y: 59, distance: 27.1
click at [198, 59] on div "1586" at bounding box center [246, 61] width 135 height 22
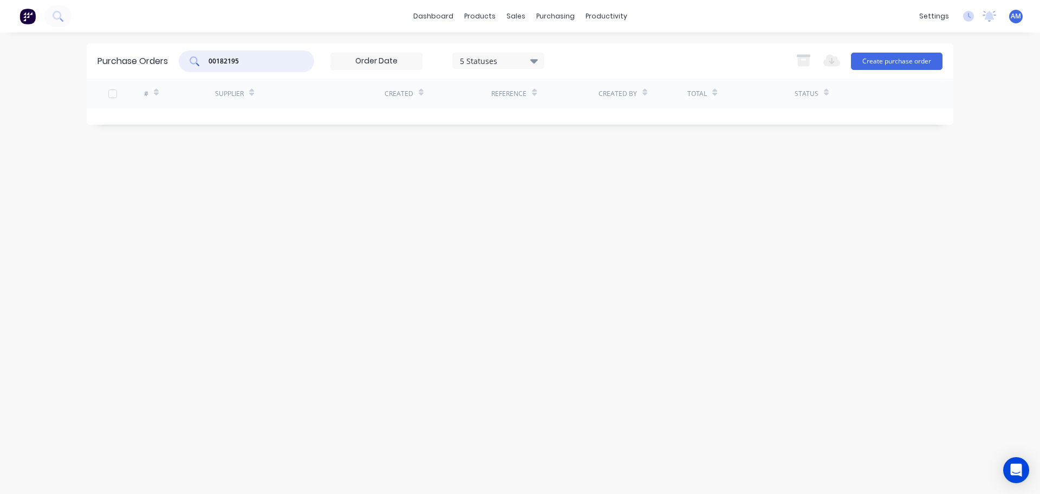
drag, startPoint x: 259, startPoint y: 64, endPoint x: 202, endPoint y: 63, distance: 58.0
click at [202, 63] on div "00182195" at bounding box center [246, 61] width 135 height 22
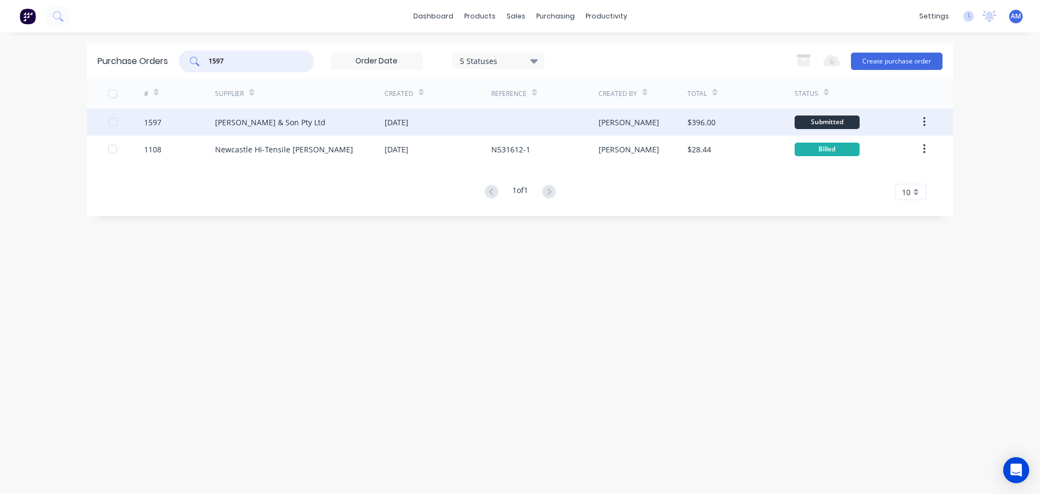
type input "1597"
click at [400, 122] on div "[DATE]" at bounding box center [397, 121] width 24 height 11
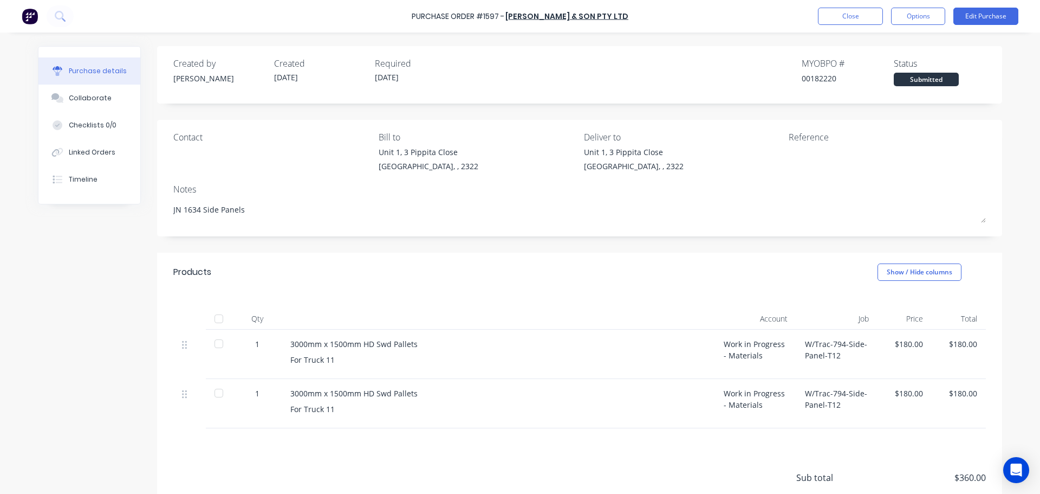
click at [216, 319] on div at bounding box center [219, 319] width 22 height 22
type textarea "x"
click at [849, 19] on button "Close" at bounding box center [850, 16] width 65 height 17
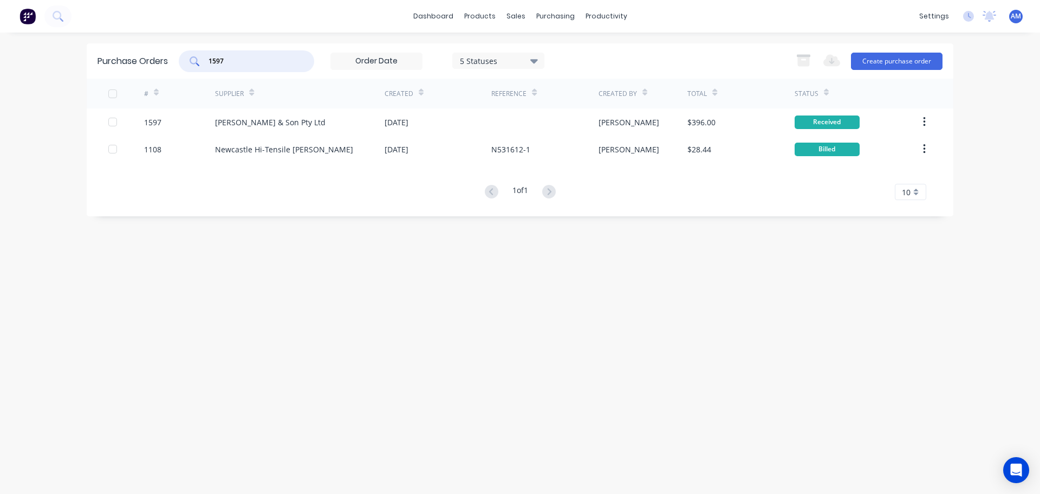
drag, startPoint x: 265, startPoint y: 60, endPoint x: 203, endPoint y: 64, distance: 62.4
click at [203, 64] on div "1597" at bounding box center [246, 61] width 135 height 22
type input "1558"
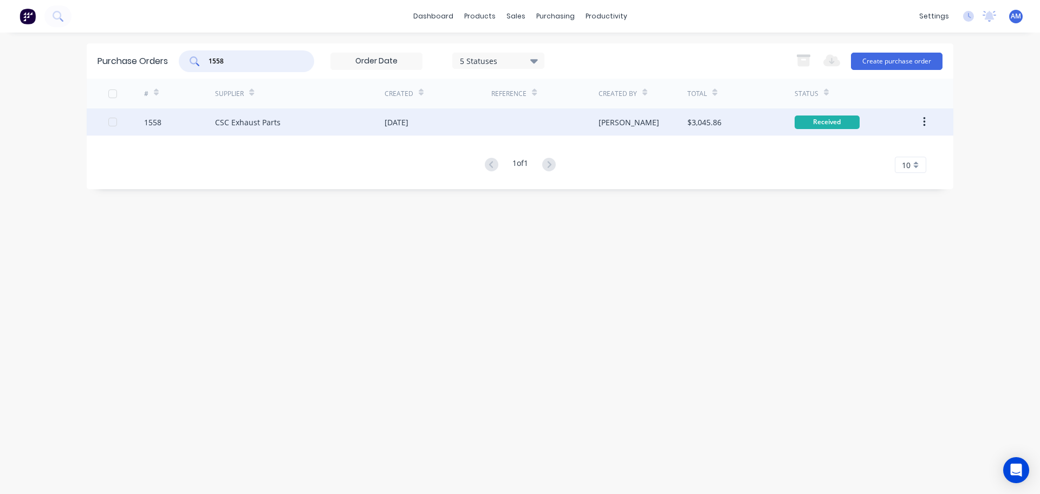
click at [252, 121] on div "CSC Exhaust Parts" at bounding box center [248, 121] width 66 height 11
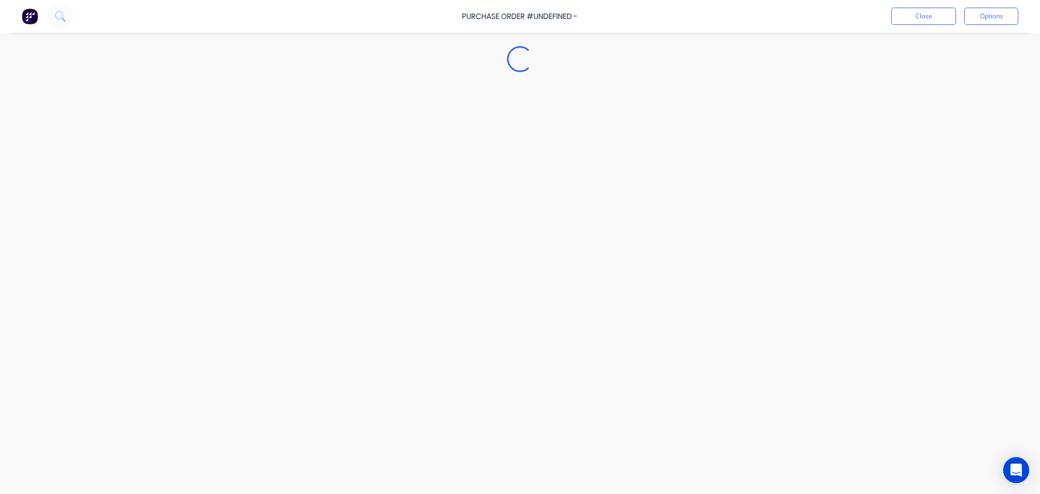
type textarea "x"
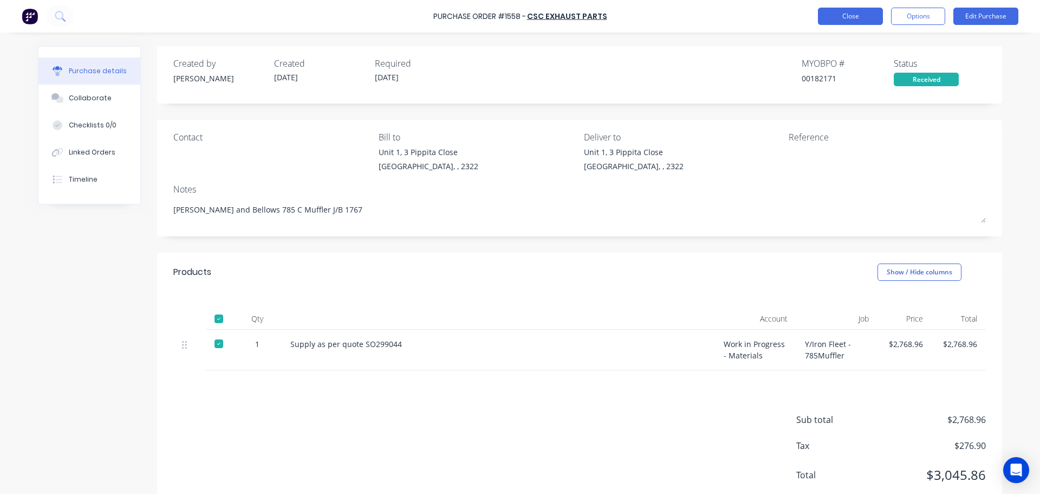
click at [832, 22] on button "Close" at bounding box center [850, 16] width 65 height 17
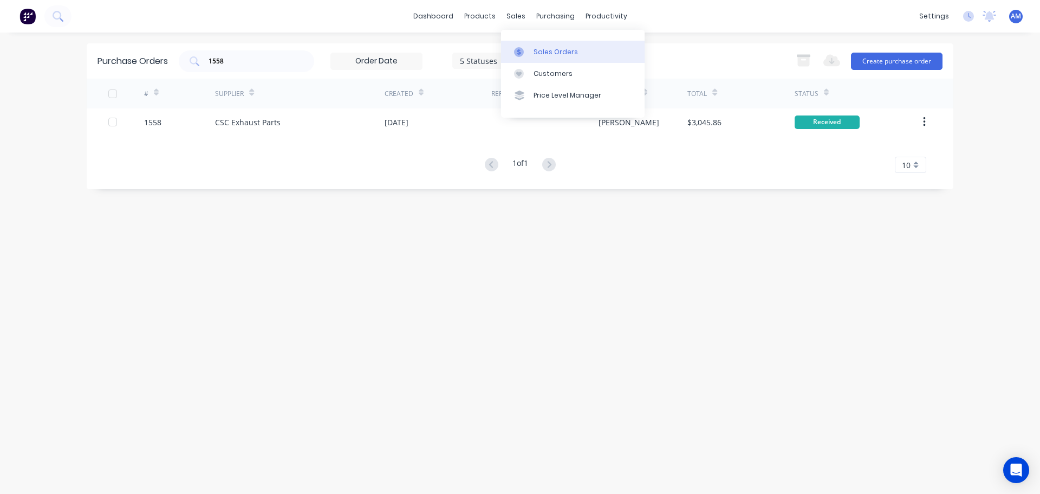
click at [542, 49] on div "Sales Orders" at bounding box center [556, 52] width 44 height 10
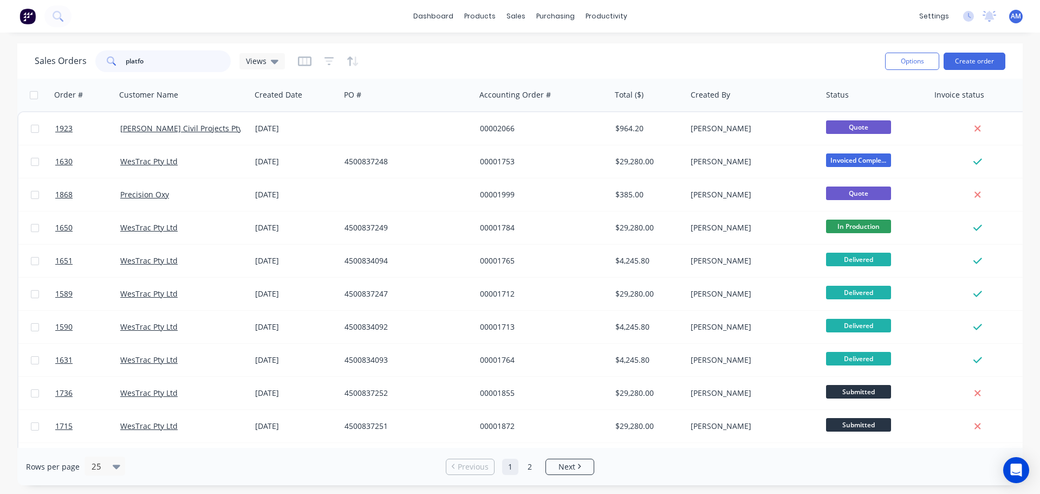
drag, startPoint x: 151, startPoint y: 63, endPoint x: 108, endPoint y: 55, distance: 43.5
click at [108, 55] on div "platfo" at bounding box center [162, 61] width 135 height 22
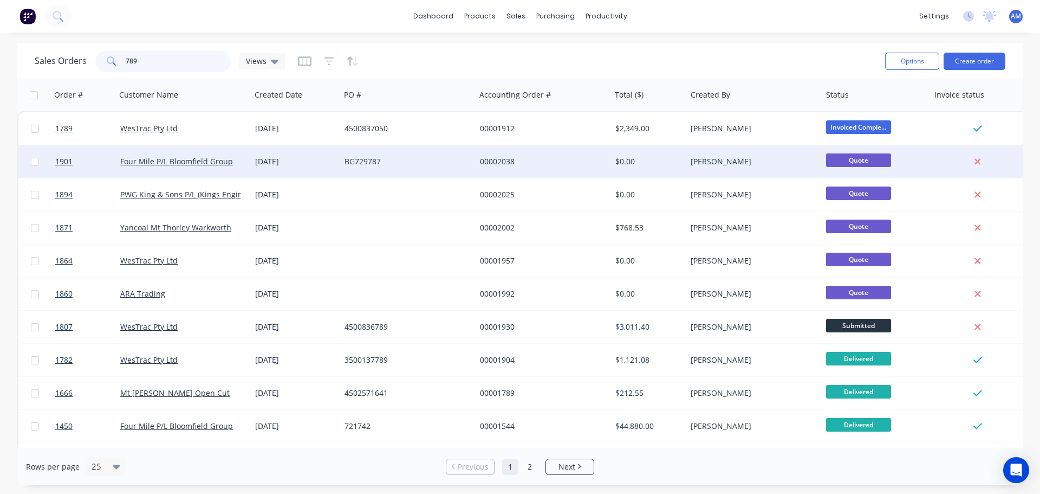
type input "789"
click at [285, 159] on div "22 Sep 2025" at bounding box center [295, 161] width 81 height 11
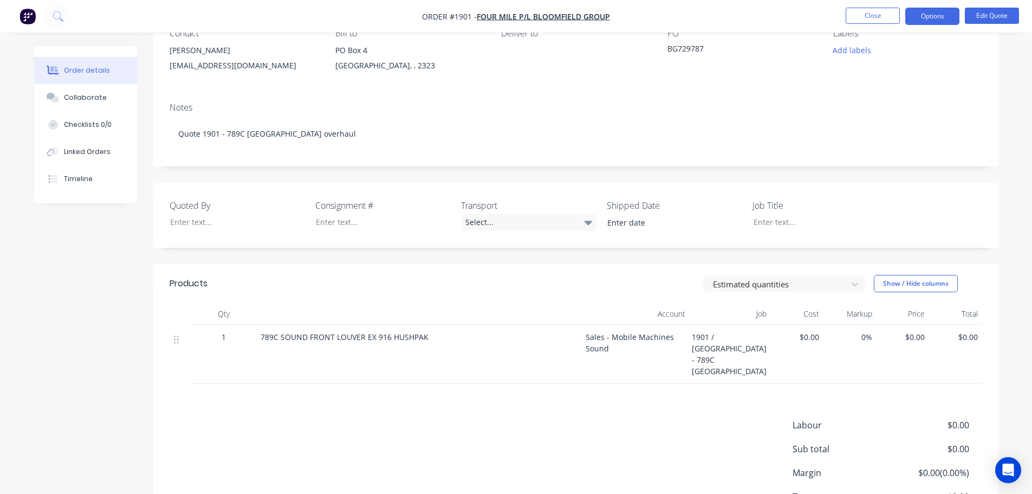
scroll to position [108, 0]
click at [101, 95] on div "Collaborate" at bounding box center [85, 98] width 43 height 10
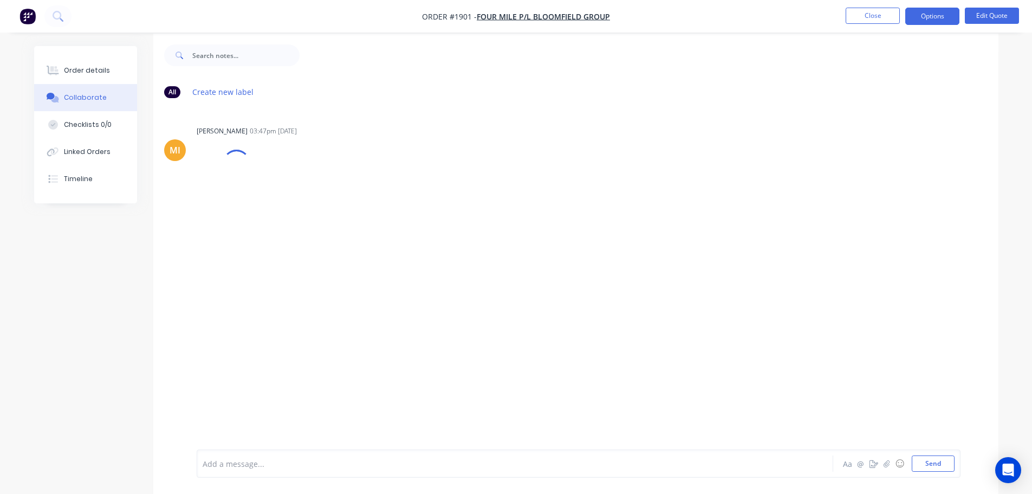
scroll to position [16, 0]
click at [884, 465] on icon "button" at bounding box center [886, 463] width 7 height 8
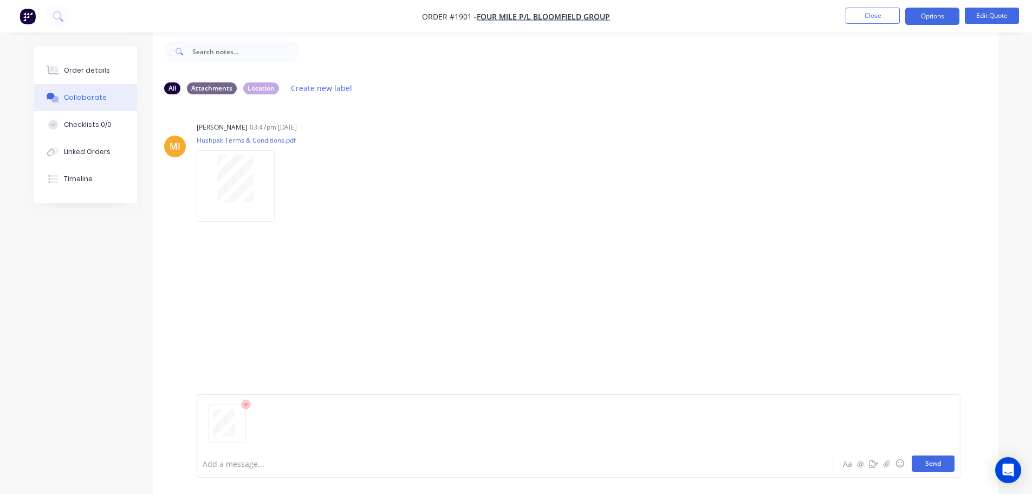
click at [936, 466] on button "Send" at bounding box center [933, 463] width 43 height 16
click at [861, 17] on button "Close" at bounding box center [873, 16] width 54 height 16
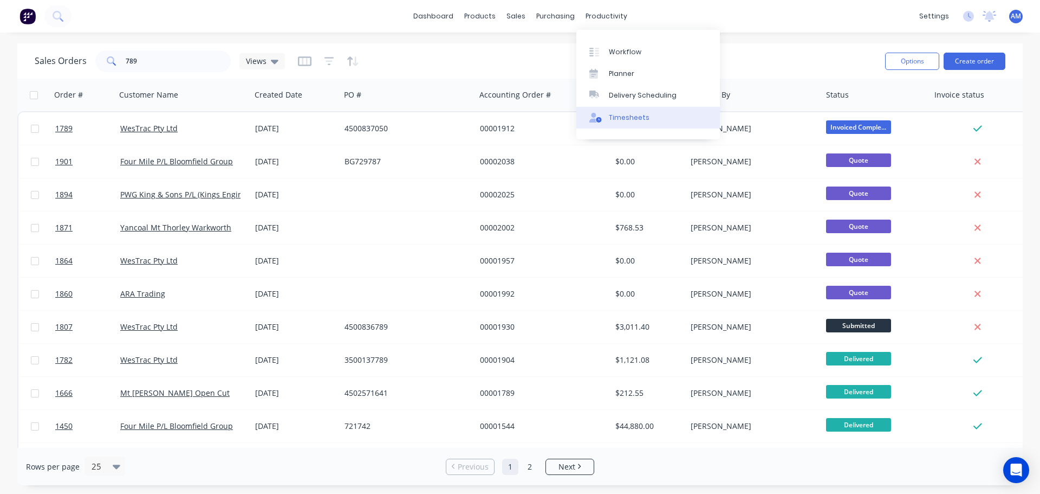
click at [627, 114] on div "Timesheets" at bounding box center [629, 118] width 41 height 10
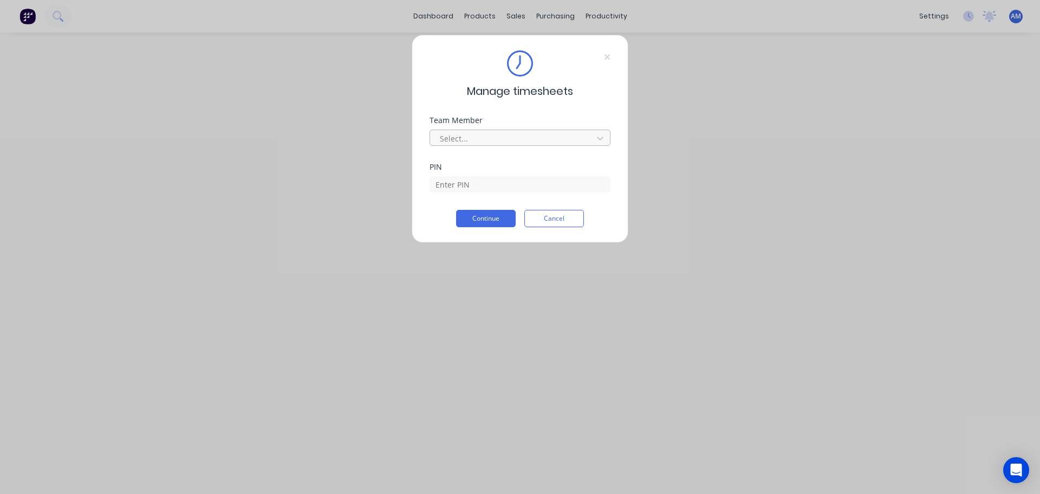
click at [501, 135] on div at bounding box center [513, 139] width 148 height 14
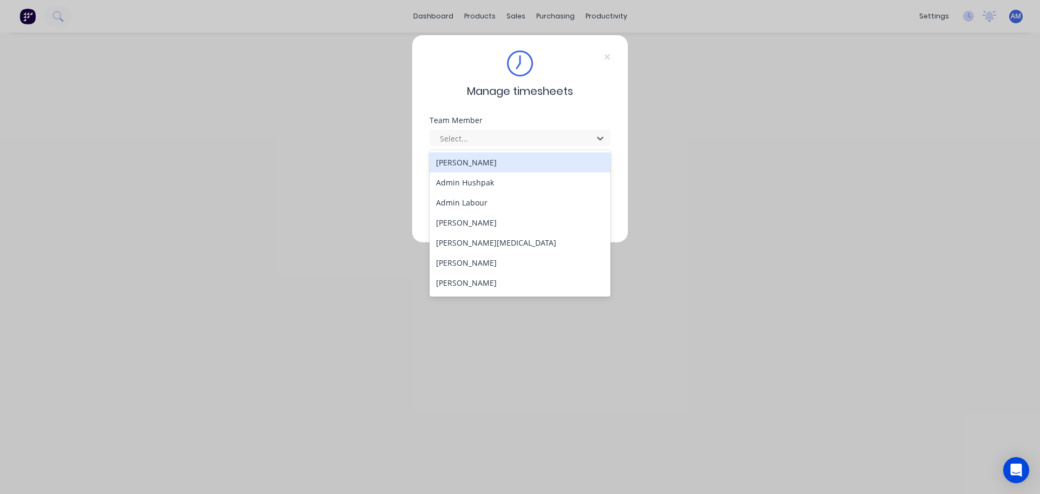
click at [482, 166] on div "[PERSON_NAME]" at bounding box center [520, 162] width 181 height 20
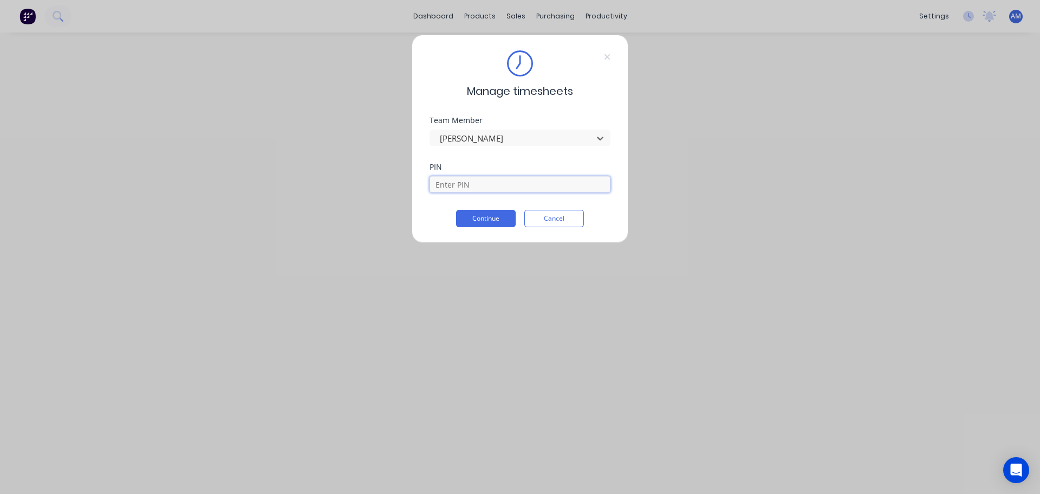
click at [472, 182] on input at bounding box center [520, 184] width 181 height 16
type input "1971"
click at [483, 218] on button "Continue" at bounding box center [486, 218] width 60 height 17
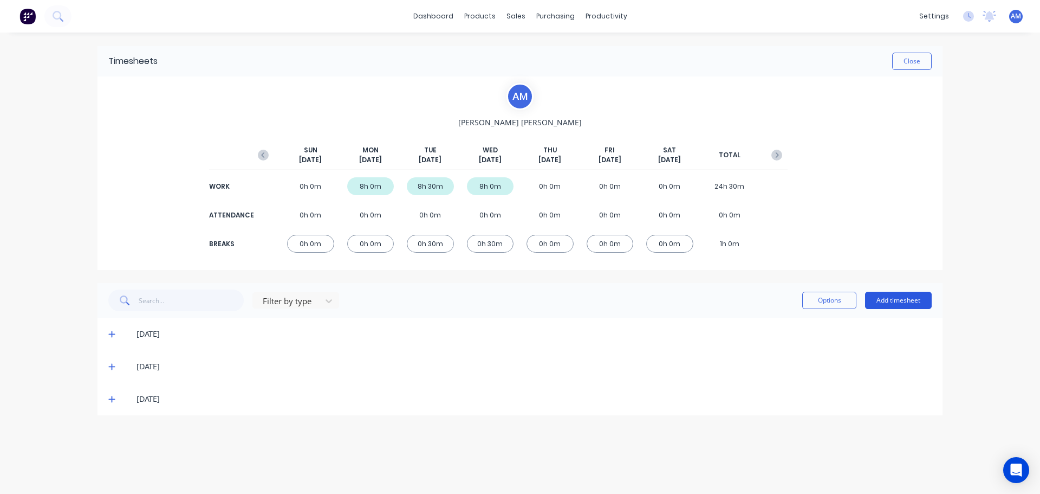
click at [894, 300] on button "Add timesheet" at bounding box center [898, 299] width 67 height 17
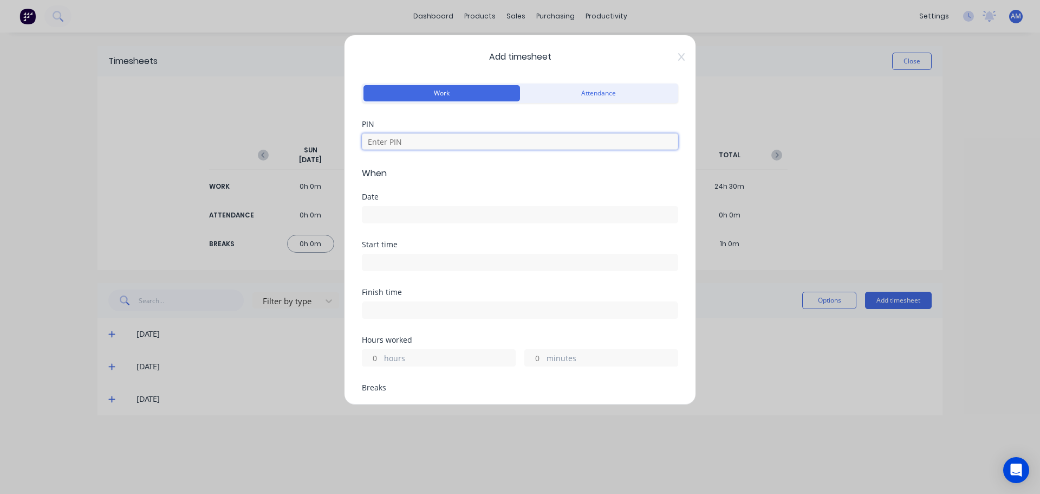
click at [392, 144] on input at bounding box center [520, 141] width 316 height 16
type input "1971"
click at [378, 198] on div "Date" at bounding box center [520, 197] width 316 height 8
click at [369, 205] on div at bounding box center [520, 213] width 316 height 20
click at [371, 222] on label at bounding box center [520, 214] width 316 height 17
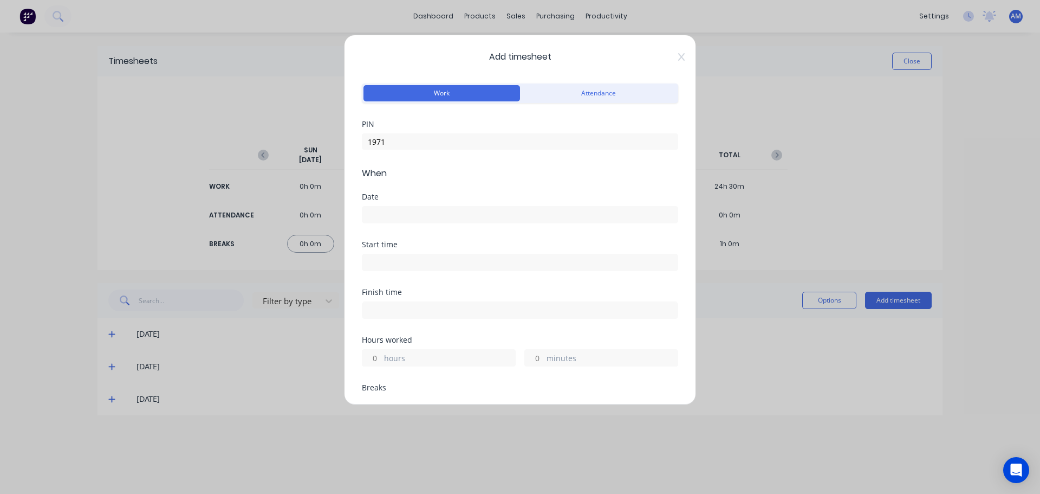
click at [371, 222] on input at bounding box center [519, 214] width 315 height 16
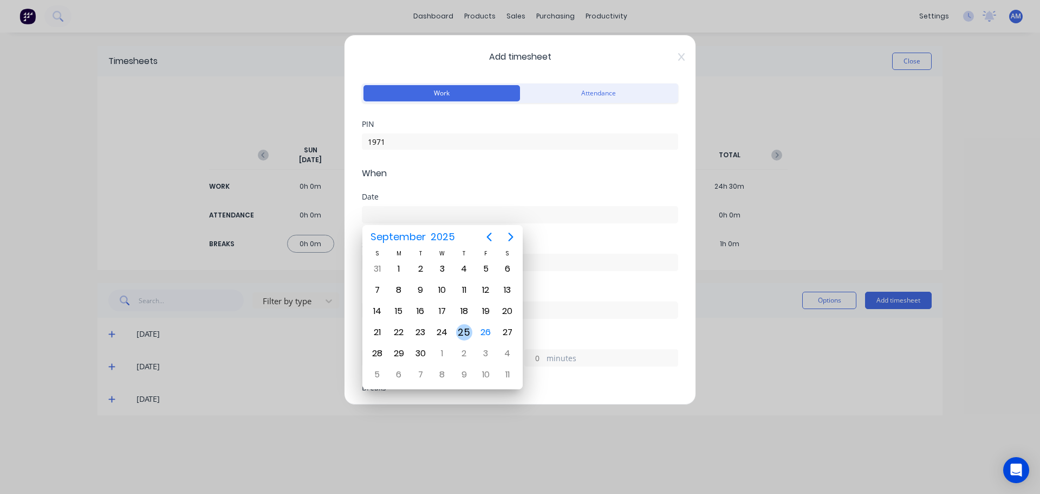
click at [459, 330] on div "25" at bounding box center [464, 332] width 16 height 16
type input "[DATE]"
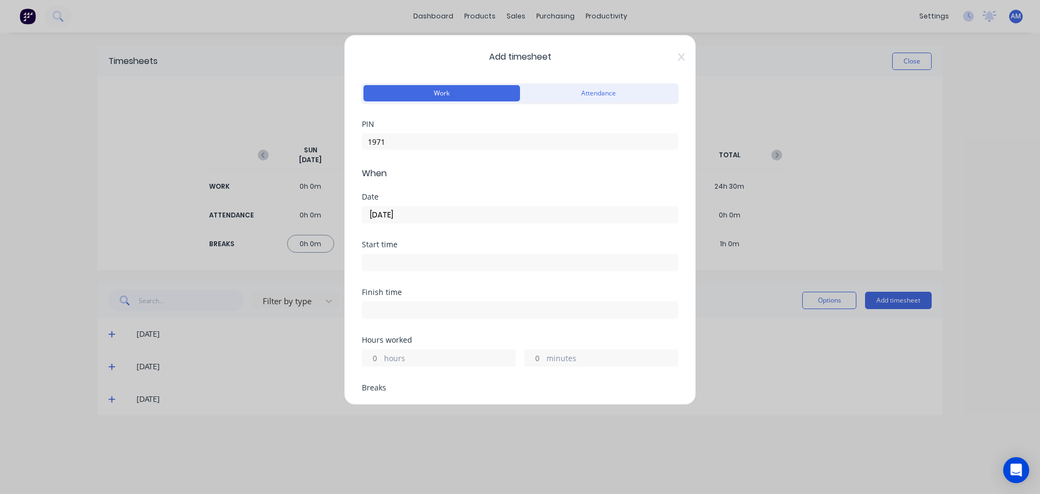
click at [391, 270] on label at bounding box center [520, 262] width 316 height 17
click at [391, 270] on input at bounding box center [519, 262] width 315 height 16
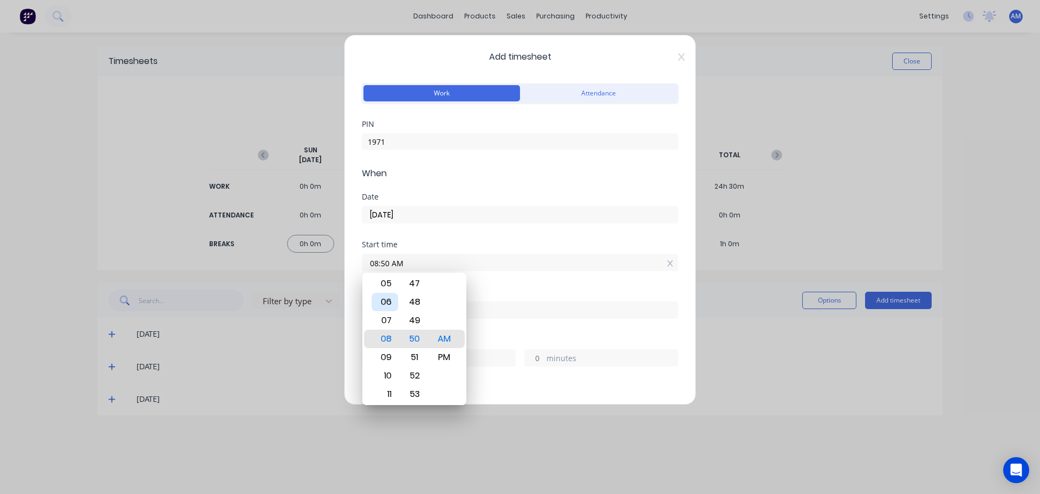
click at [388, 299] on div "06" at bounding box center [385, 302] width 27 height 18
type input "06:00 AM"
click at [571, 265] on input "06:00 AM" at bounding box center [519, 262] width 315 height 16
click at [564, 245] on div "Start time" at bounding box center [520, 245] width 316 height 8
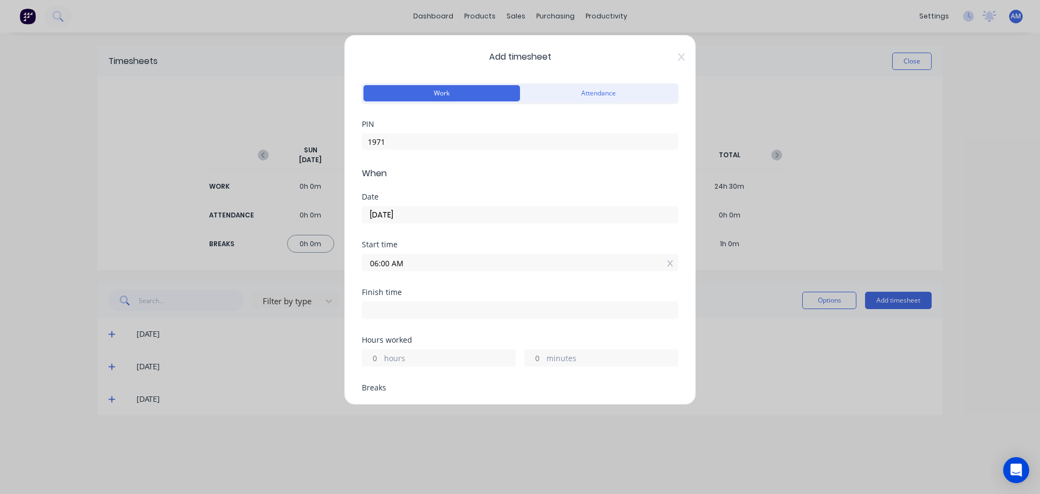
click at [405, 319] on div "Finish time" at bounding box center [520, 312] width 316 height 48
click at [378, 317] on label at bounding box center [520, 309] width 316 height 17
click at [378, 317] on input at bounding box center [519, 310] width 315 height 16
type input "08:51 AM"
type input "2"
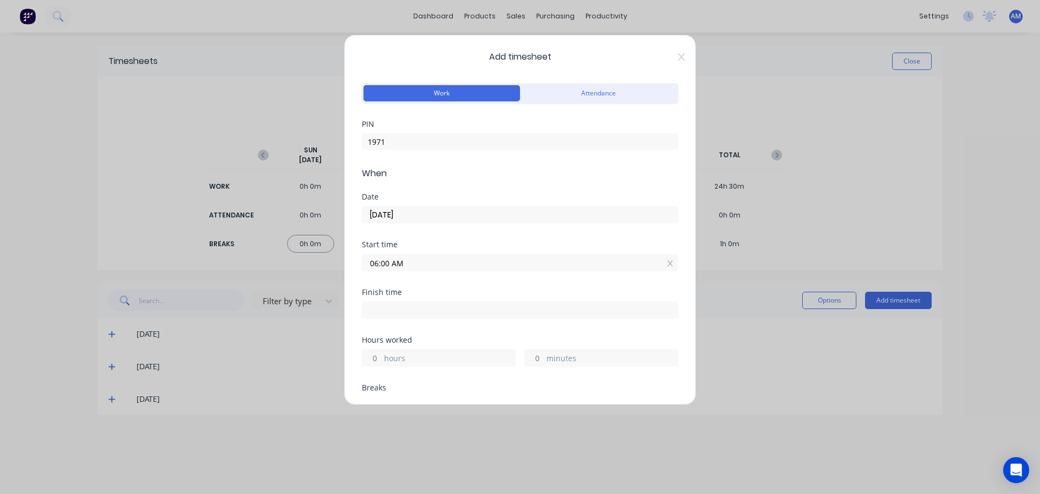
type input "51"
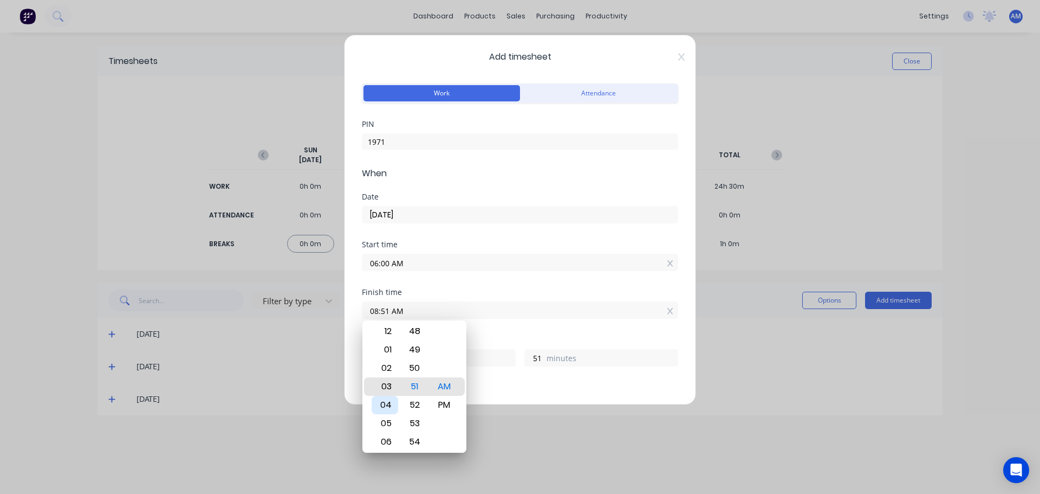
type input "03:51 AM"
type input "21"
type input "02:51 AM"
type input "20"
type input "02:54 AM"
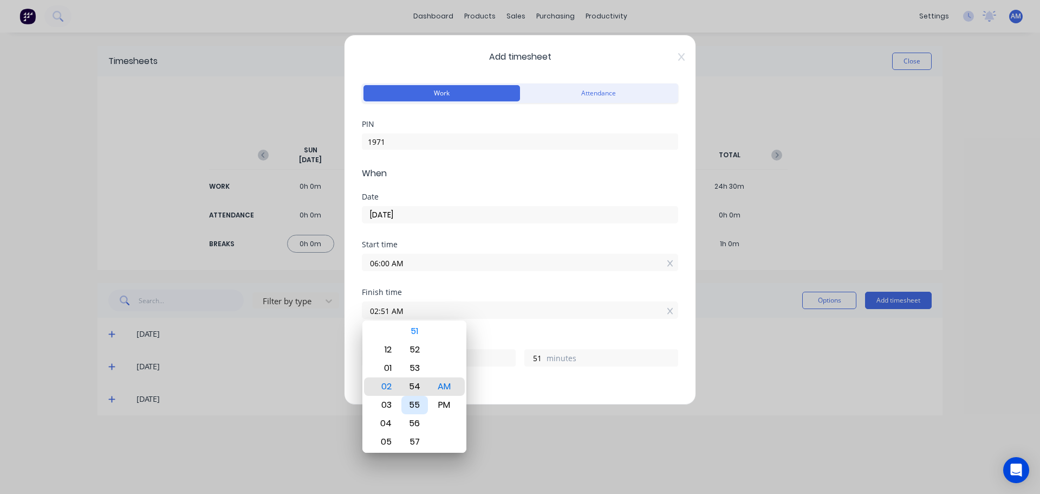
type input "54"
type input "02:52 AM"
type input "52"
type input "02:49 AM"
type input "49"
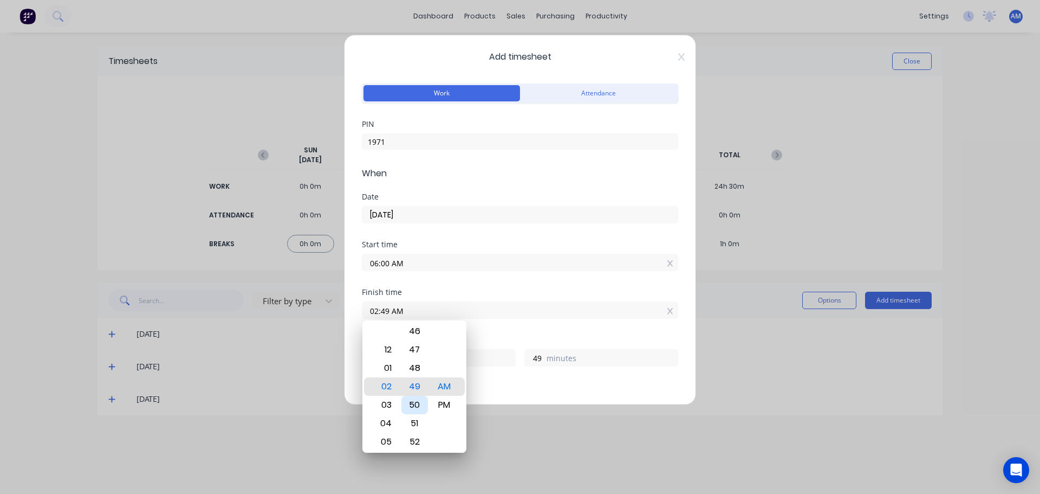
type input "02:48 AM"
type input "48"
type input "02:42 AM"
type input "42"
type input "02:36 AM"
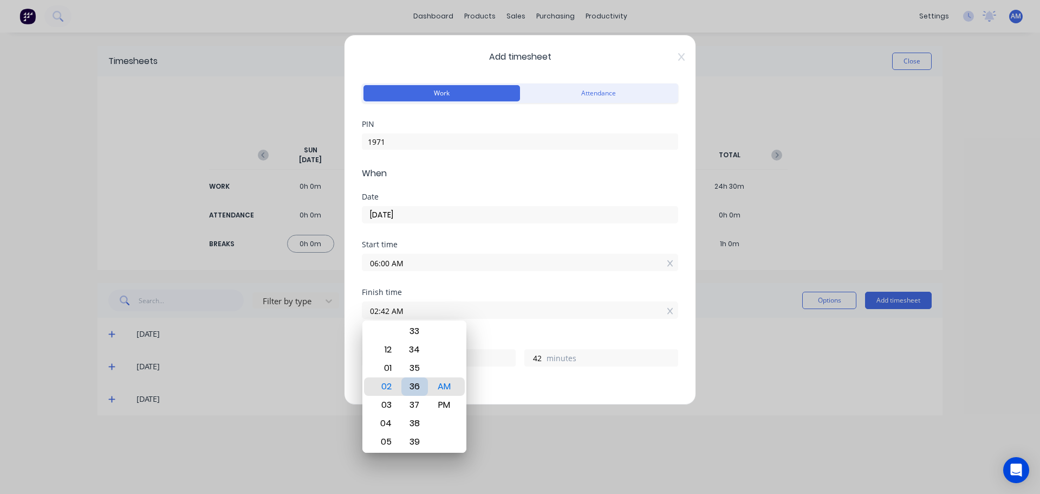
type input "36"
type input "02:34 AM"
type input "34"
type input "02:31 AM"
type input "31"
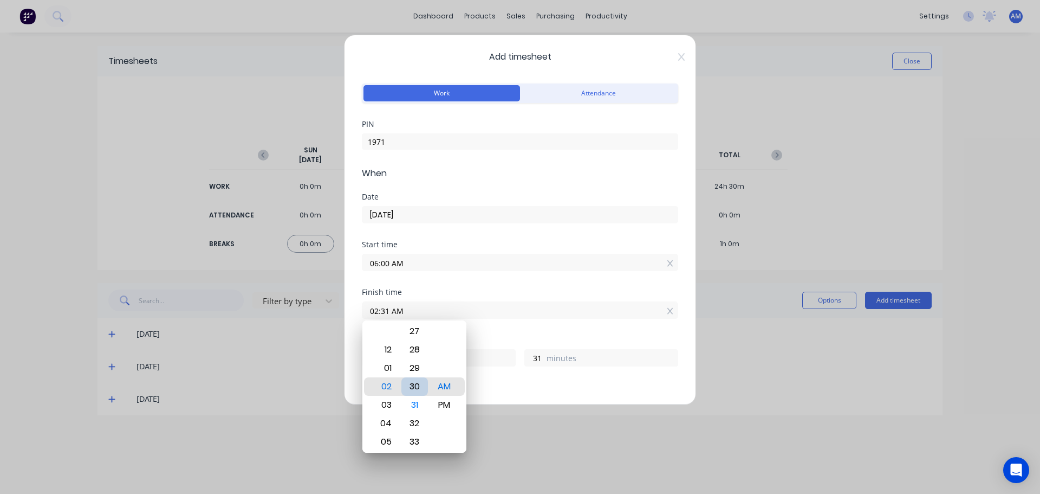
type input "02:30 AM"
type input "30"
click at [444, 407] on div "PM" at bounding box center [444, 404] width 27 height 18
type input "02:30 PM"
type input "8"
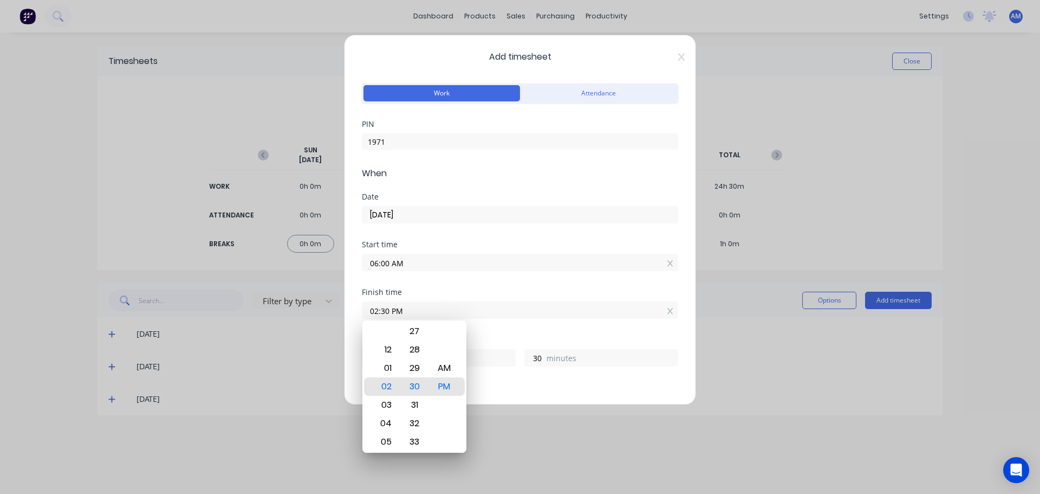
click at [547, 276] on div "Start time 06:00 AM" at bounding box center [520, 265] width 316 height 48
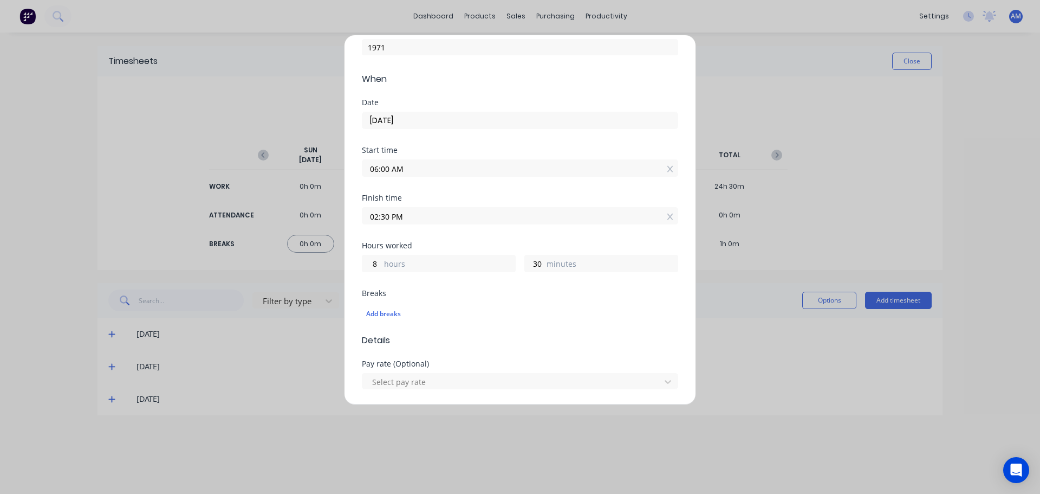
scroll to position [108, 0]
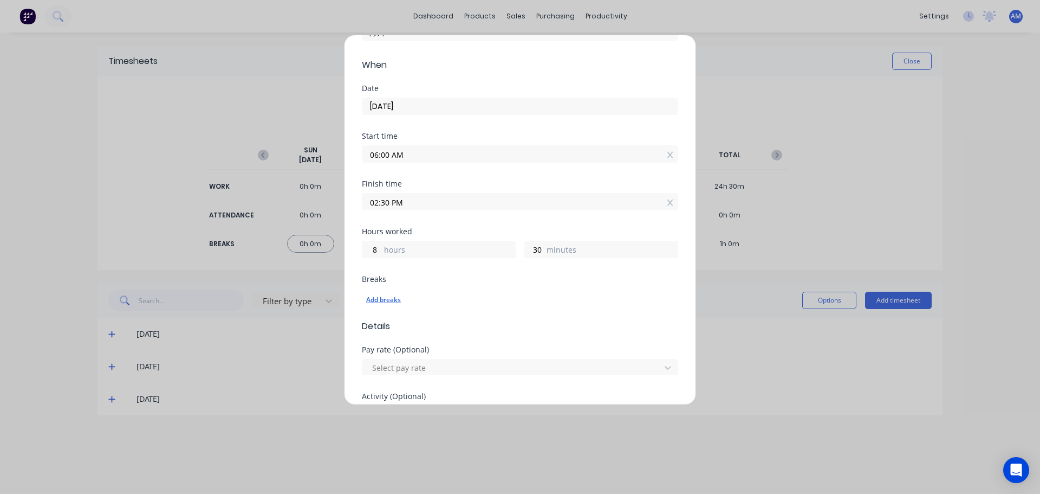
click at [396, 298] on div "Add breaks" at bounding box center [520, 300] width 308 height 14
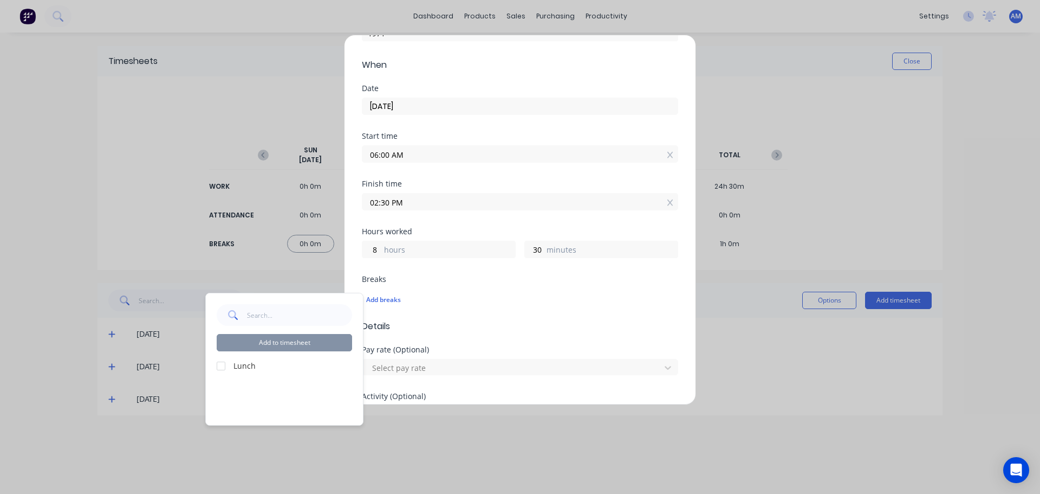
click at [233, 367] on label "Lunch" at bounding box center [292, 365] width 119 height 11
click at [222, 369] on div at bounding box center [221, 366] width 22 height 22
click at [271, 345] on button "Add to timesheet" at bounding box center [284, 342] width 135 height 17
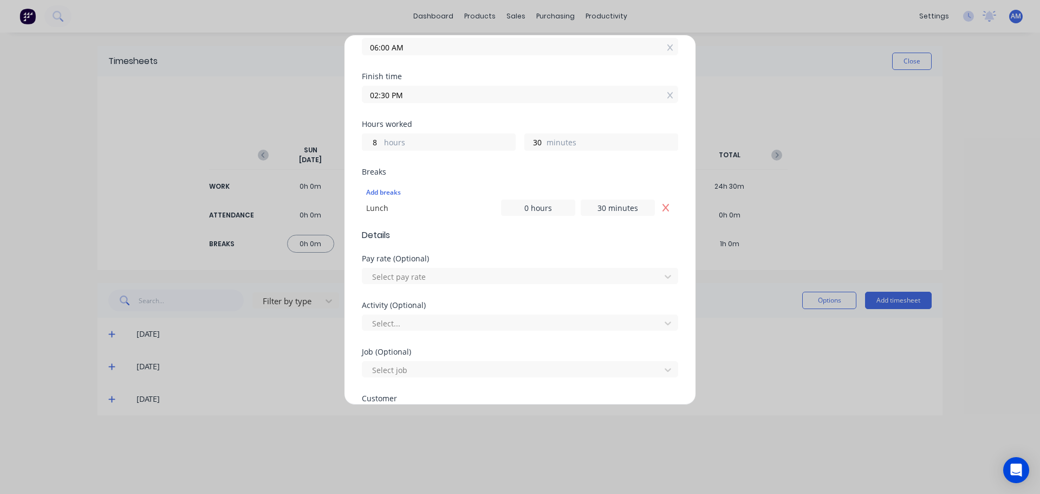
scroll to position [217, 0]
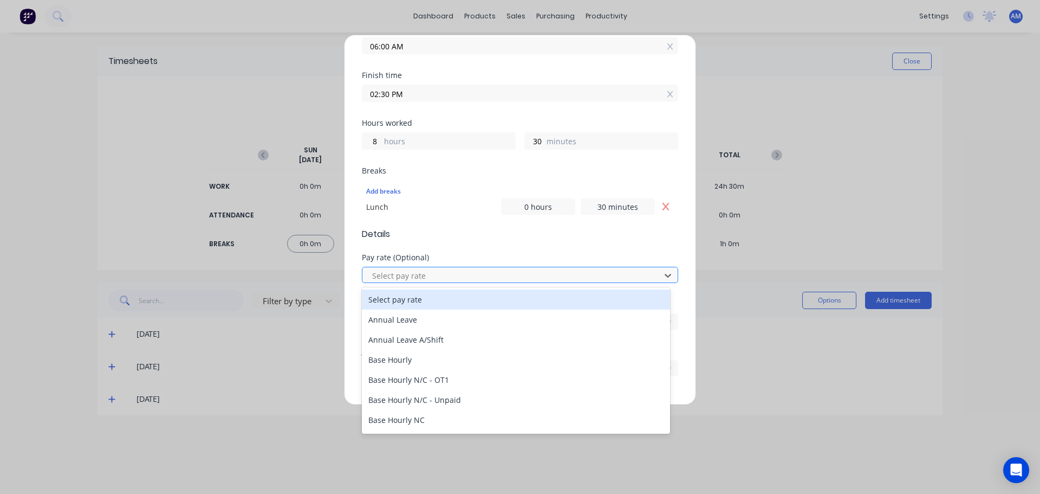
click at [406, 279] on div at bounding box center [513, 276] width 284 height 14
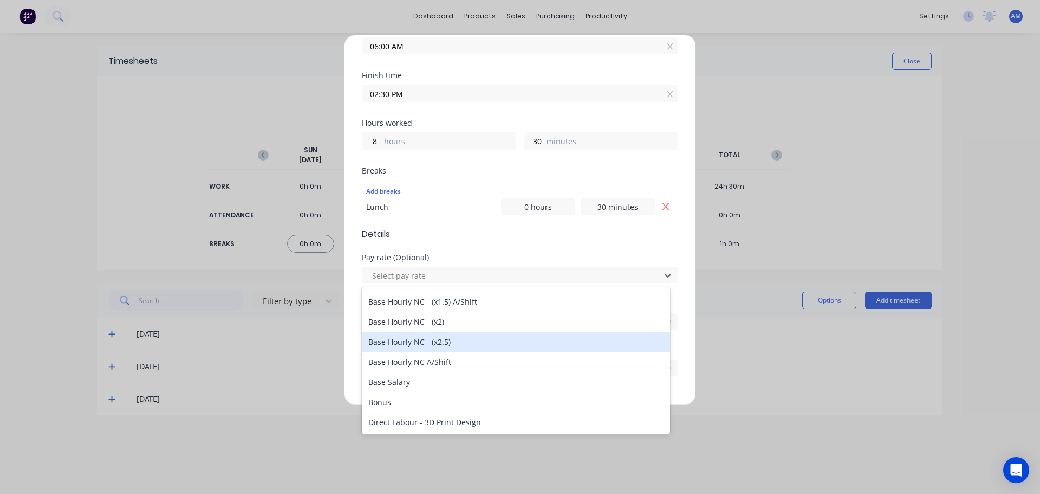
scroll to position [104, 0]
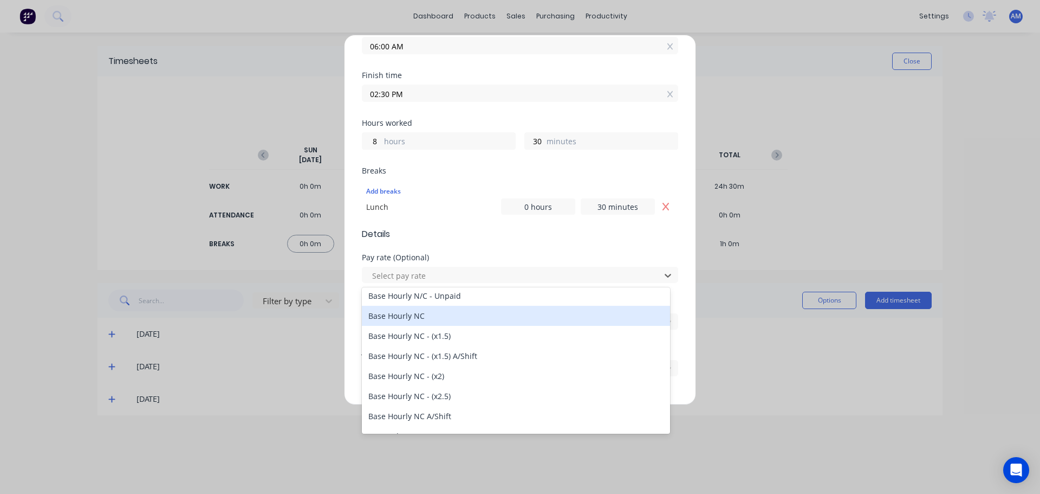
click at [418, 317] on div "Base Hourly NC" at bounding box center [516, 316] width 308 height 20
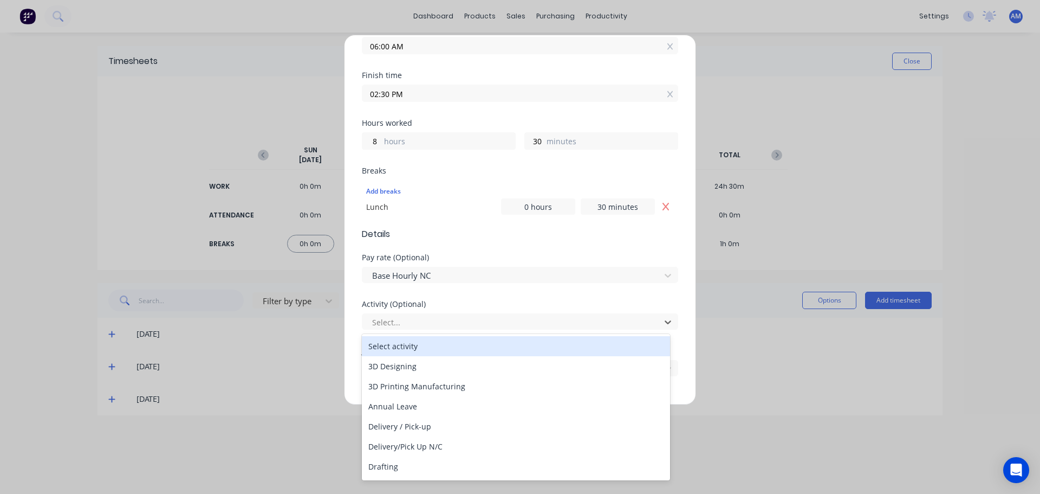
click at [418, 317] on div at bounding box center [513, 322] width 284 height 14
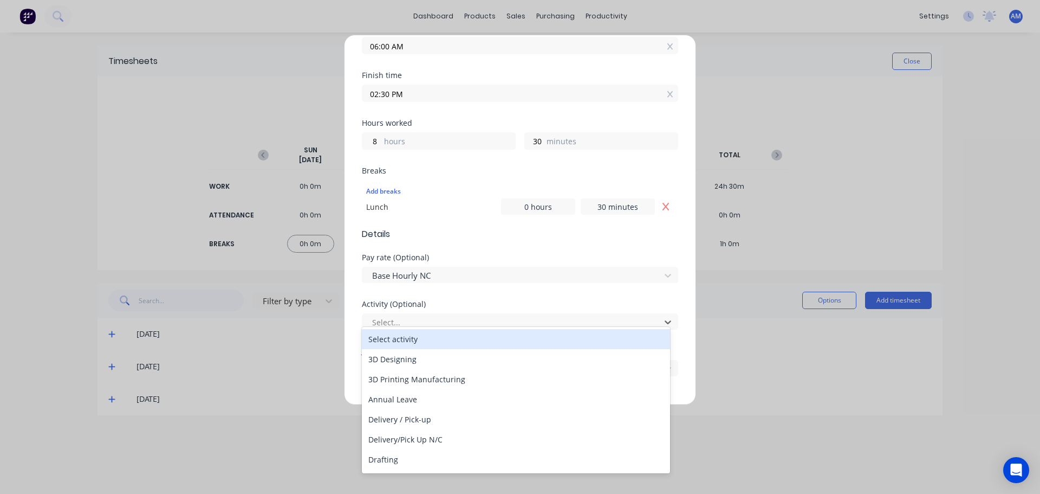
scroll to position [271, 0]
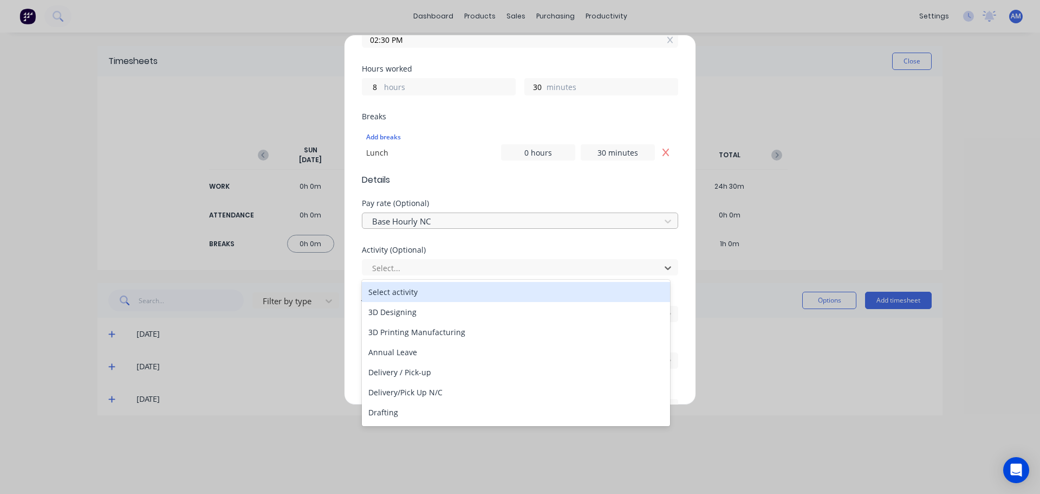
click at [481, 224] on div at bounding box center [513, 222] width 284 height 14
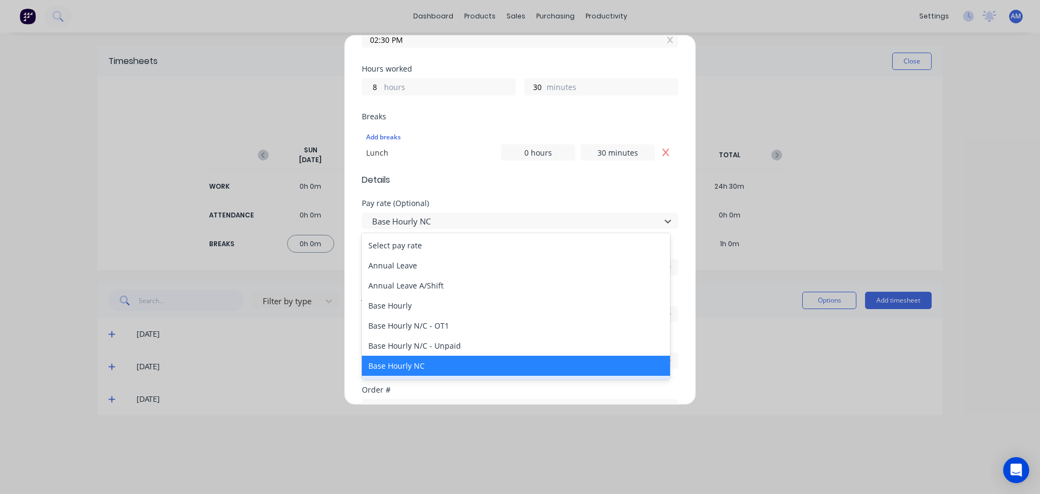
click at [460, 383] on div "Customer Select..." at bounding box center [520, 362] width 316 height 47
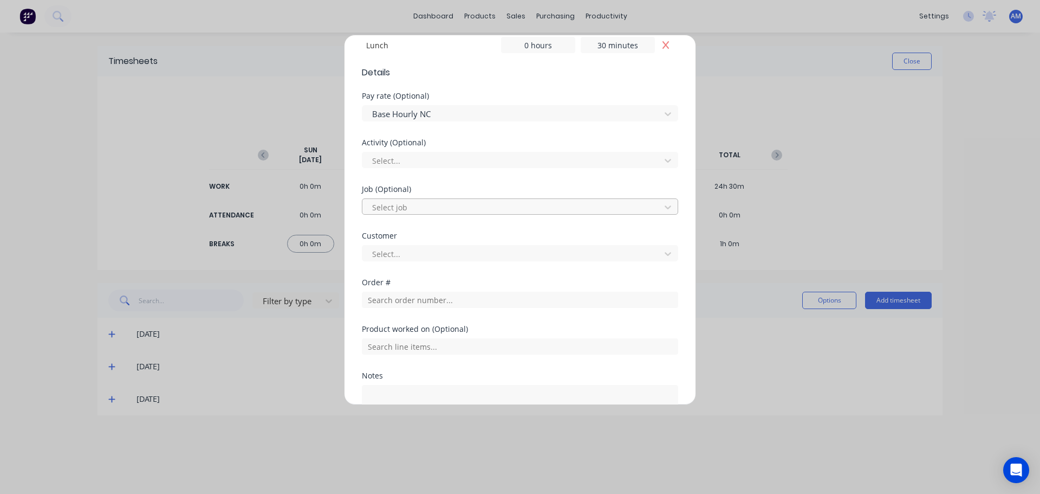
scroll to position [379, 0]
click at [425, 255] on div at bounding box center [513, 253] width 284 height 14
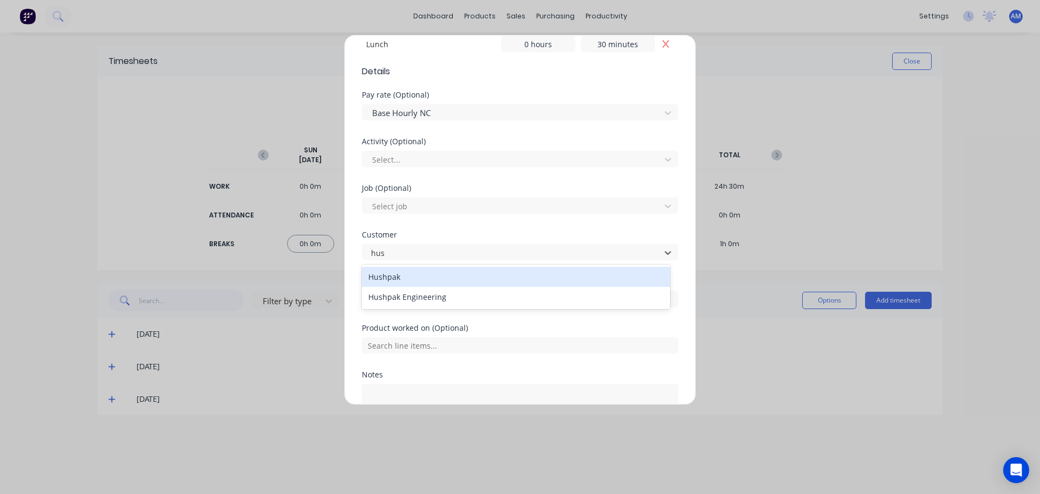
type input "hush"
click at [416, 278] on div "Hushpak" at bounding box center [516, 277] width 308 height 20
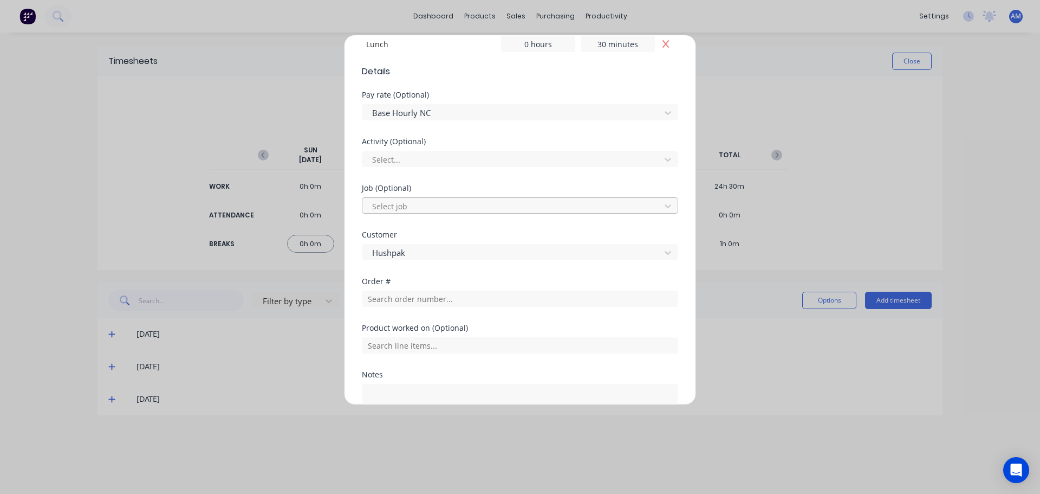
click at [422, 211] on div at bounding box center [513, 206] width 284 height 14
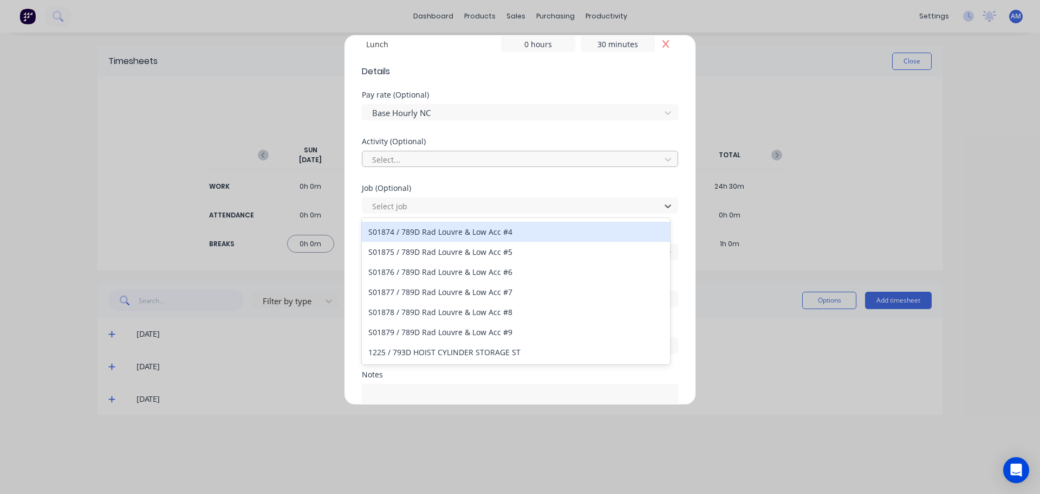
click at [406, 153] on div at bounding box center [513, 160] width 284 height 14
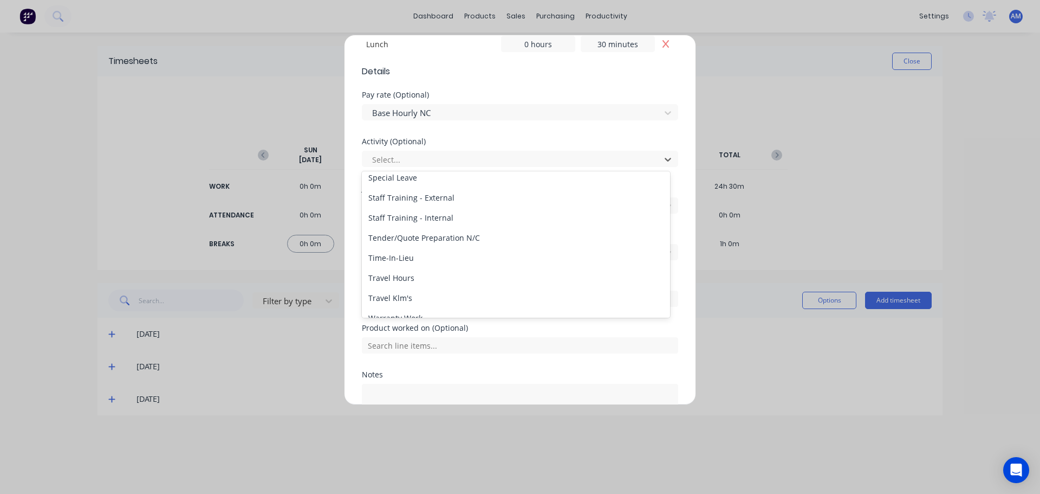
scroll to position [520, 0]
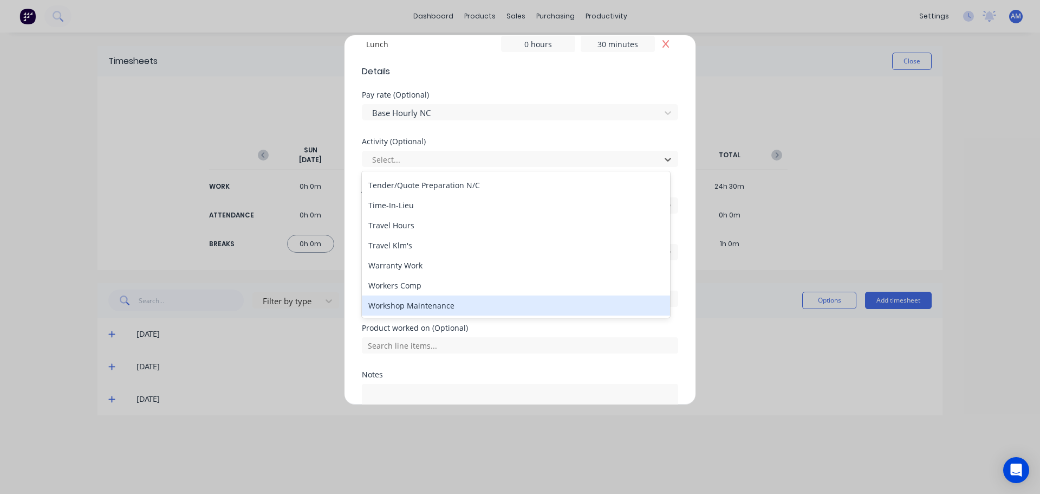
click at [429, 307] on div "Workshop Maintenance" at bounding box center [516, 305] width 308 height 20
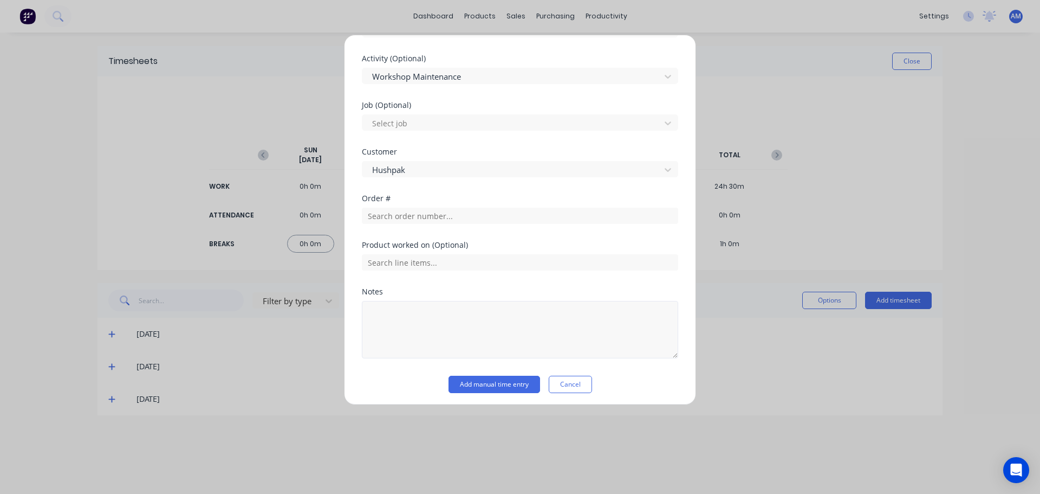
scroll to position [466, 0]
click at [484, 380] on button "Add manual time entry" at bounding box center [495, 380] width 92 height 17
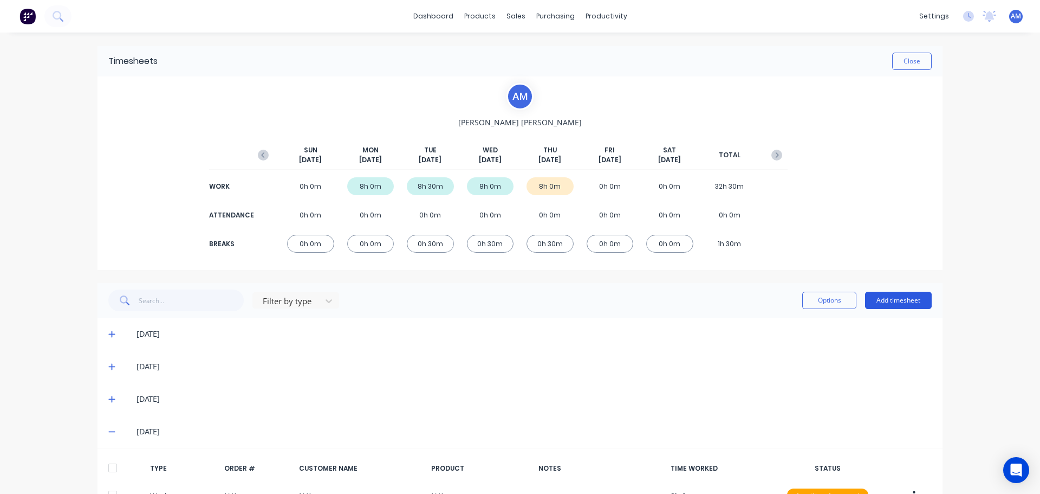
click at [926, 296] on button "Add timesheet" at bounding box center [898, 299] width 67 height 17
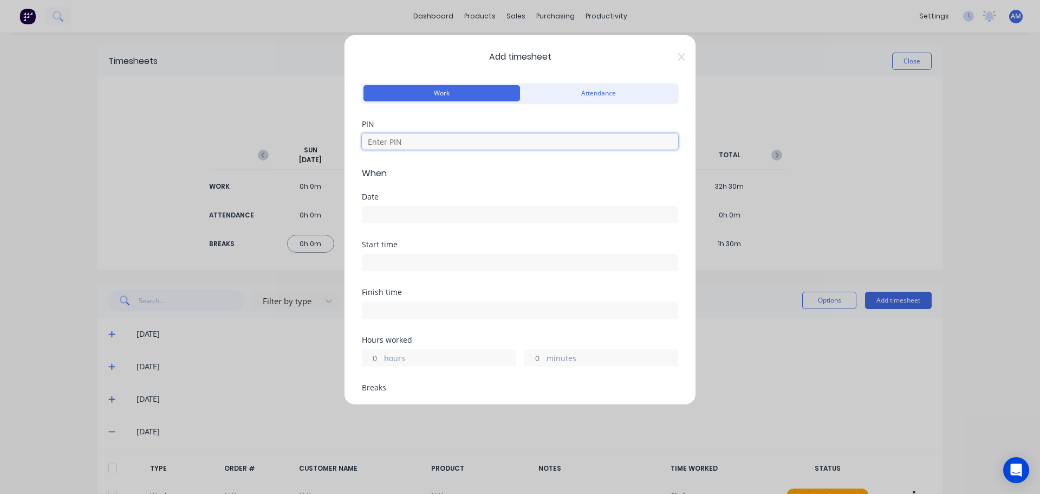
click at [392, 147] on input at bounding box center [520, 141] width 316 height 16
type input "1971"
click at [366, 211] on input at bounding box center [519, 214] width 315 height 16
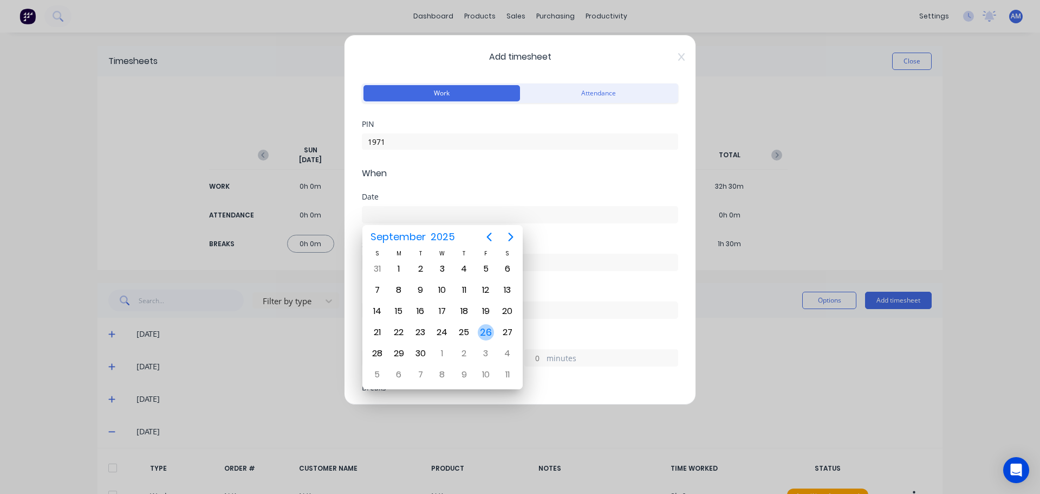
click at [481, 337] on div "26" at bounding box center [486, 332] width 16 height 16
type input "[DATE]"
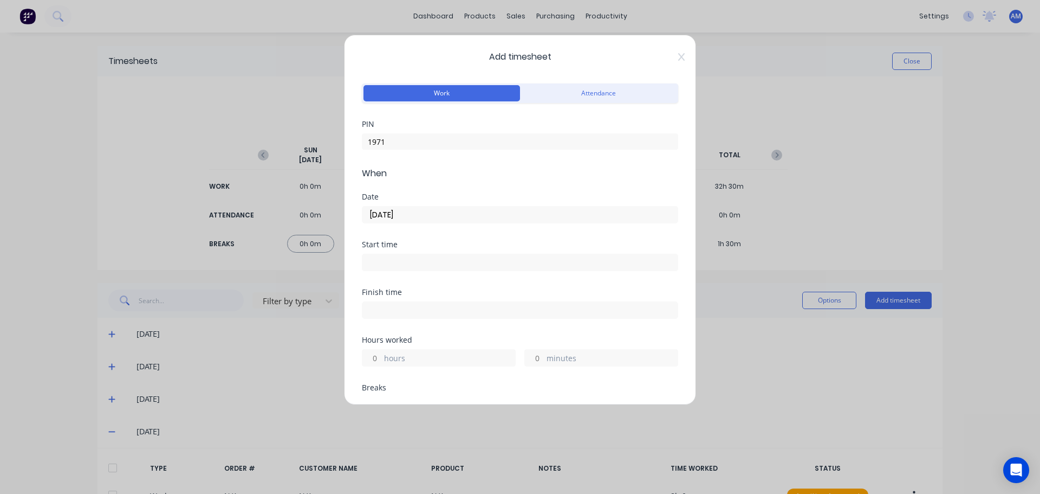
click at [389, 269] on input at bounding box center [519, 262] width 315 height 16
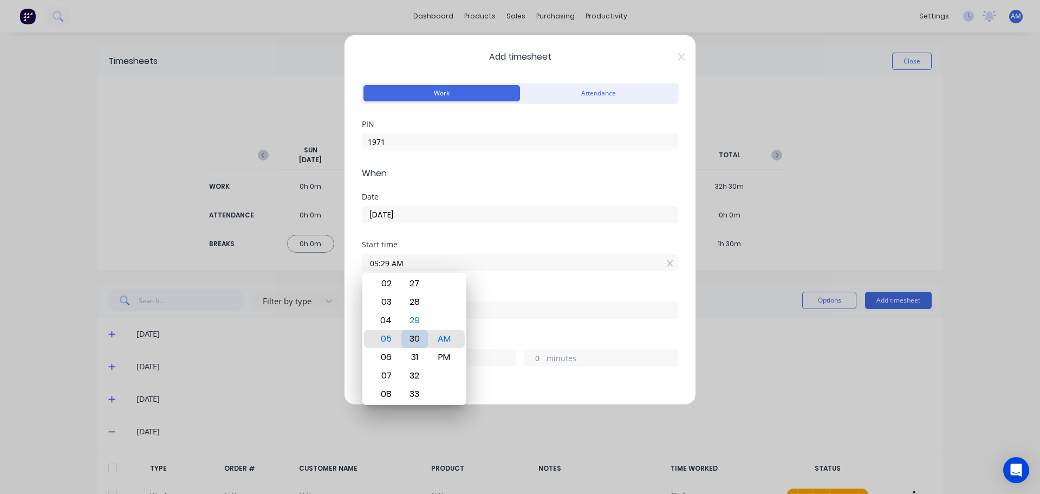
type input "05:30 AM"
click at [601, 272] on div "Start time 05:30 AM" at bounding box center [520, 265] width 316 height 48
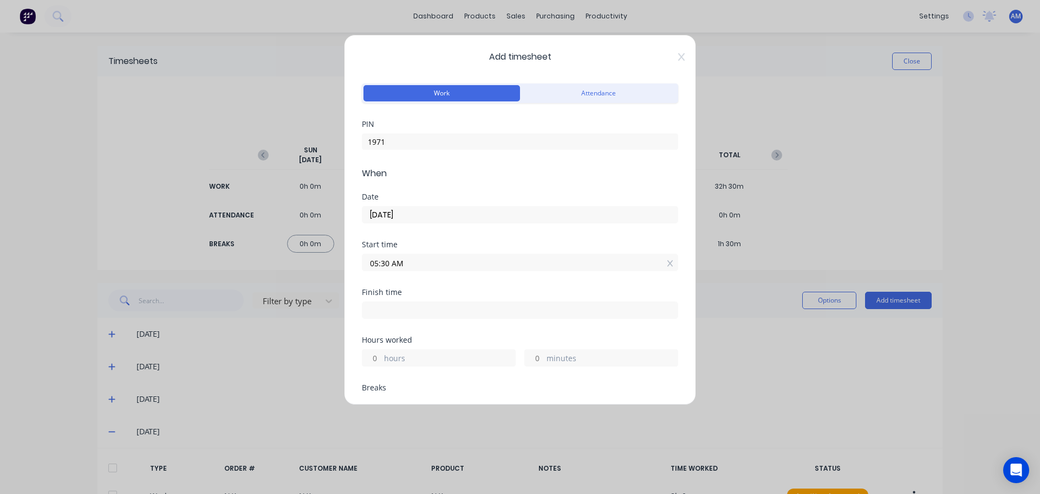
click at [397, 314] on input at bounding box center [519, 310] width 315 height 16
type input "08:52 AM"
type input "3"
type input "22"
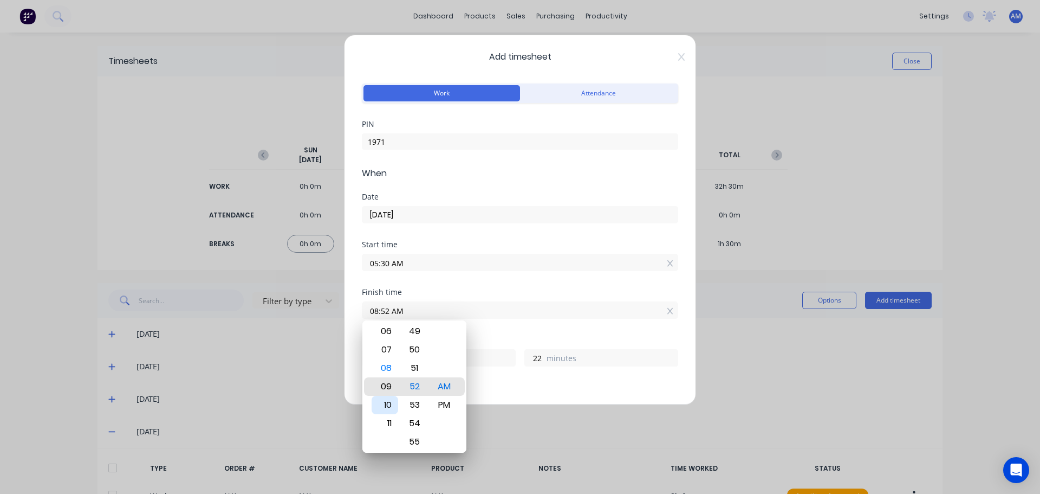
type input "10:52 AM"
type input "5"
type input "11:52 AM"
type input "6"
type input "05:52 AM"
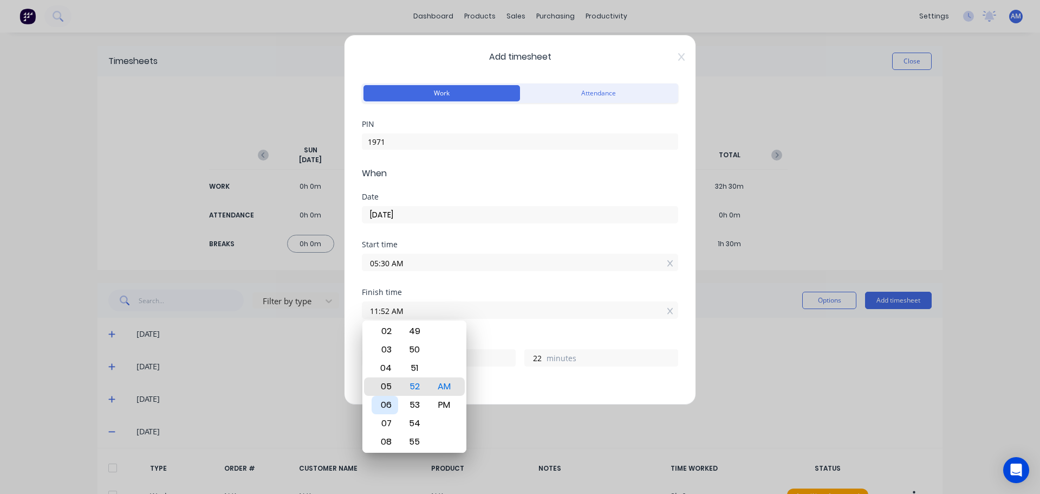
type input "0"
type input "02:52 AM"
type input "21"
type input "12:52 AM"
type input "19"
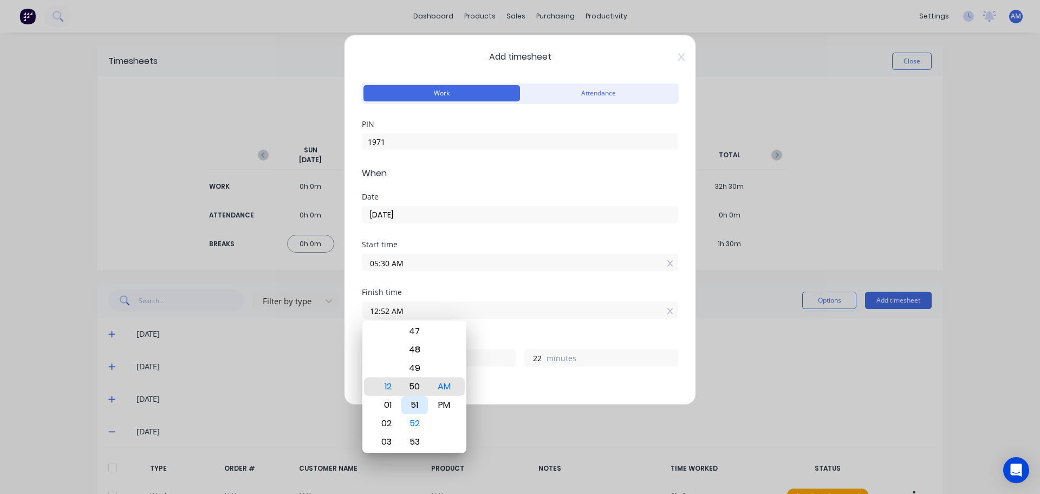
type input "12:50 AM"
type input "20"
type input "12:47 AM"
type input "17"
type input "12:40 AM"
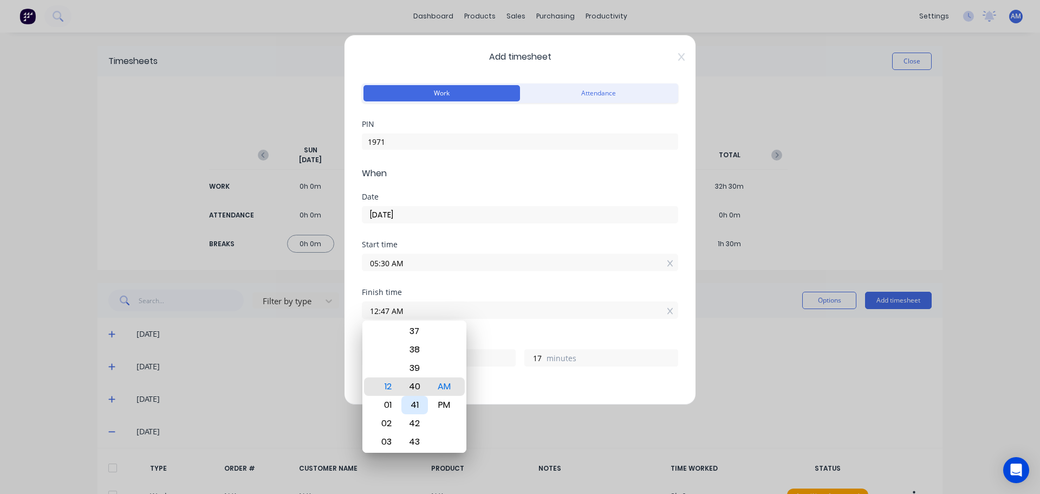
type input "10"
type input "12:33 AM"
type input "3"
type input "12:25 AM"
type input "18"
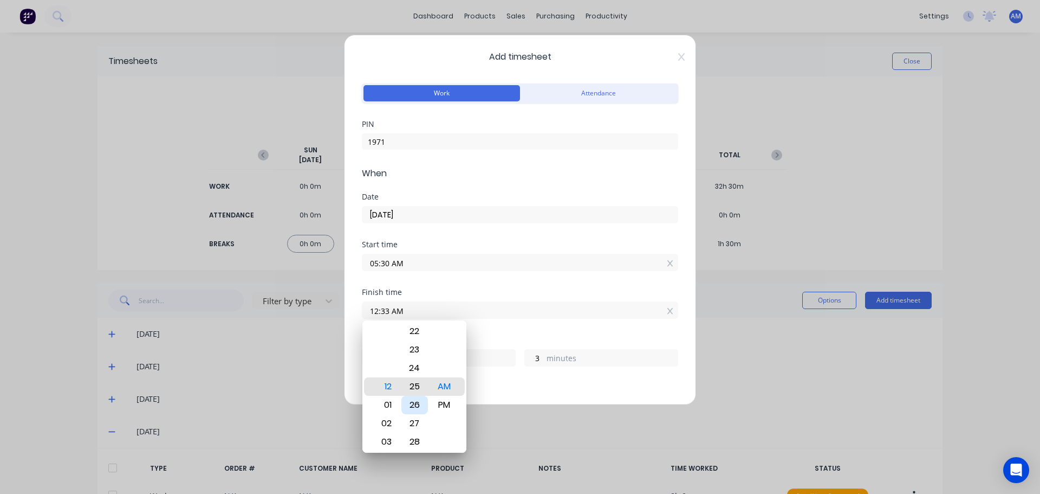
type input "55"
type input "12:18 AM"
type input "48"
type input "12:10 AM"
type input "40"
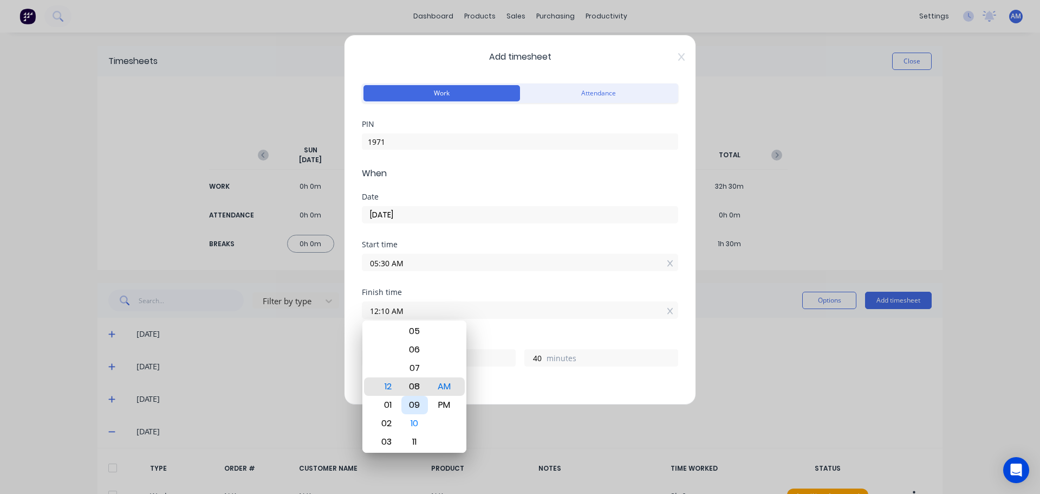
type input "12:08 AM"
type input "38"
type input "03:08 AM"
type input "21"
type input "08:08 AM"
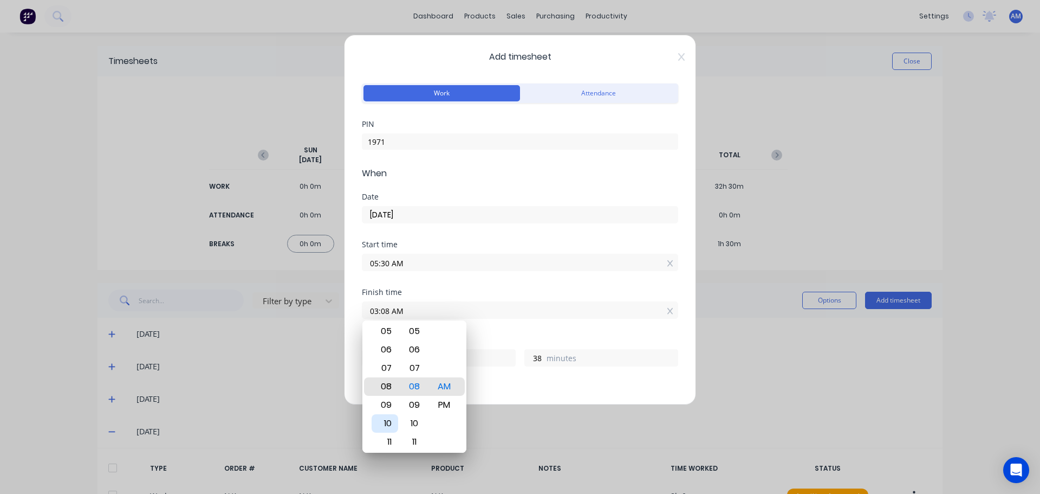
type input "2"
type input "11:08 AM"
type input "5"
type input "11:14 AM"
type input "44"
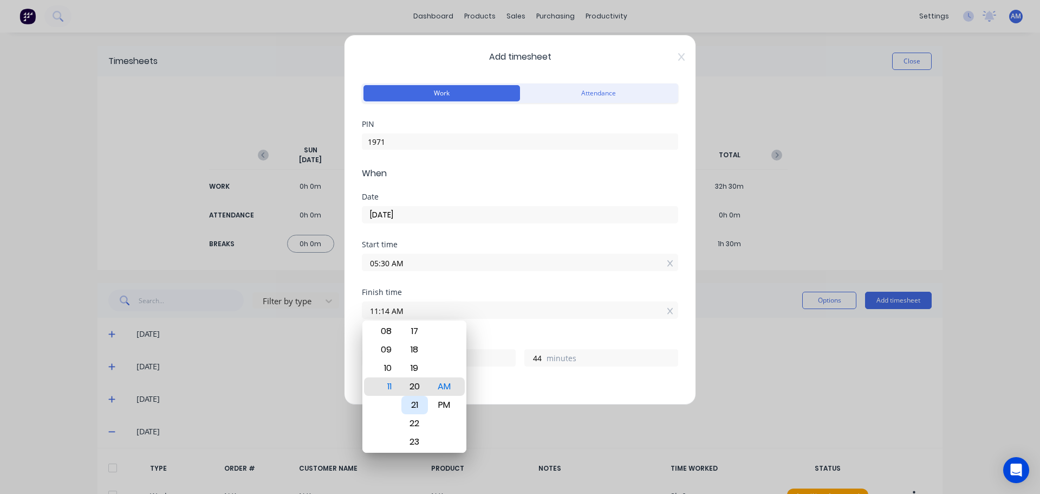
type input "11:20 AM"
type input "50"
type input "11:25 AM"
type input "55"
type input "11:18 AM"
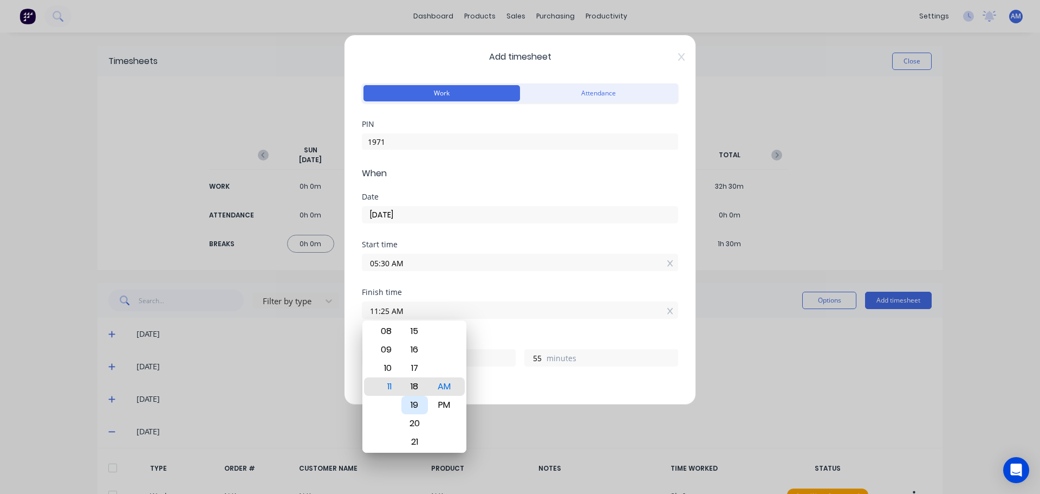
type input "48"
type input "11:12 AM"
type input "42"
type input "11:06 AM"
type input "36"
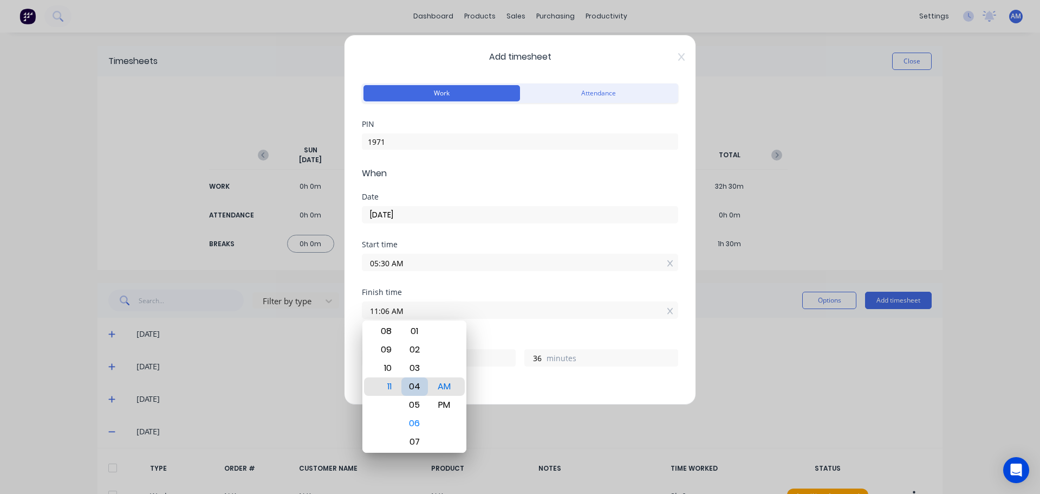
type input "11:04 AM"
type input "34"
type input "11:01 AM"
type input "31"
type input "11:00 AM"
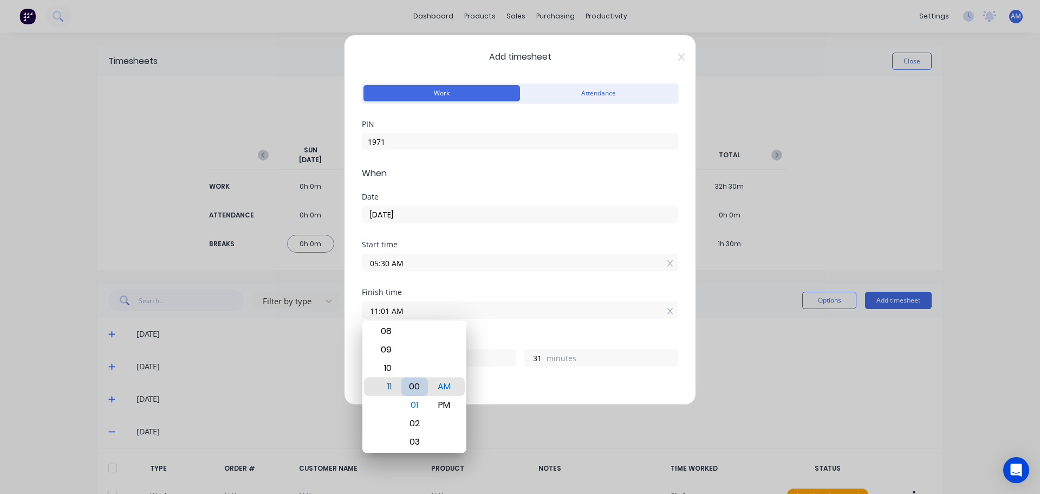
type input "30"
click at [563, 300] on div "11:00 AM" at bounding box center [520, 308] width 316 height 20
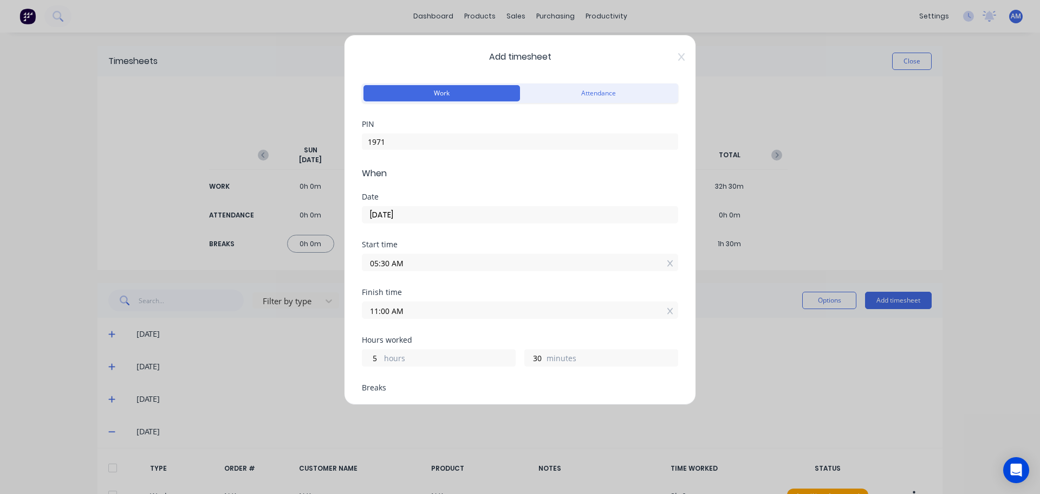
click at [398, 311] on input "11:00 AM" at bounding box center [519, 310] width 315 height 16
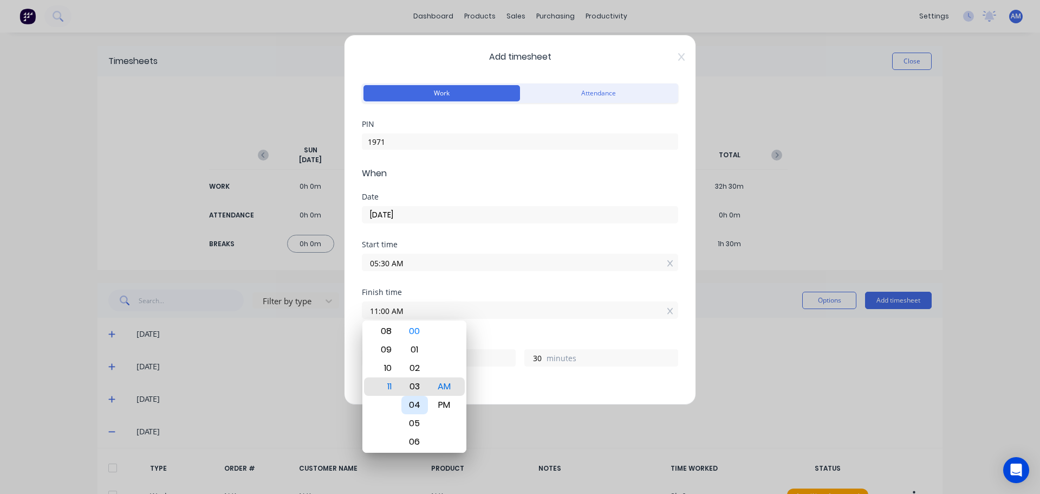
type input "11:03 AM"
type input "33"
type input "11:07 AM"
type input "37"
type input "11:11 AM"
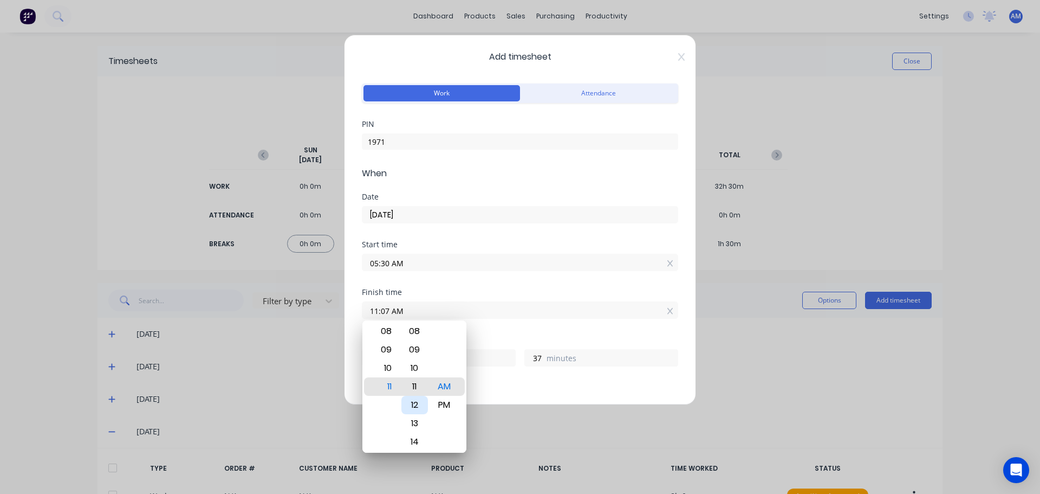
type input "41"
type input "11:15 AM"
type input "45"
type input "11:20 AM"
type input "50"
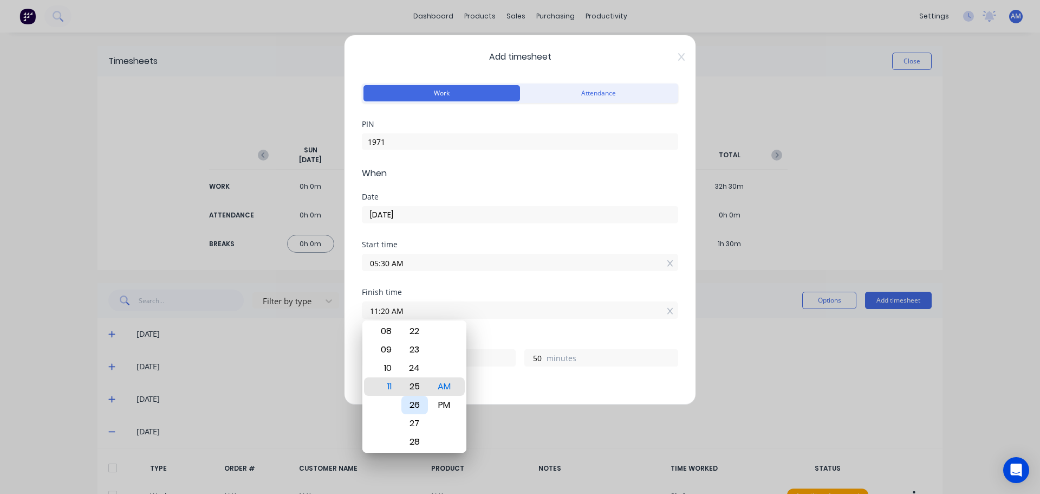
type input "11:26 AM"
type input "56"
type input "11:30 AM"
type input "6"
type input "0"
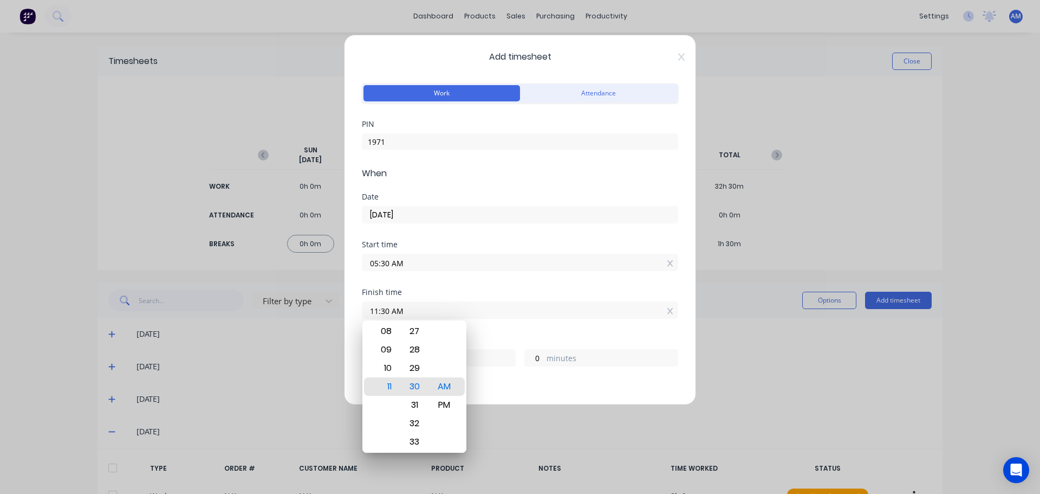
click at [481, 267] on input "05:30 AM" at bounding box center [519, 262] width 315 height 16
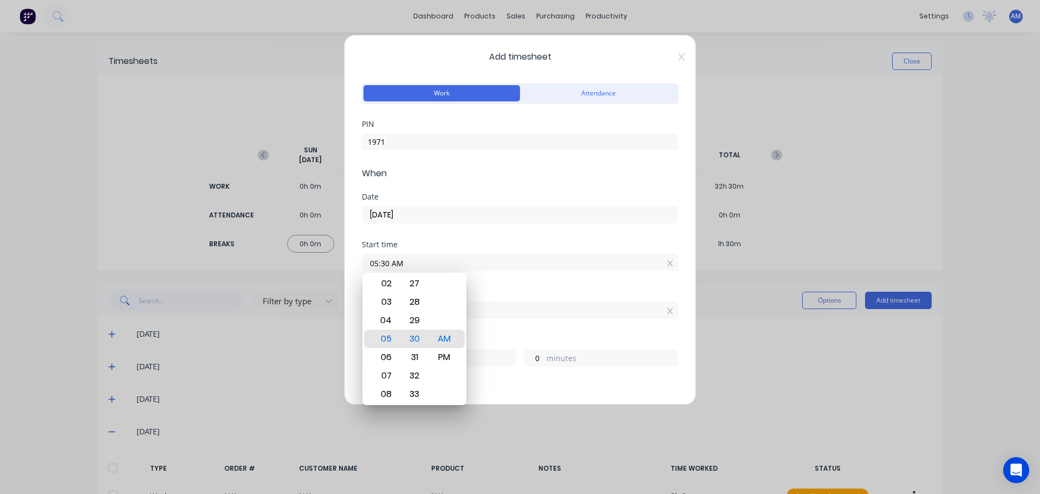
click at [523, 298] on div "Finish time 11:30 AM" at bounding box center [520, 303] width 316 height 30
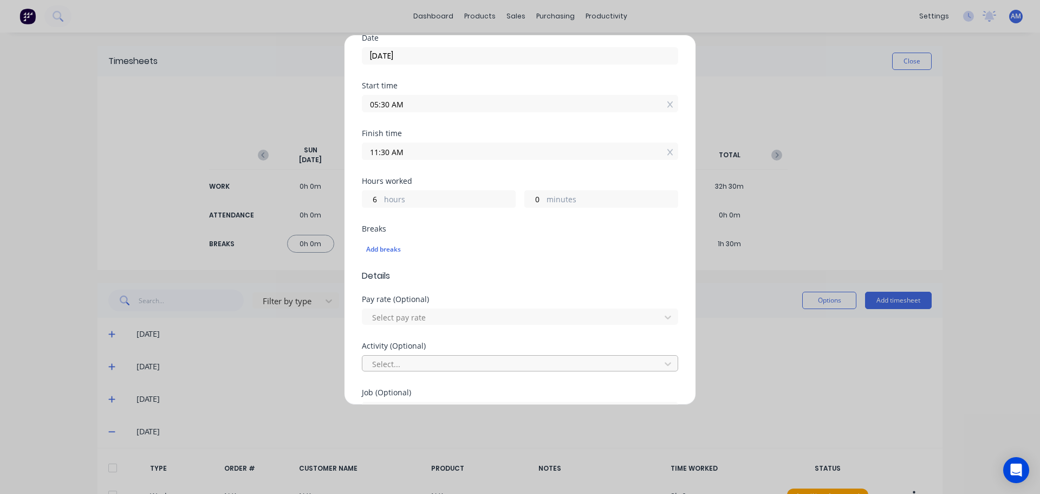
scroll to position [163, 0]
click at [457, 314] on div at bounding box center [513, 314] width 284 height 14
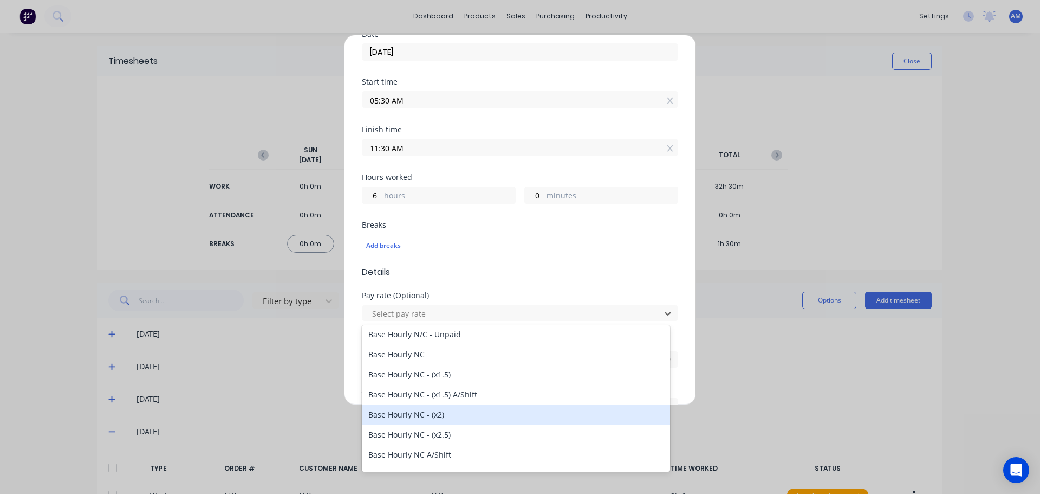
scroll to position [103, 0]
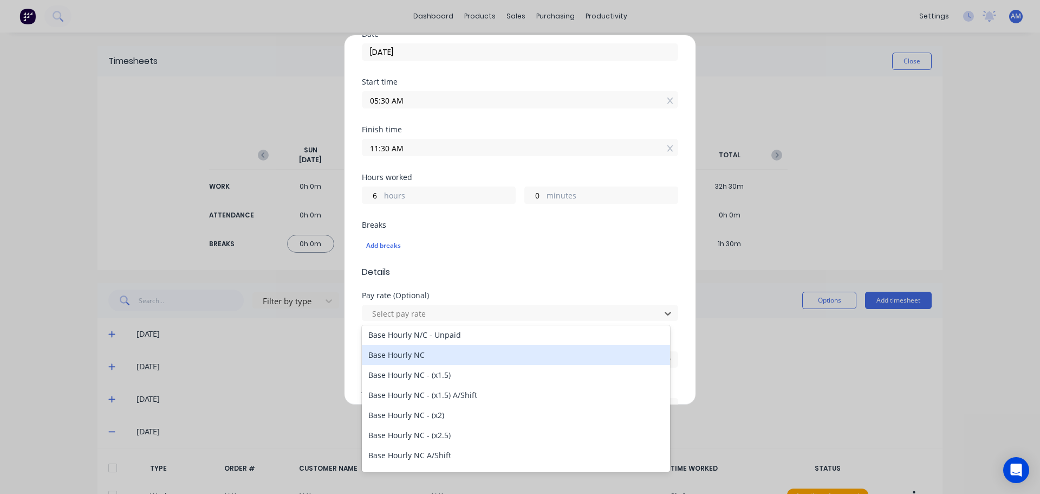
click at [423, 355] on div "Base Hourly NC" at bounding box center [516, 355] width 308 height 20
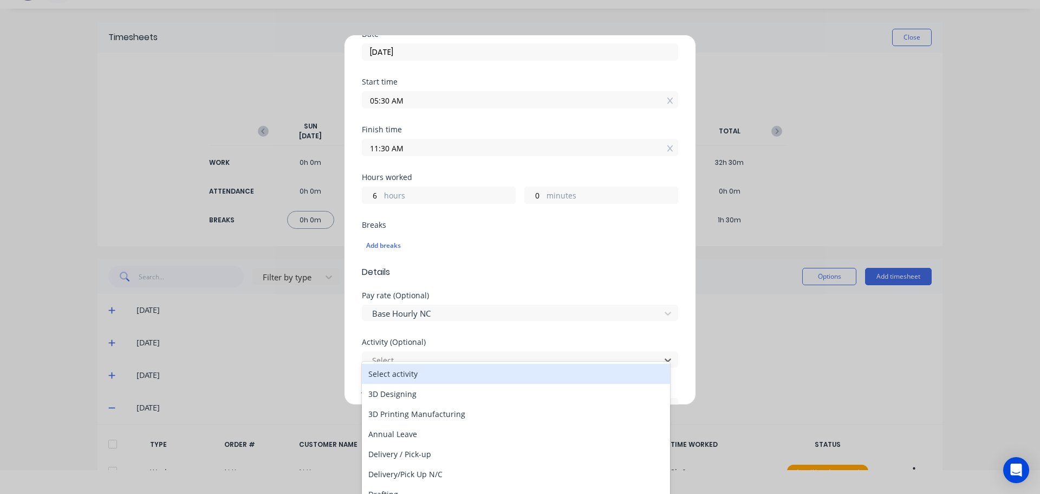
click at [423, 355] on div at bounding box center [513, 360] width 284 height 14
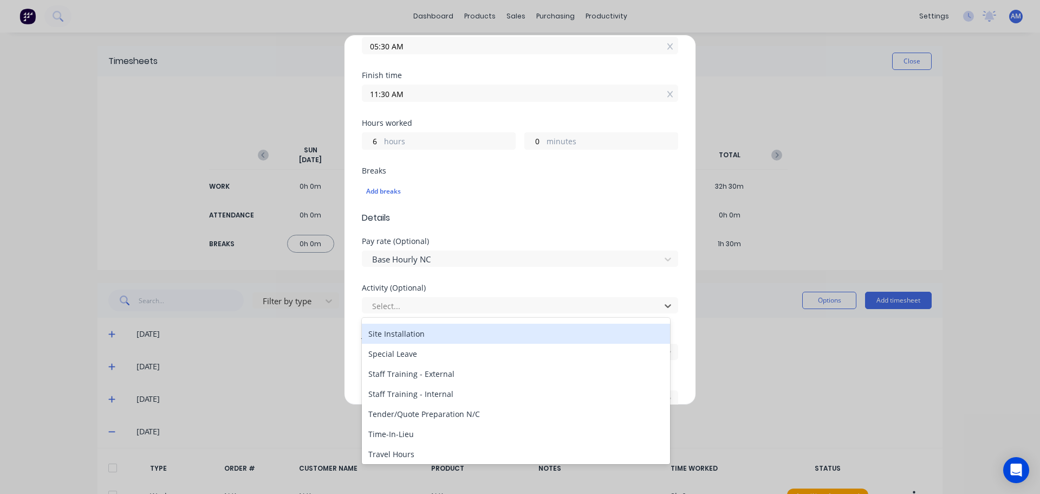
scroll to position [520, 0]
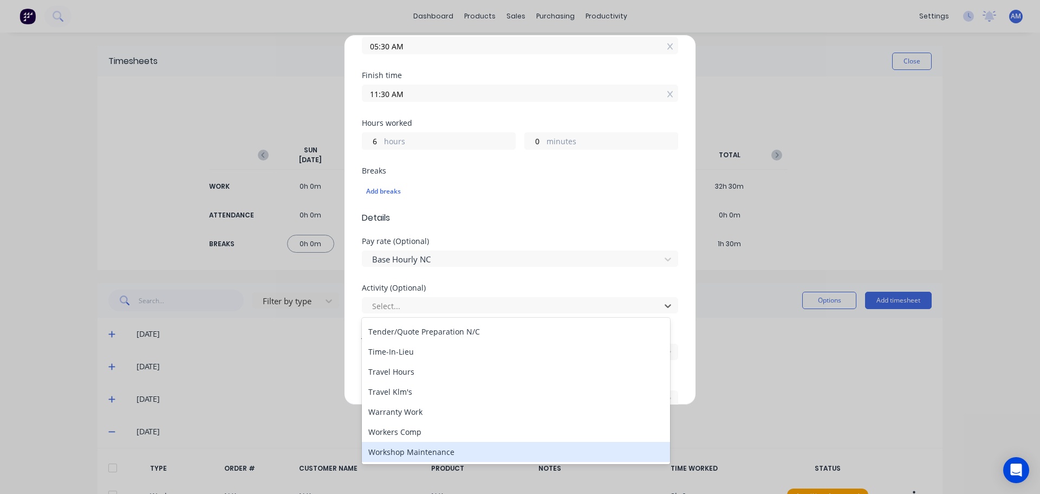
click at [450, 450] on div "Workshop Maintenance" at bounding box center [516, 452] width 308 height 20
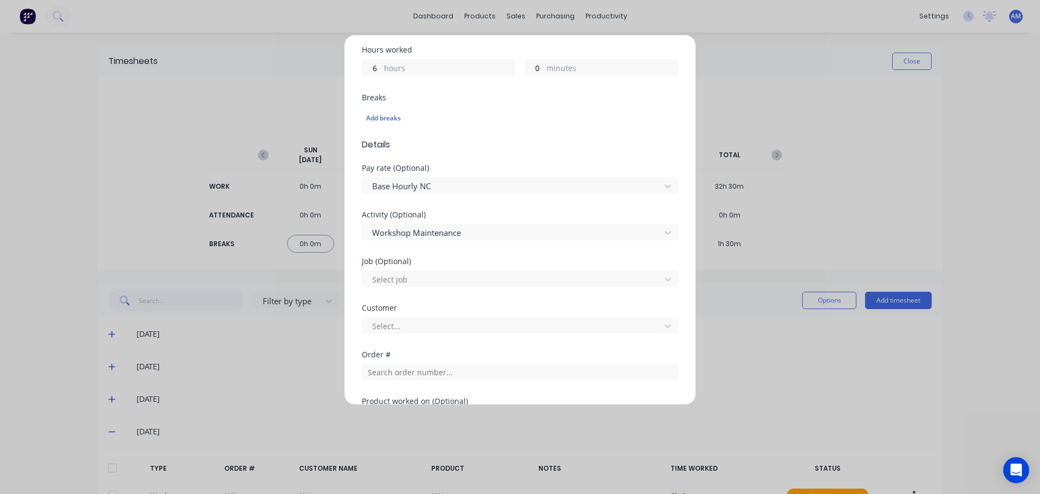
scroll to position [325, 0]
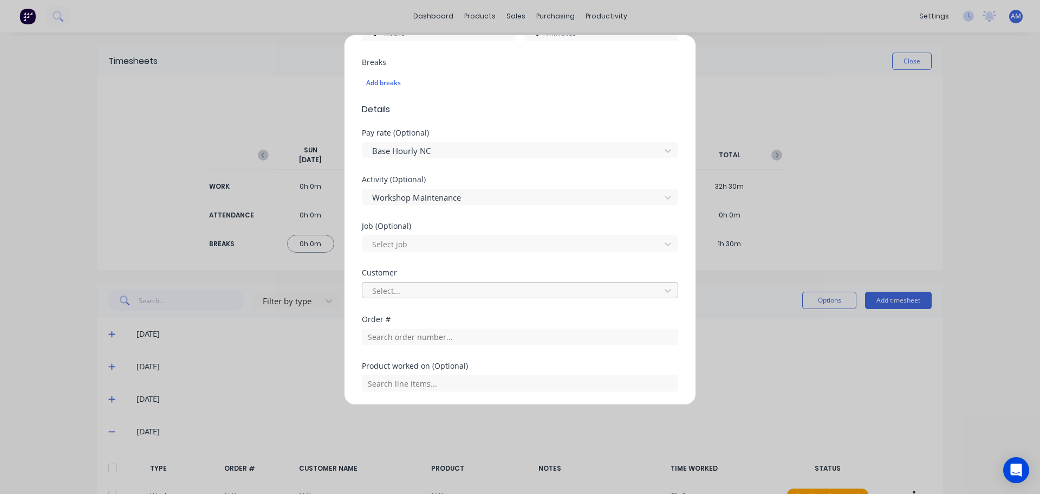
click at [435, 292] on div at bounding box center [513, 291] width 284 height 14
type input "hush"
click at [442, 309] on div "Hushpak" at bounding box center [516, 314] width 308 height 20
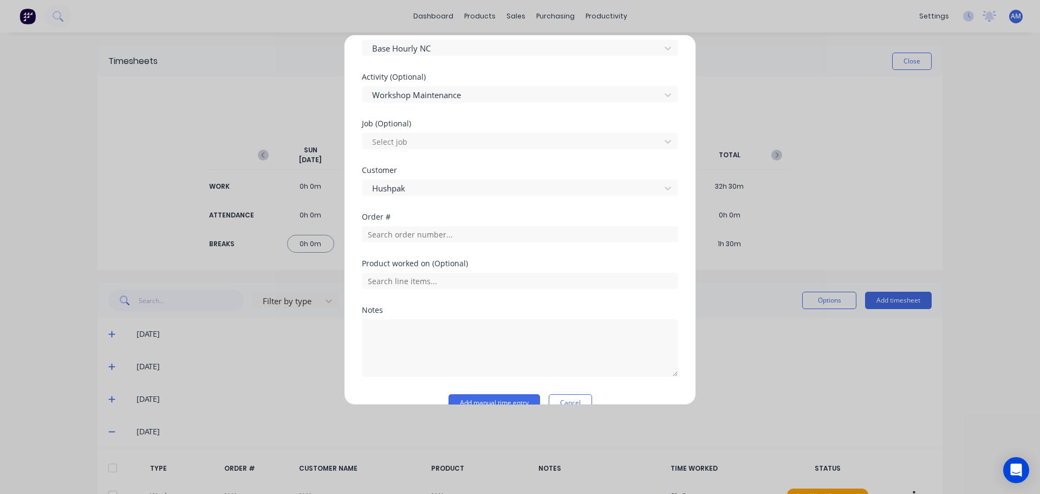
scroll to position [450, 0]
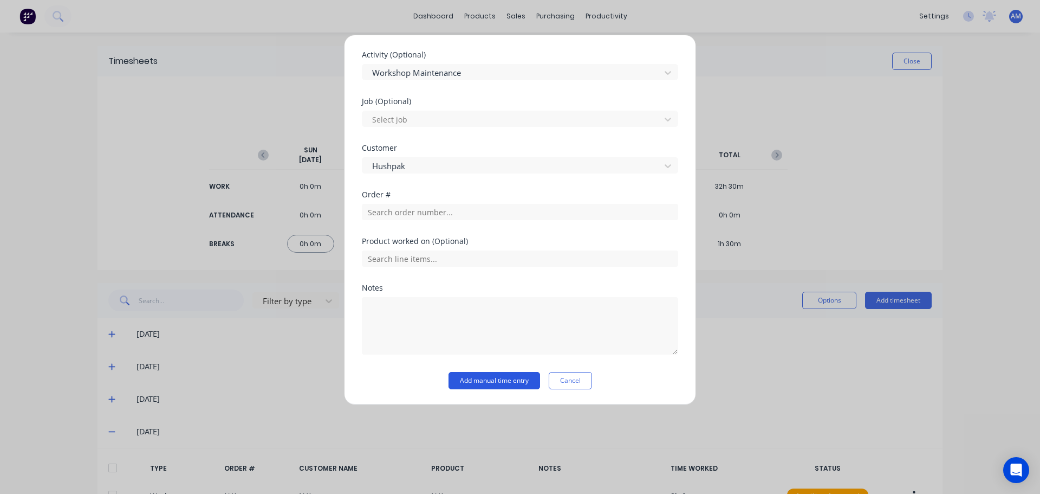
click at [480, 378] on button "Add manual time entry" at bounding box center [495, 380] width 92 height 17
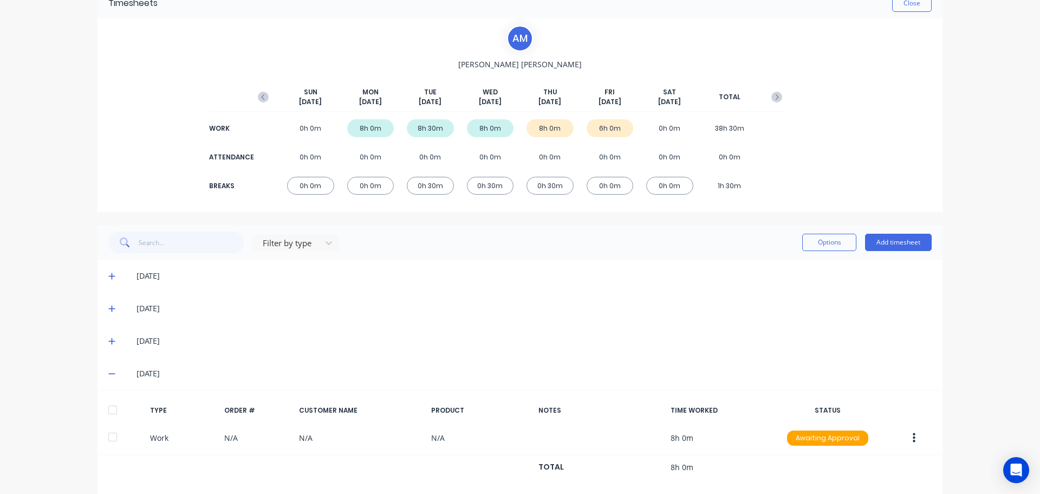
scroll to position [0, 0]
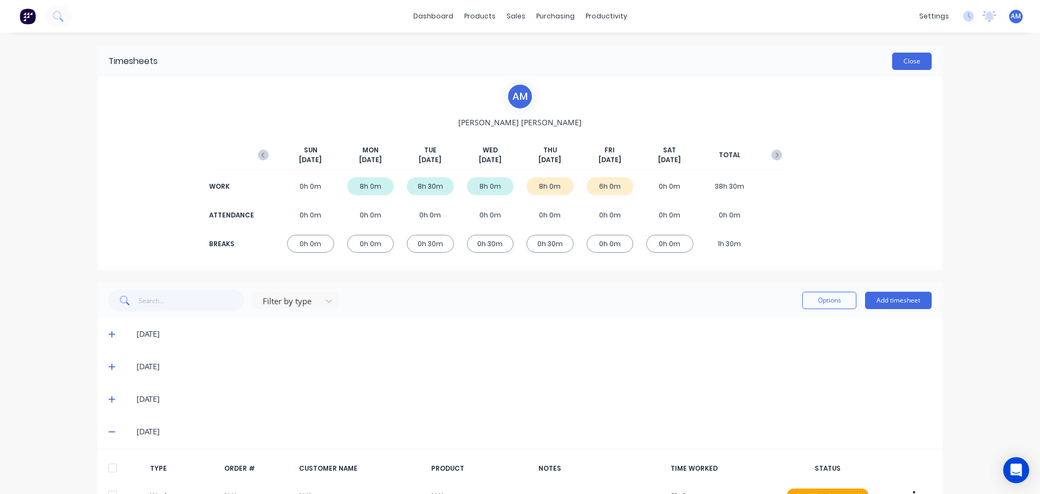
click at [901, 64] on button "Close" at bounding box center [912, 61] width 40 height 17
